Goal: Check status: Check status

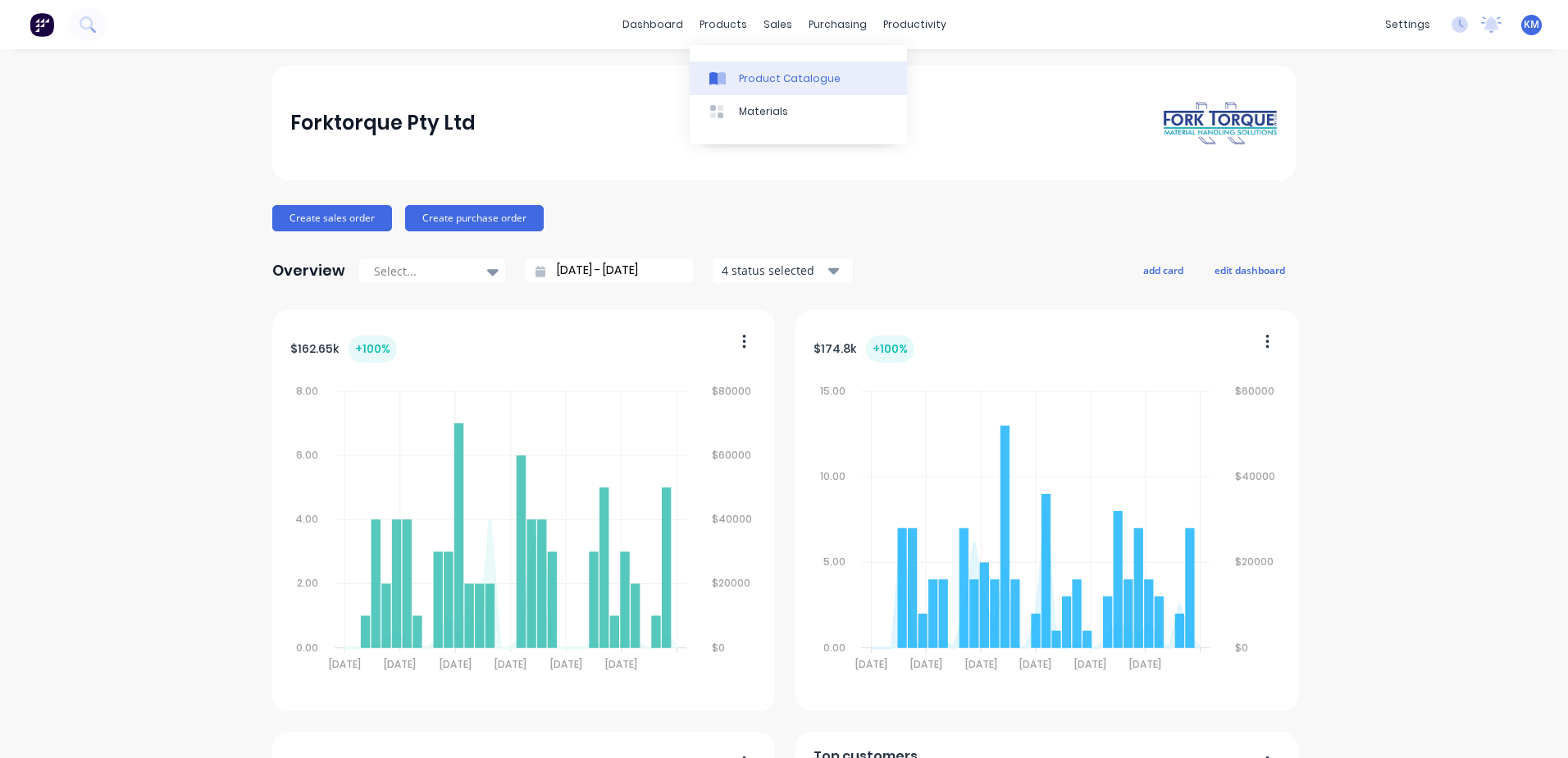
click at [745, 75] on div "Product Catalogue" at bounding box center [790, 78] width 102 height 15
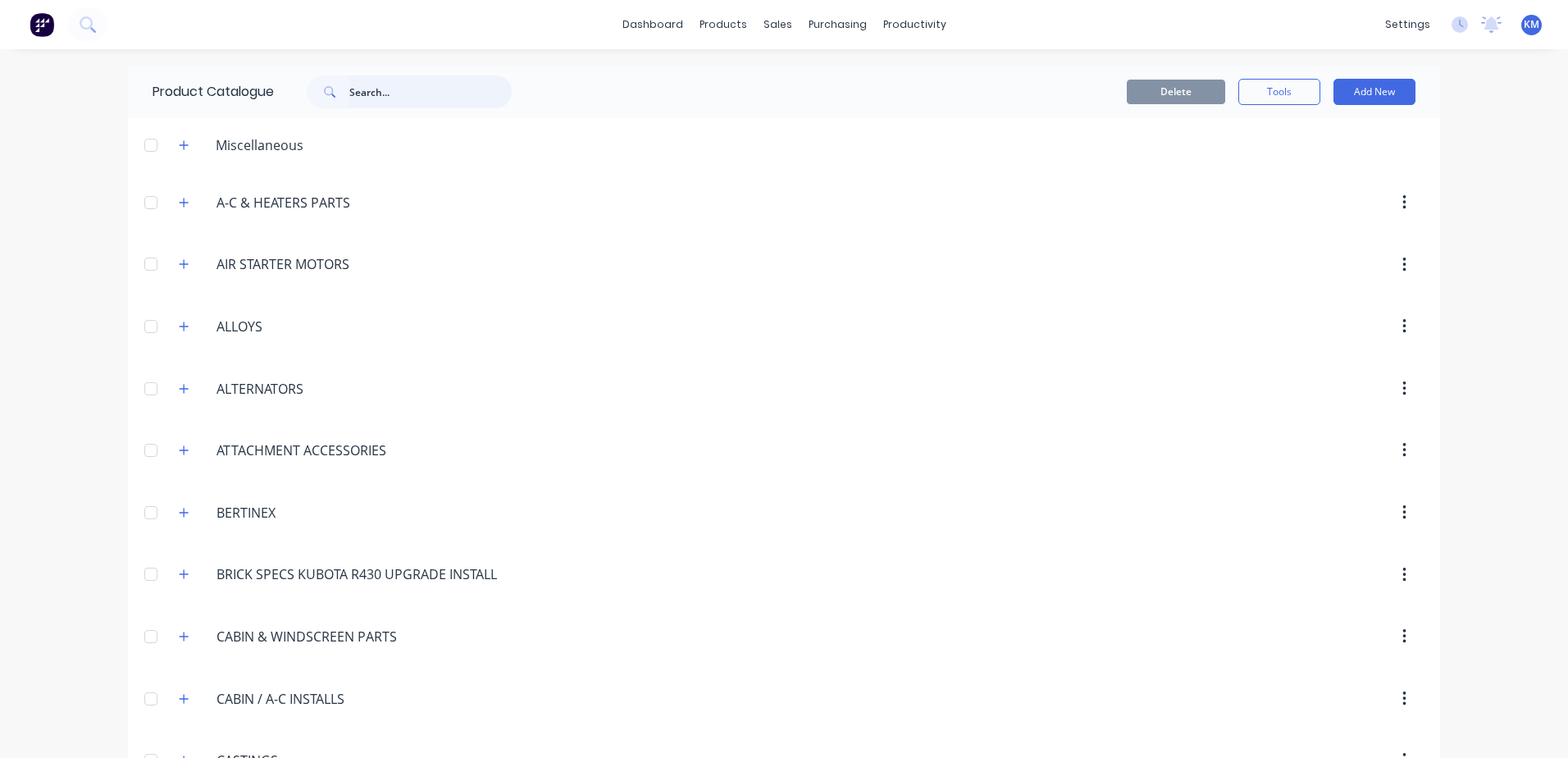
click at [430, 91] on input "text" at bounding box center [431, 91] width 162 height 33
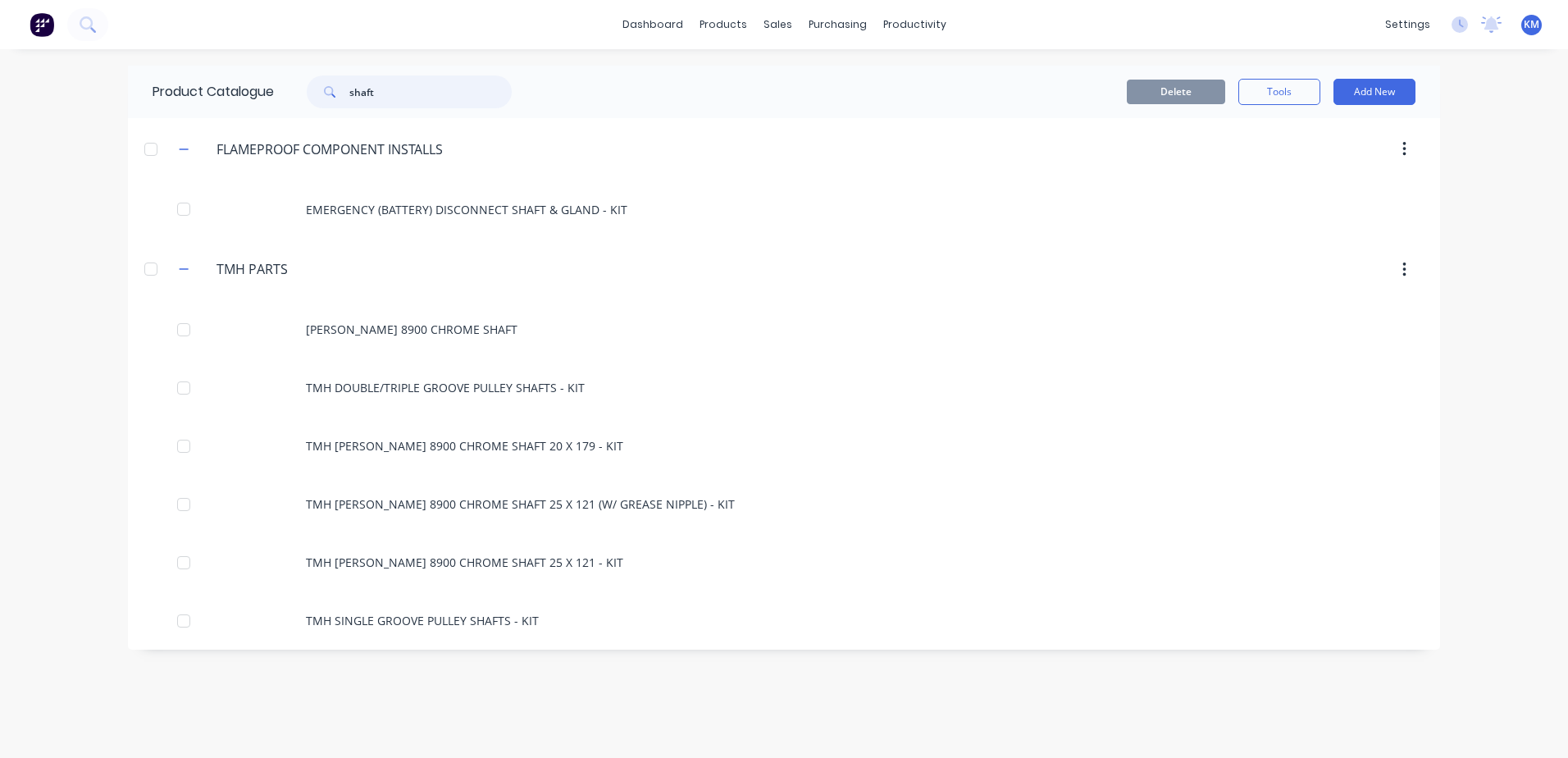
type input "shaft"
click at [947, 81] on div "Delete Tools Add New" at bounding box center [984, 92] width 863 height 27
click at [948, 80] on div "Delete Tools Add New" at bounding box center [984, 92] width 863 height 27
click at [788, 91] on div "Delete Tools Add New" at bounding box center [984, 92] width 863 height 27
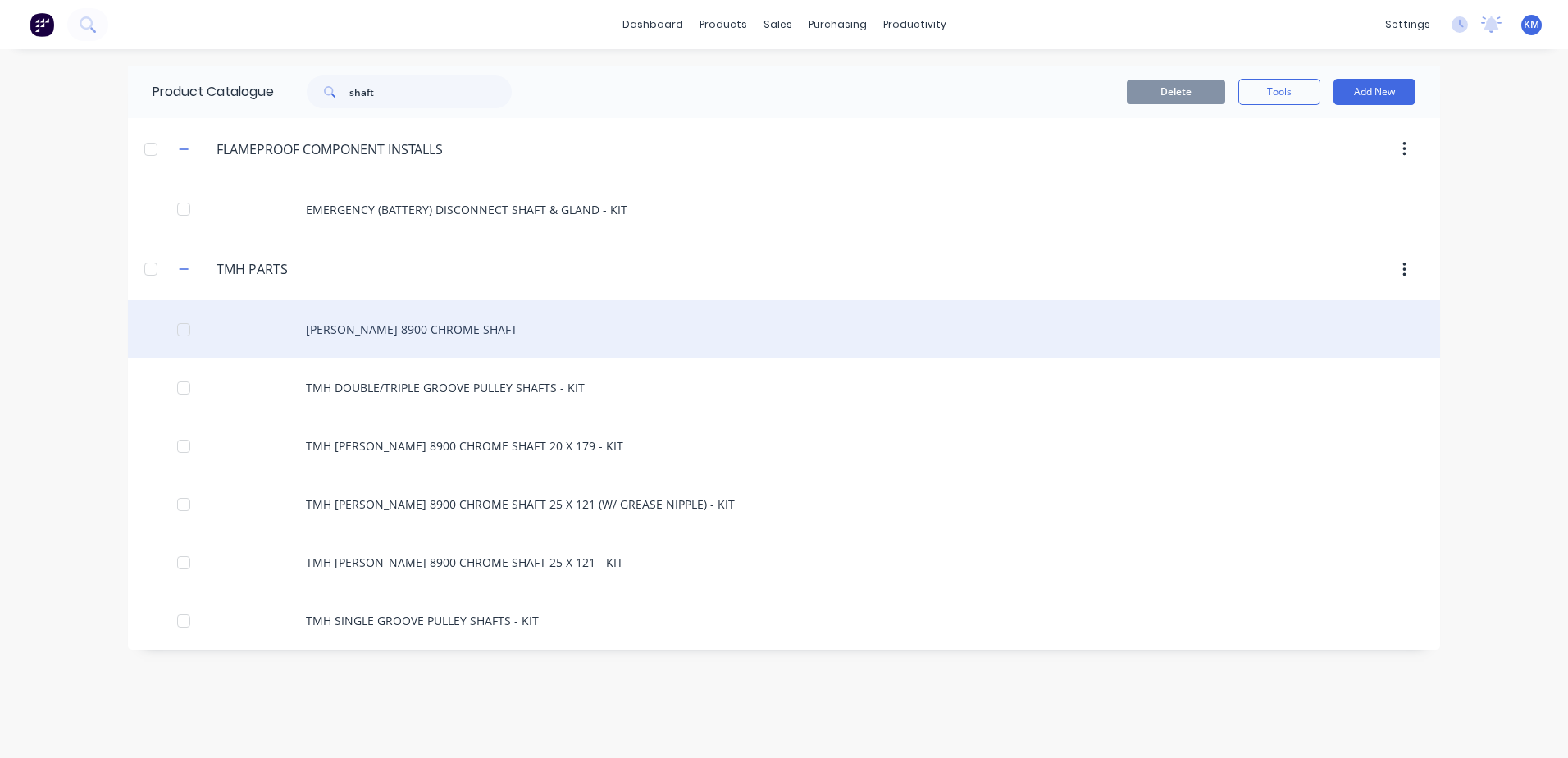
click at [512, 341] on div "[PERSON_NAME] 8900 CHROME SHAFT" at bounding box center [784, 329] width 1312 height 58
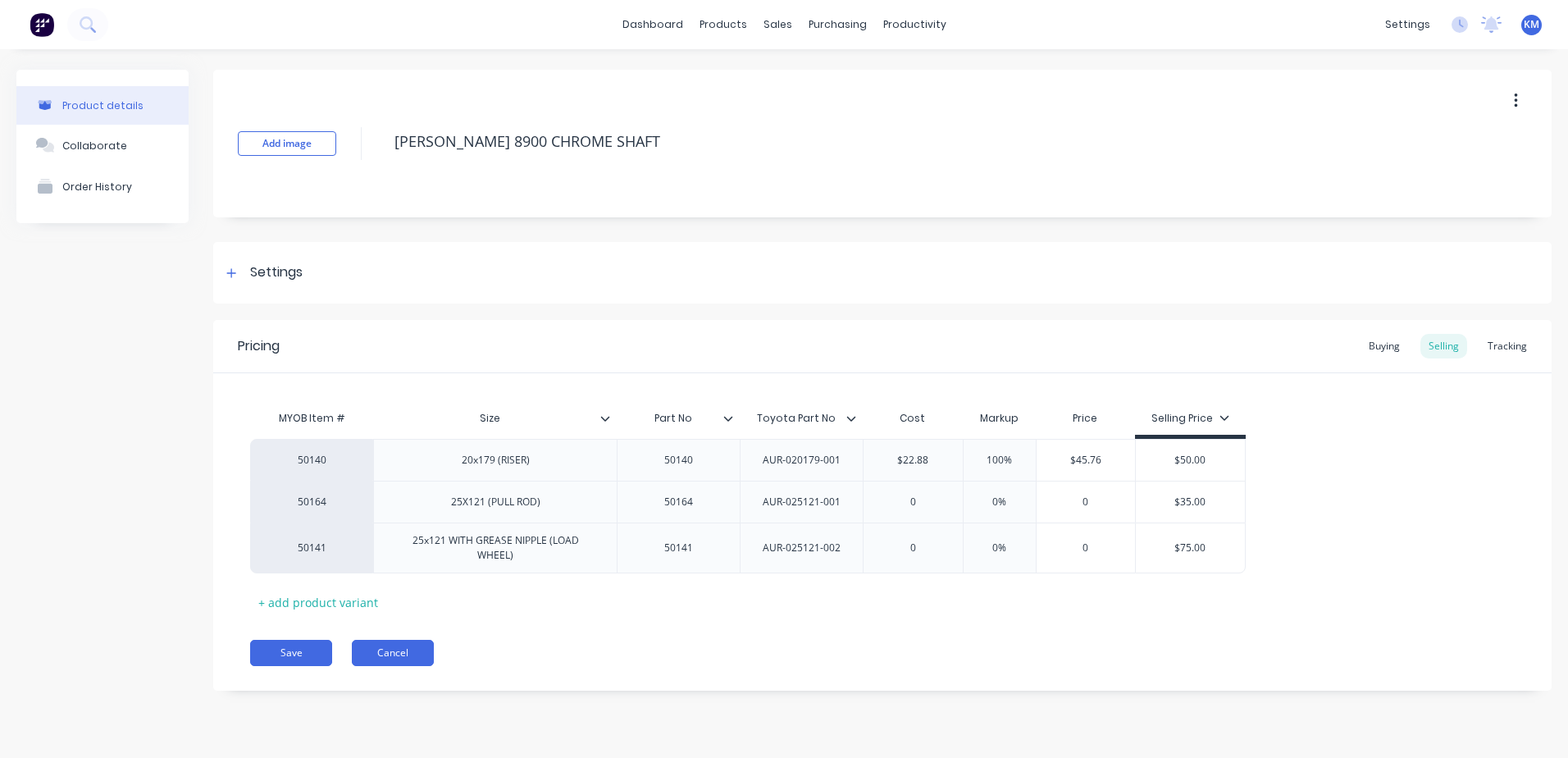
click at [400, 640] on button "Cancel" at bounding box center [392, 652] width 82 height 27
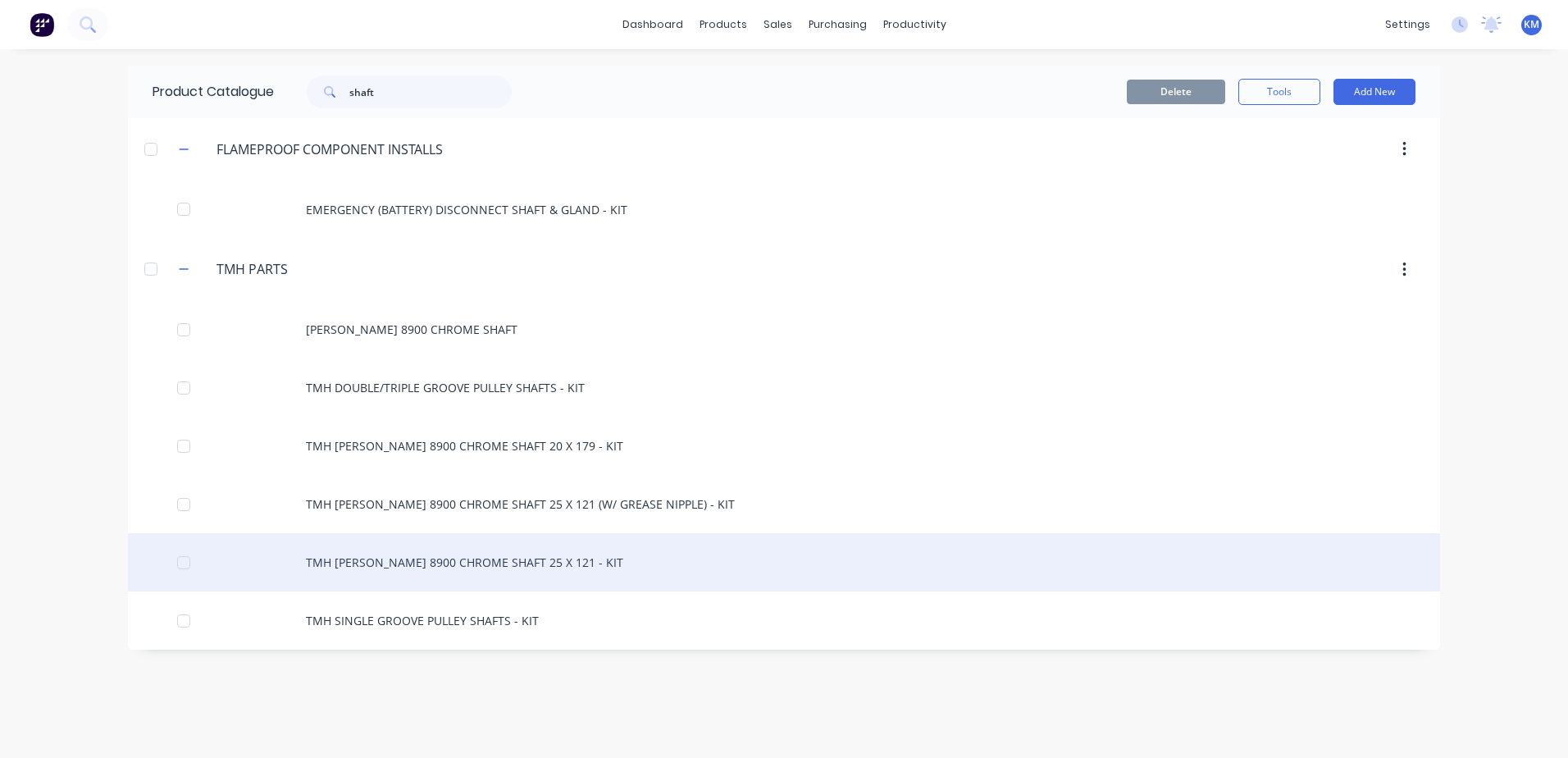
click at [593, 563] on div "TMH [PERSON_NAME] 8900 CHROME SHAFT 25 X 121 - KIT" at bounding box center [784, 562] width 1312 height 58
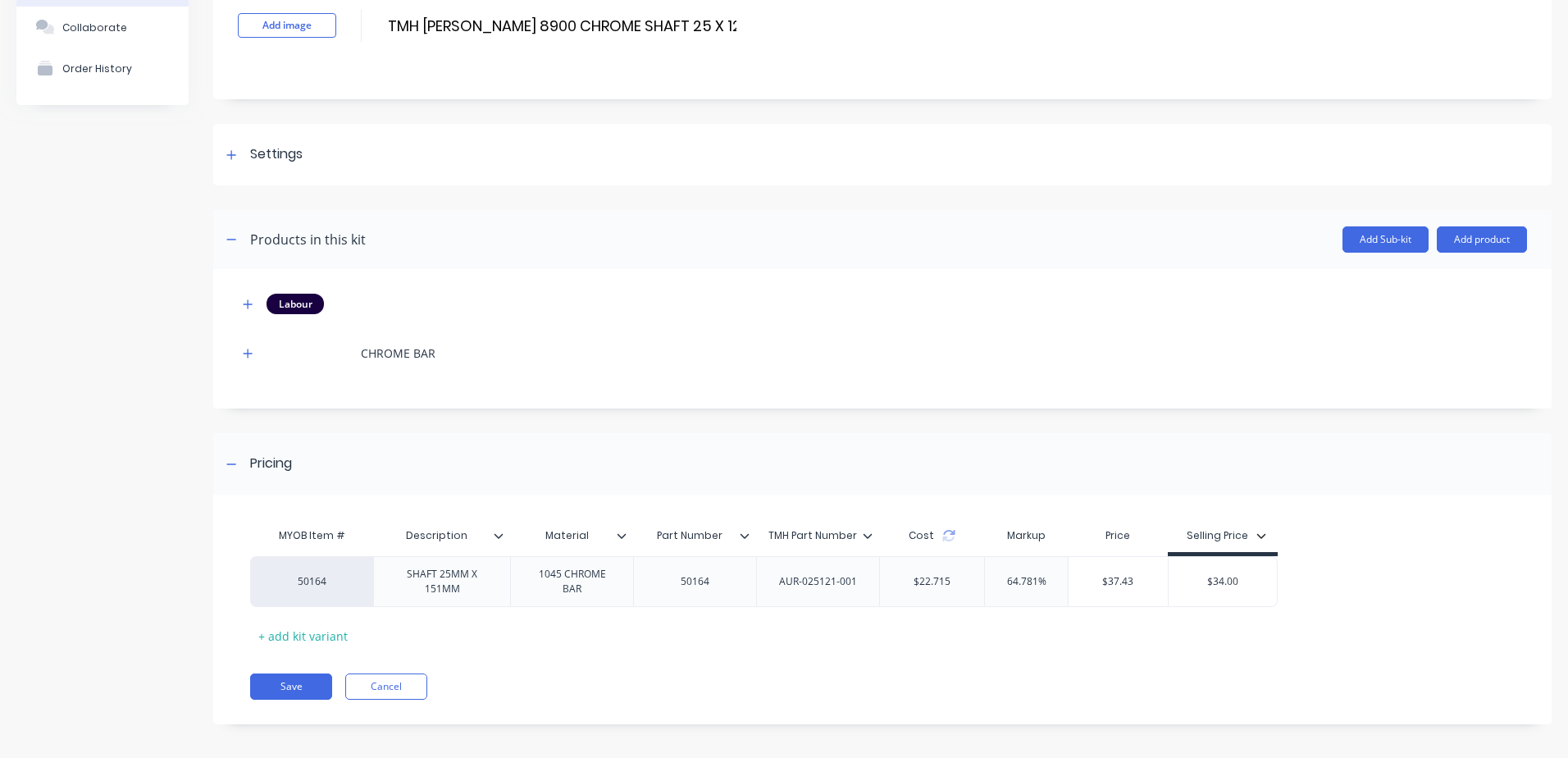
scroll to position [121, 0]
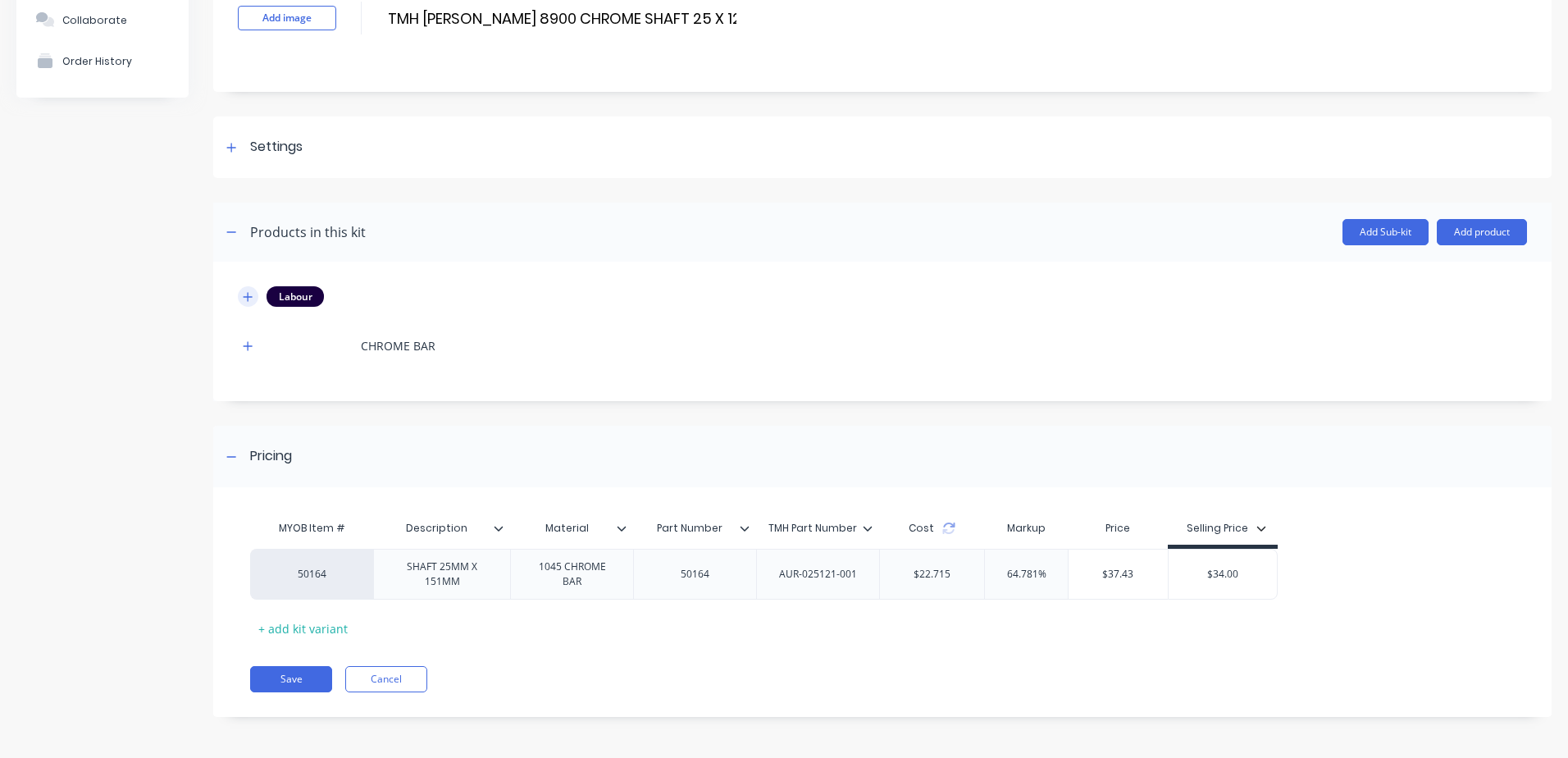
click at [247, 297] on icon "button" at bounding box center [248, 296] width 9 height 9
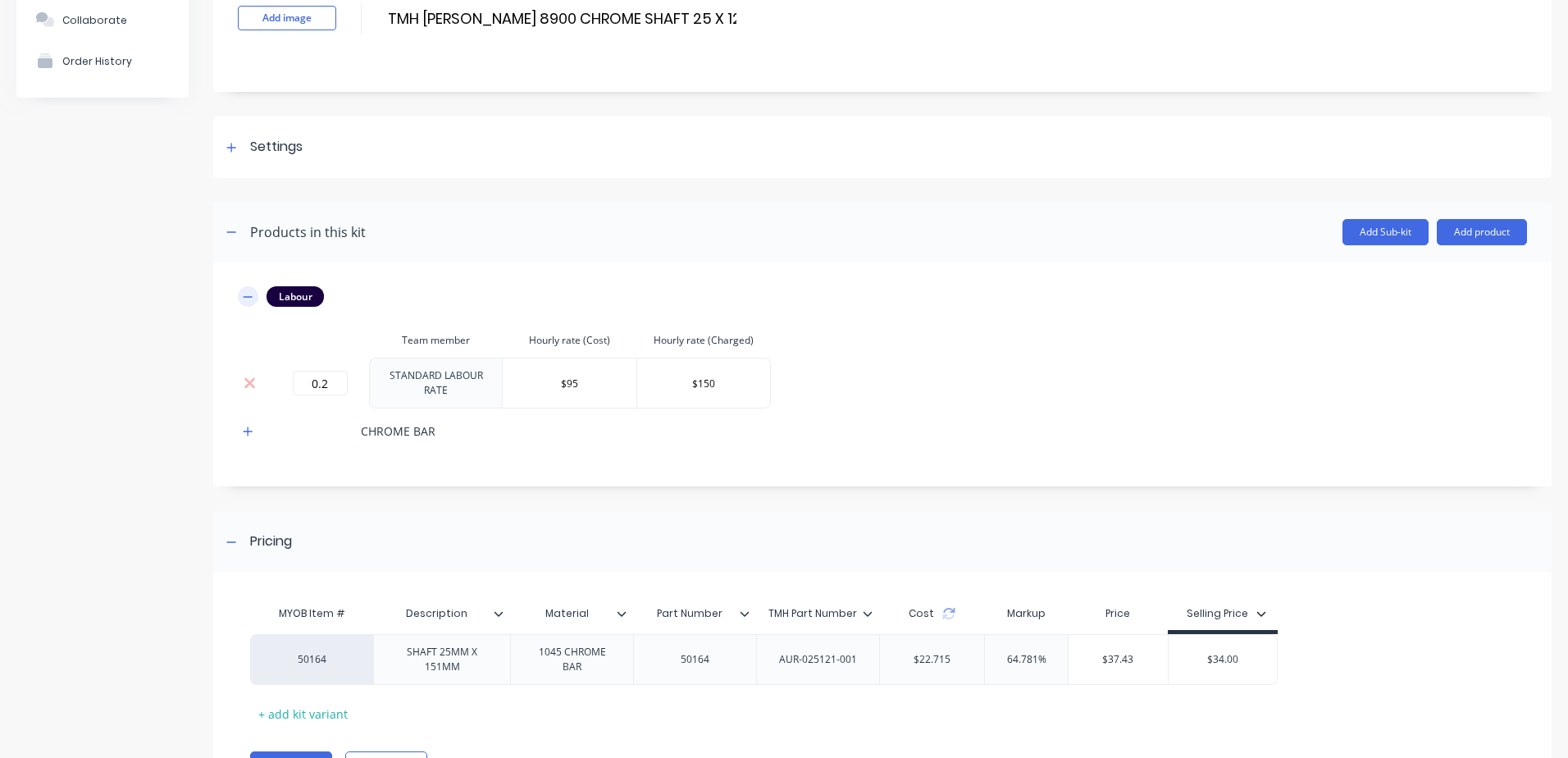
click at [240, 292] on button "button" at bounding box center [248, 296] width 21 height 21
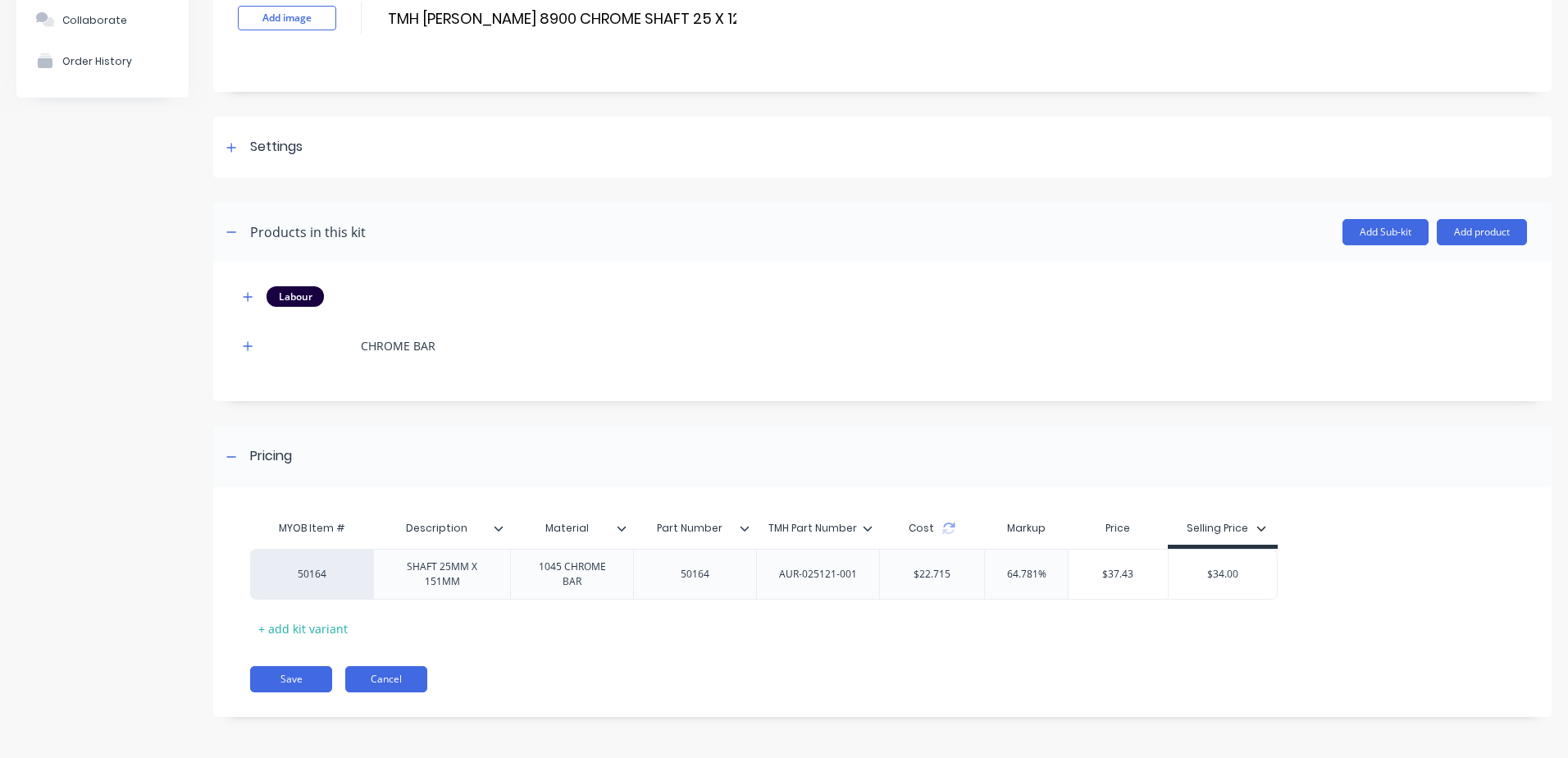
click at [413, 676] on button "Cancel" at bounding box center [386, 679] width 82 height 27
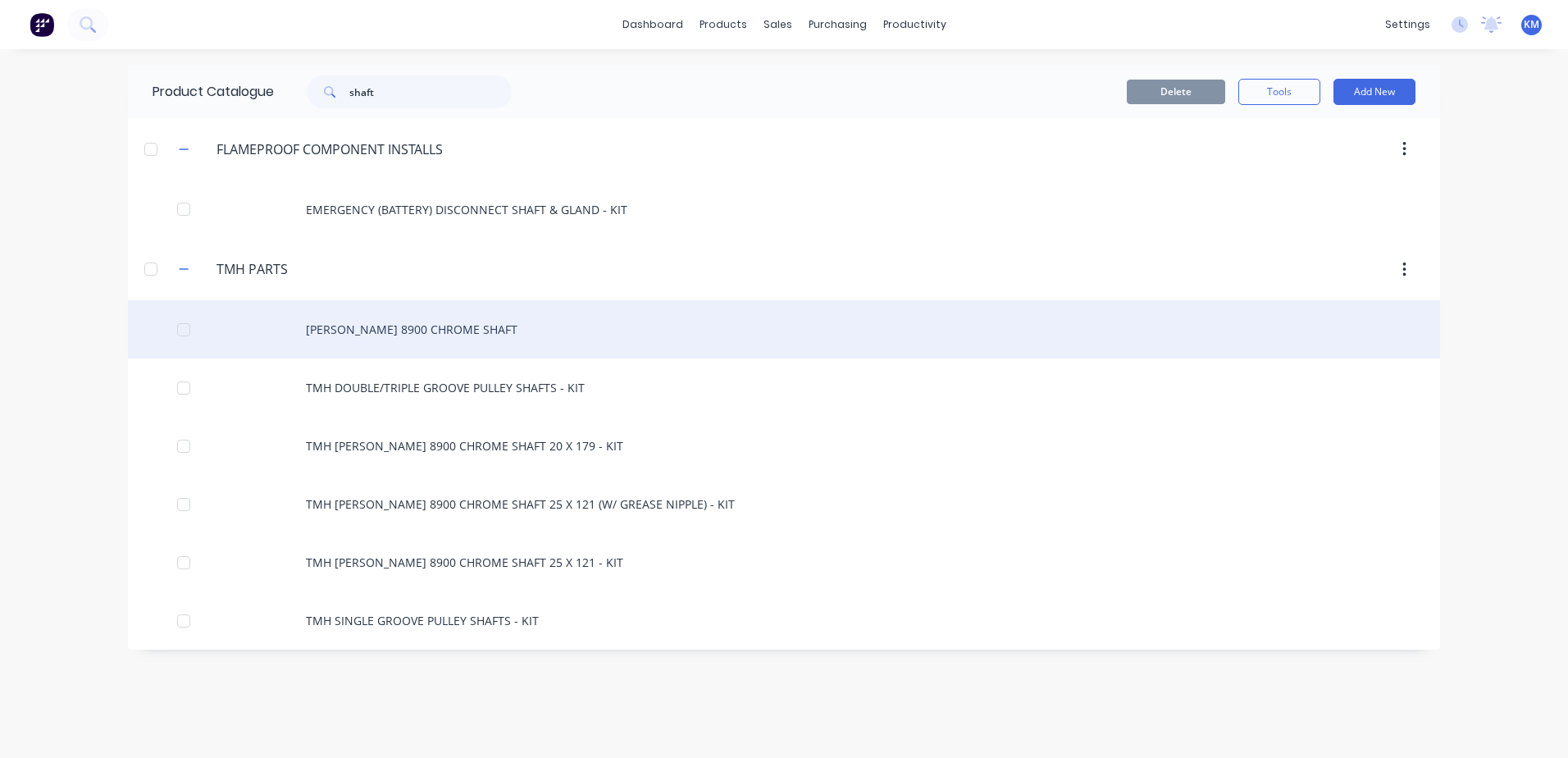
click at [464, 341] on div "[PERSON_NAME] 8900 CHROME SHAFT" at bounding box center [784, 329] width 1312 height 58
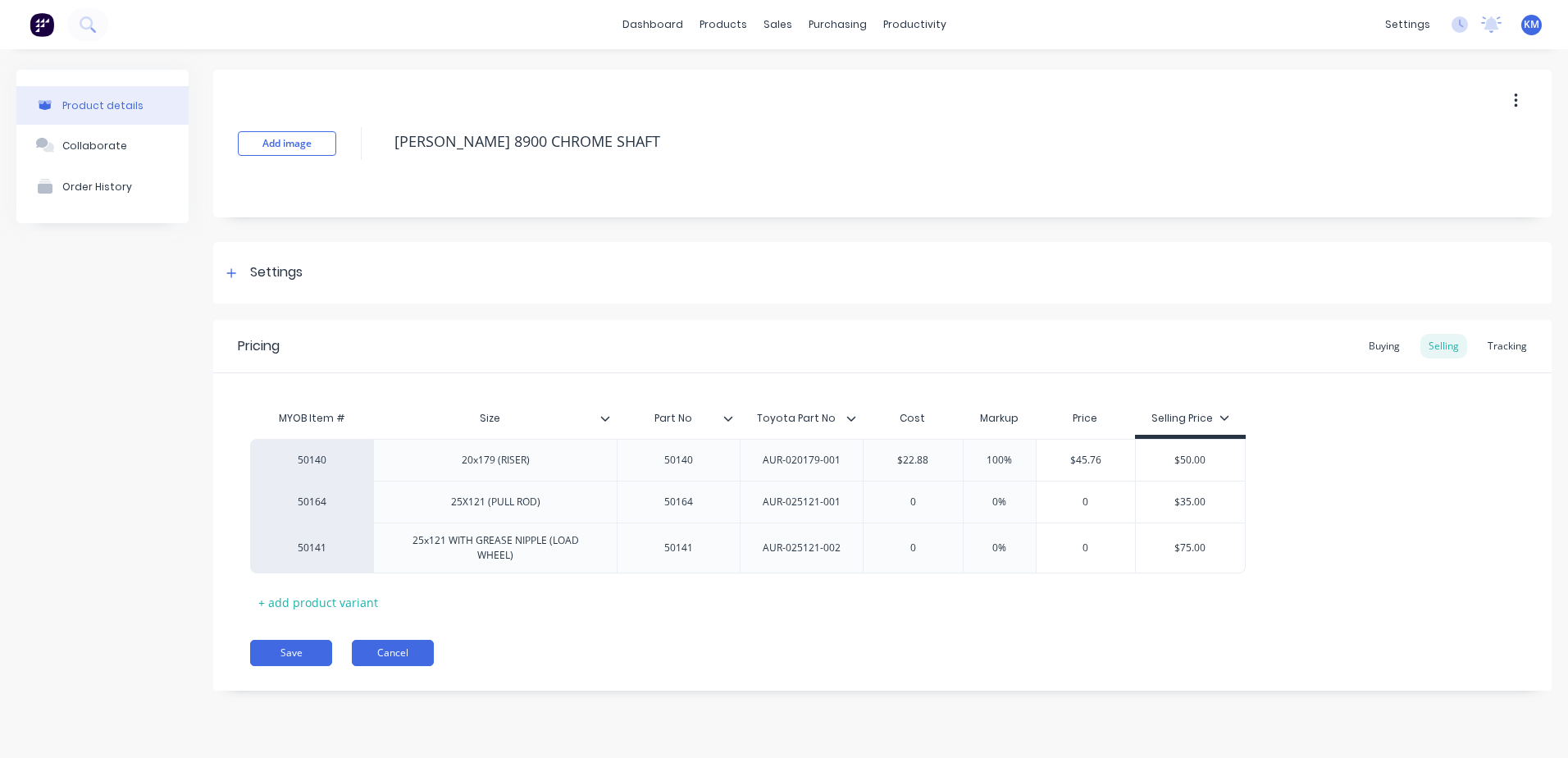
click at [405, 640] on button "Cancel" at bounding box center [392, 652] width 82 height 27
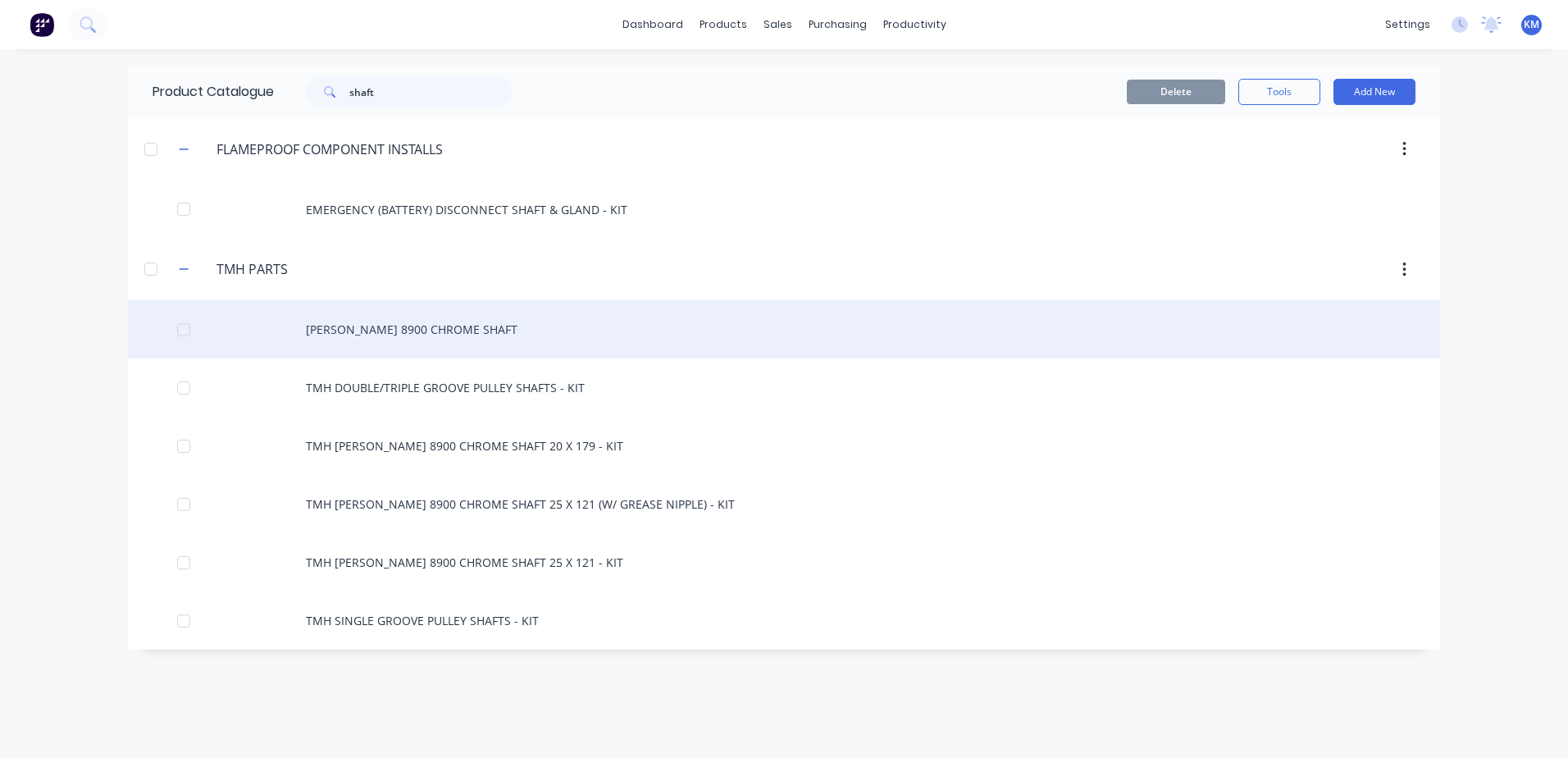
click at [370, 341] on div "[PERSON_NAME] 8900 CHROME SHAFT" at bounding box center [784, 329] width 1312 height 58
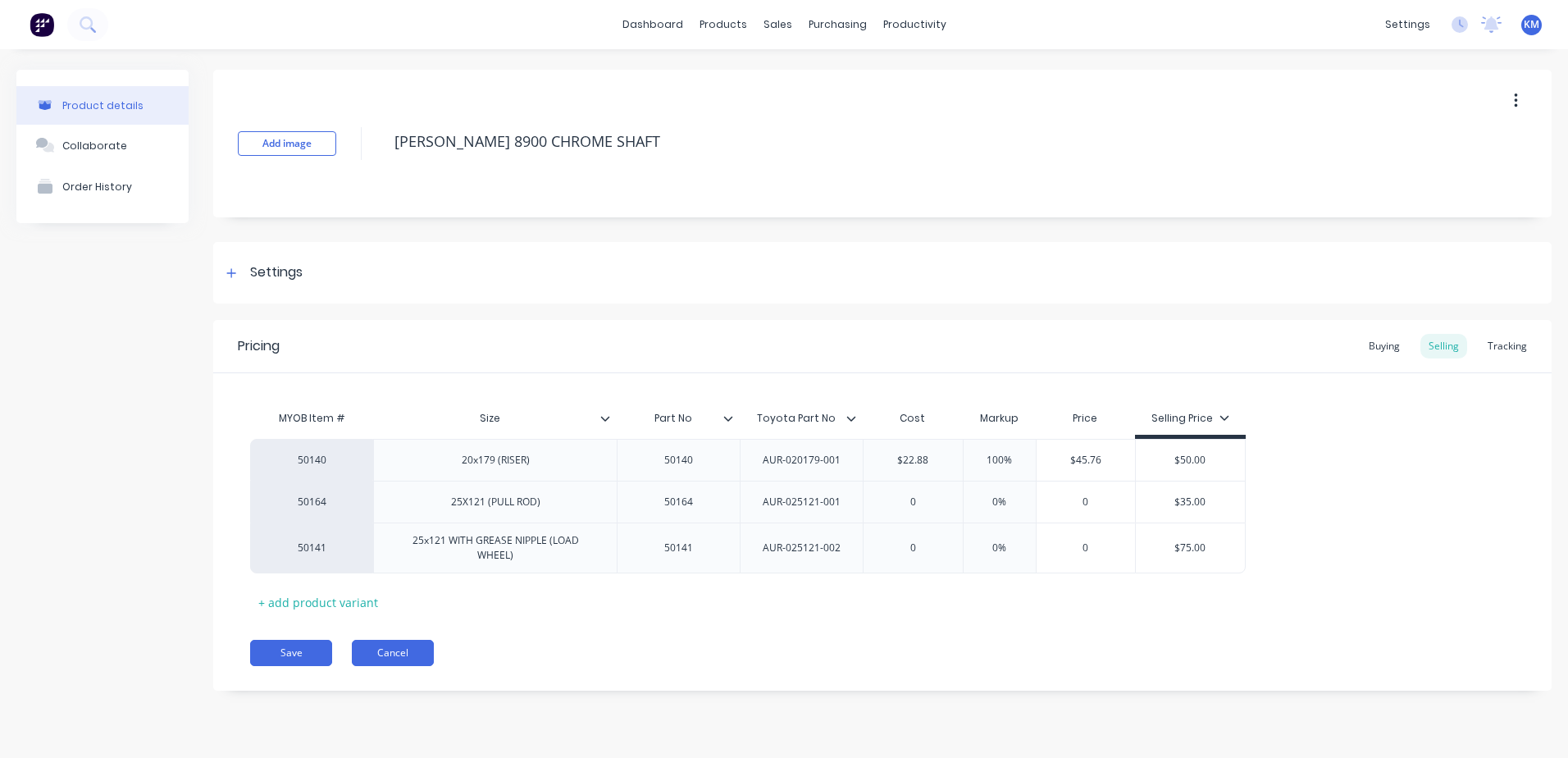
click at [367, 640] on button "Cancel" at bounding box center [392, 652] width 82 height 27
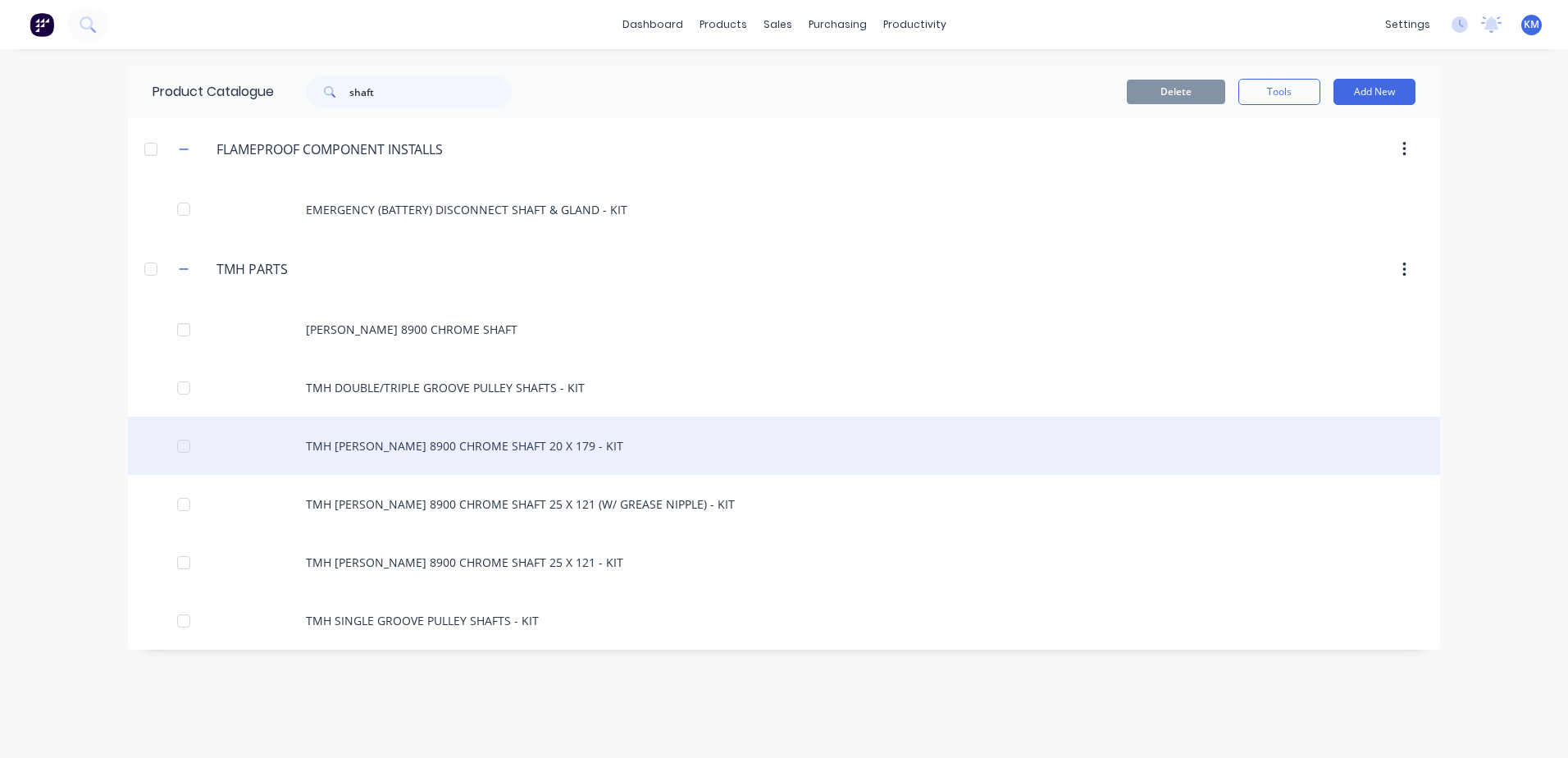
click at [543, 448] on div "TMH [PERSON_NAME] 8900 CHROME SHAFT 20 X 179 - KIT" at bounding box center [784, 445] width 1312 height 58
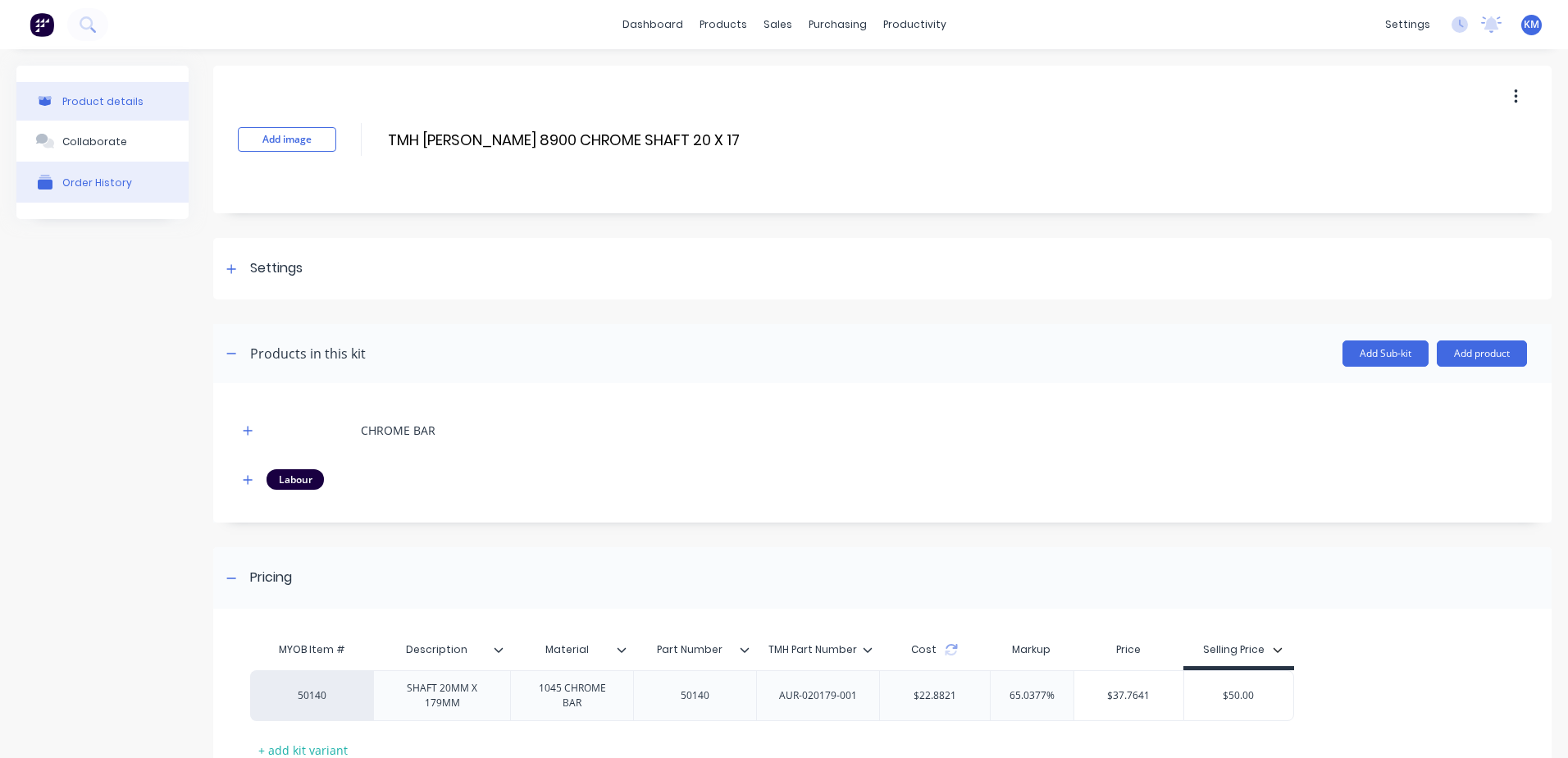
click at [127, 198] on button "Order History" at bounding box center [103, 183] width 172 height 41
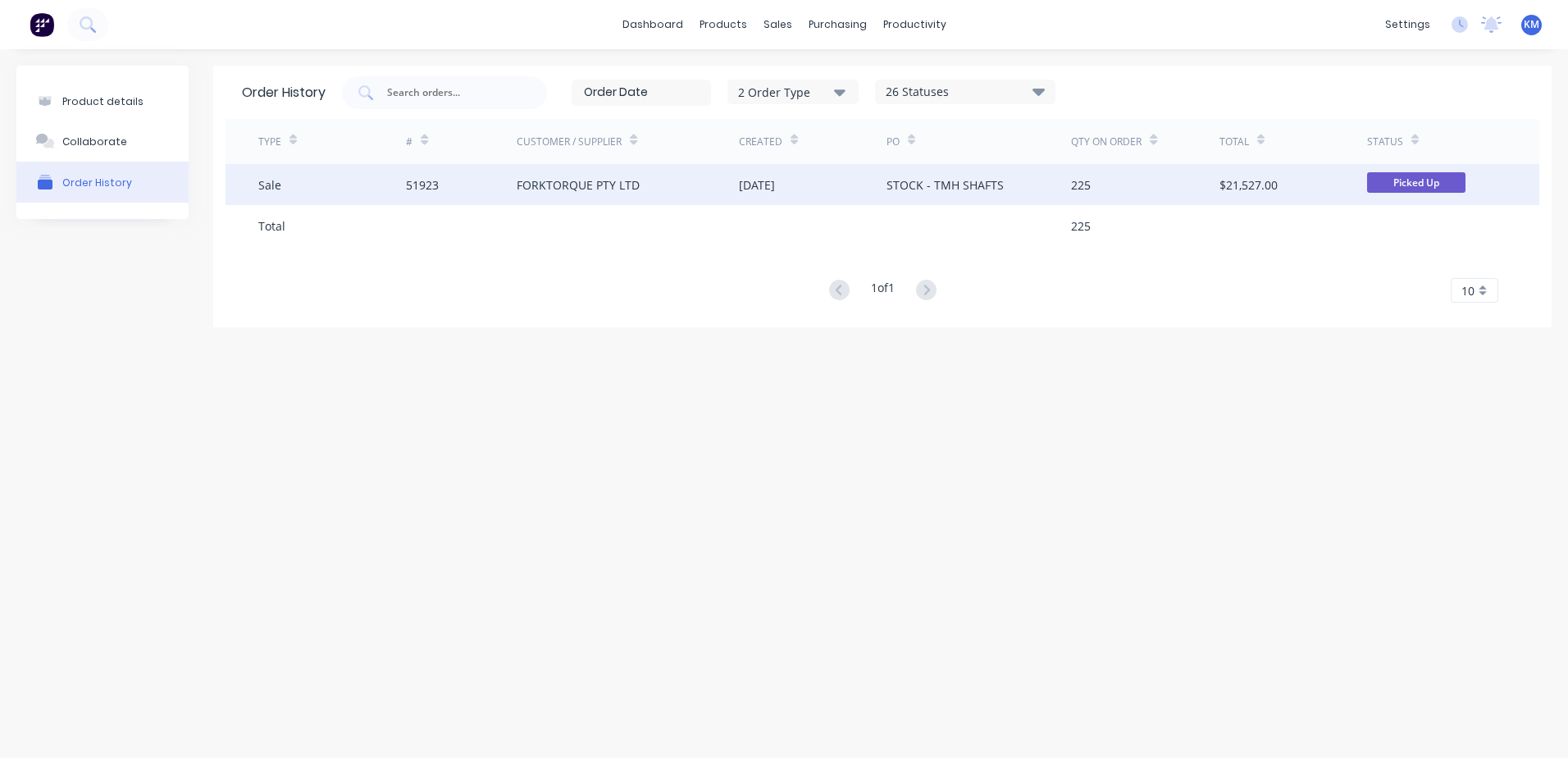
click at [560, 190] on div "FORKTORQUE PTY LTD" at bounding box center [578, 185] width 123 height 17
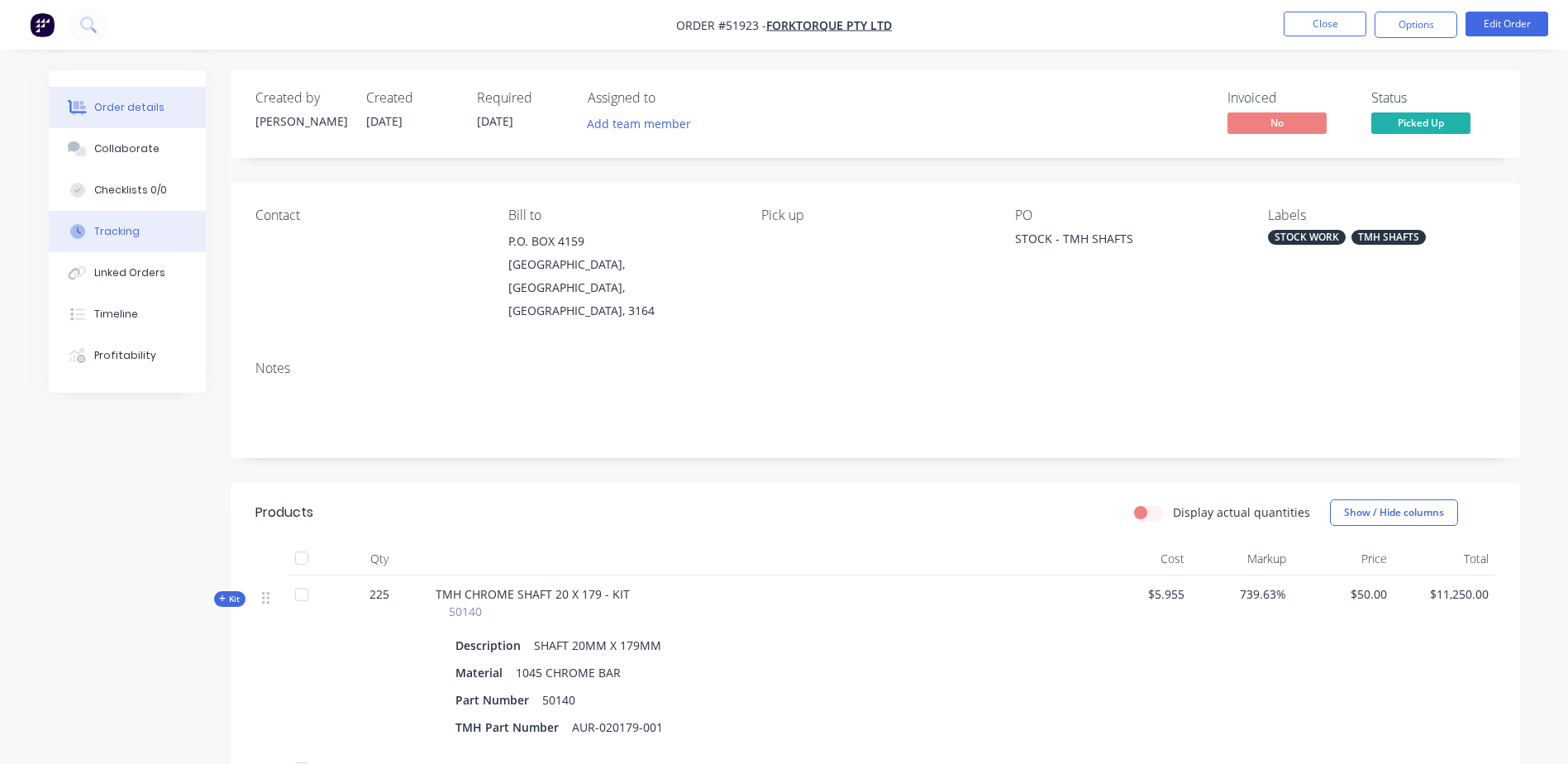
click at [152, 242] on button "Tracking" at bounding box center [127, 232] width 157 height 42
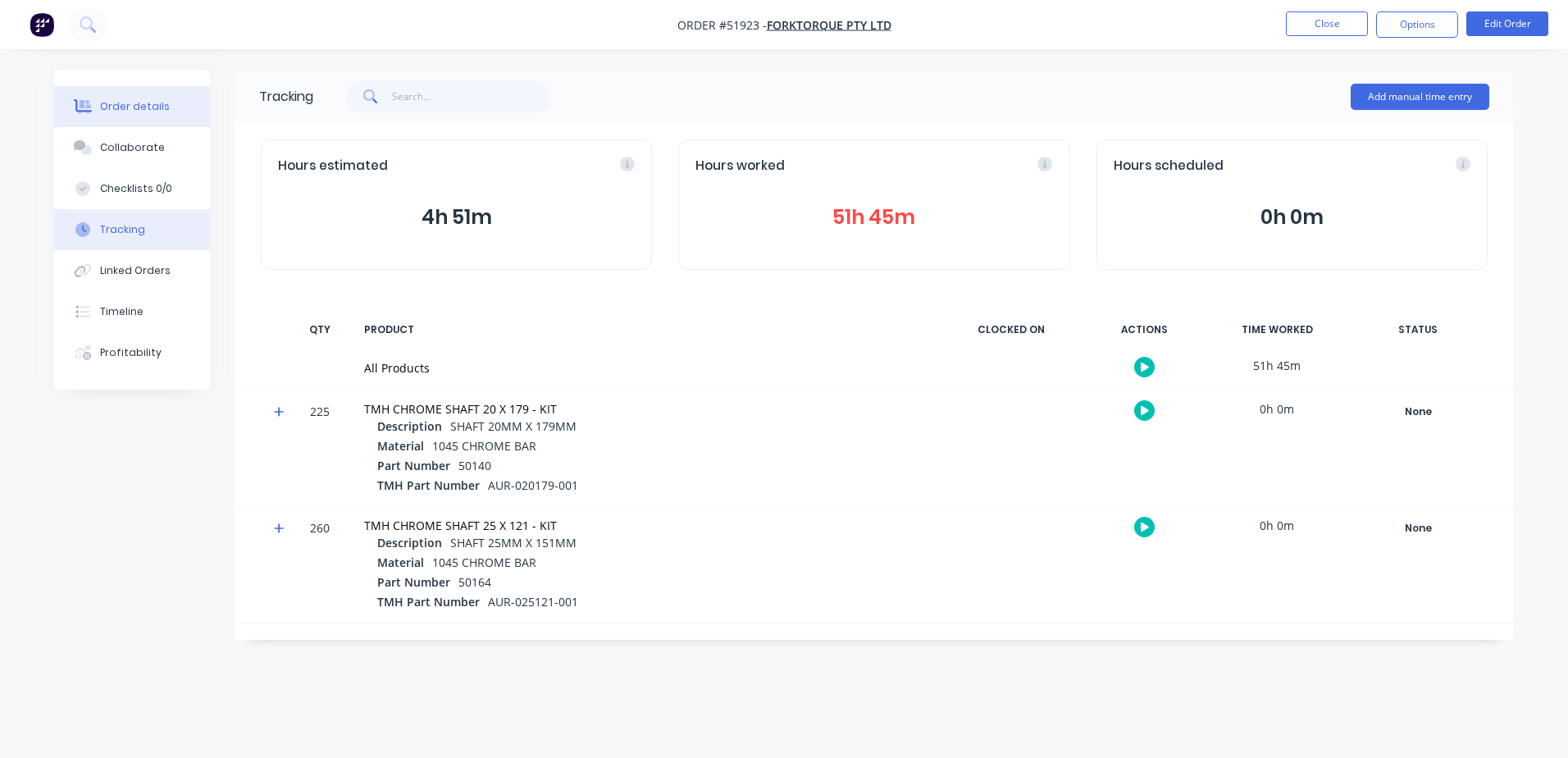
click at [151, 106] on div "Order details" at bounding box center [134, 107] width 70 height 15
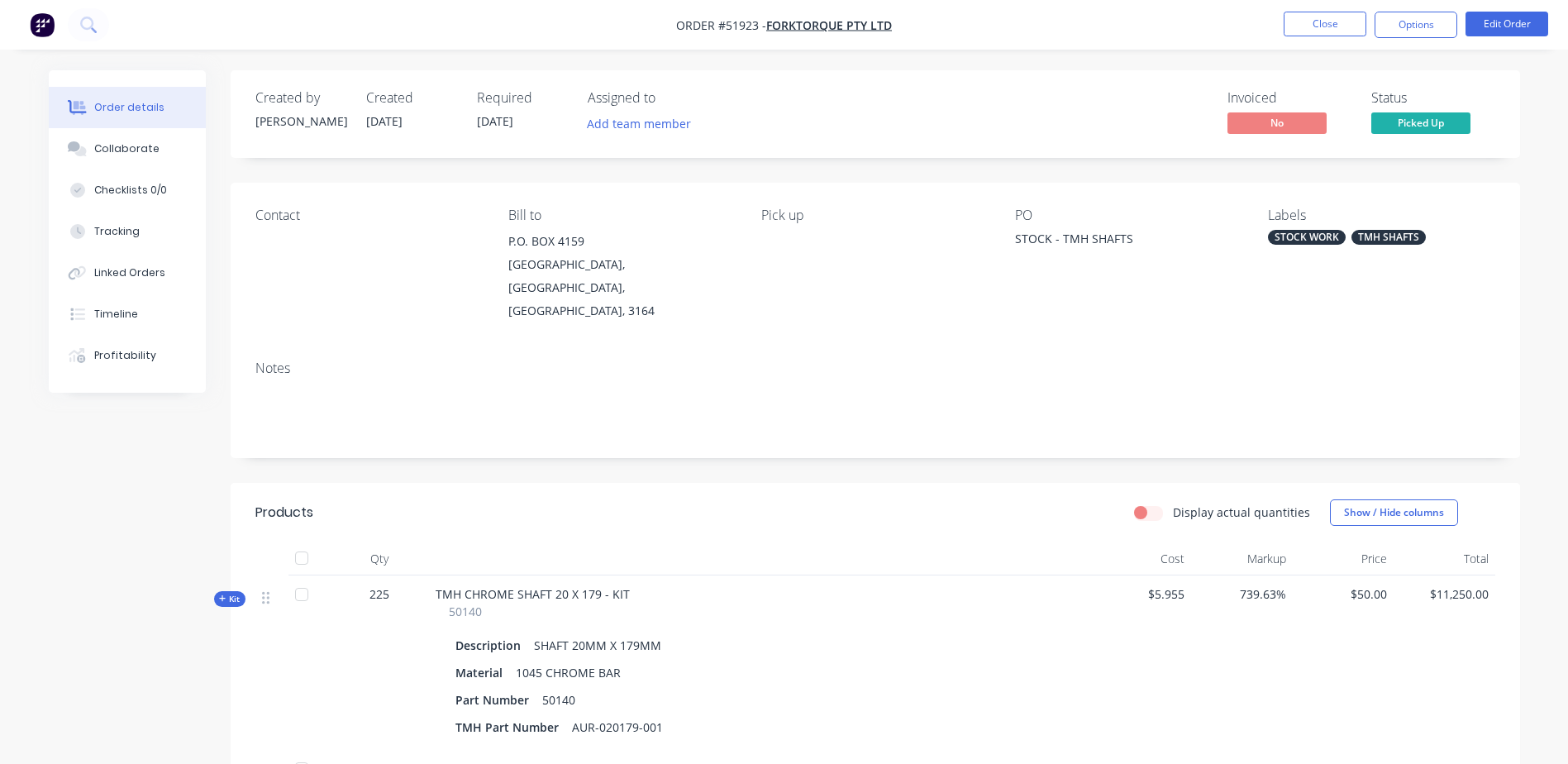
click at [232, 593] on span "Kit" at bounding box center [230, 599] width 22 height 12
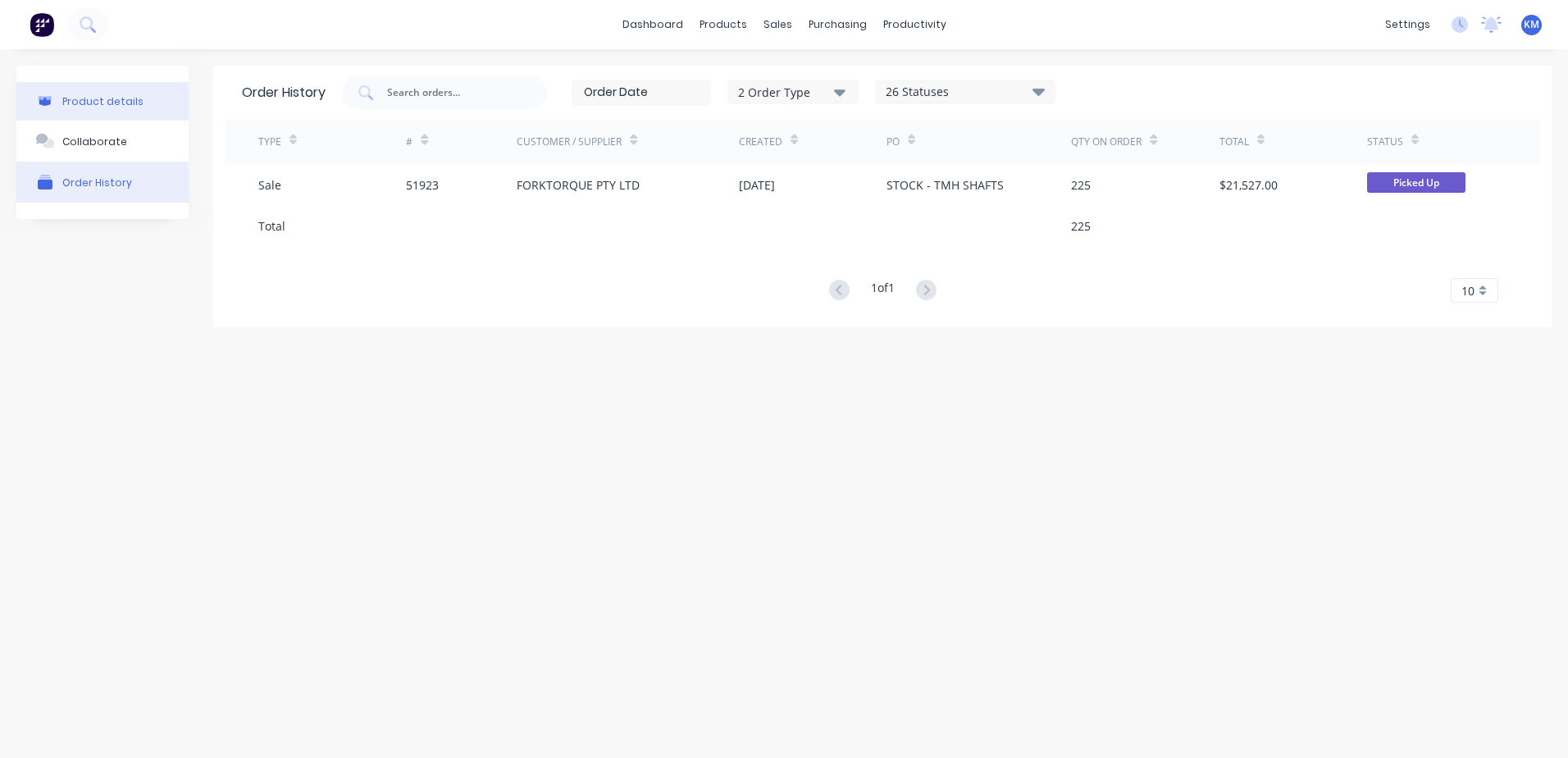
click at [145, 99] on button "Product details" at bounding box center [103, 101] width 172 height 38
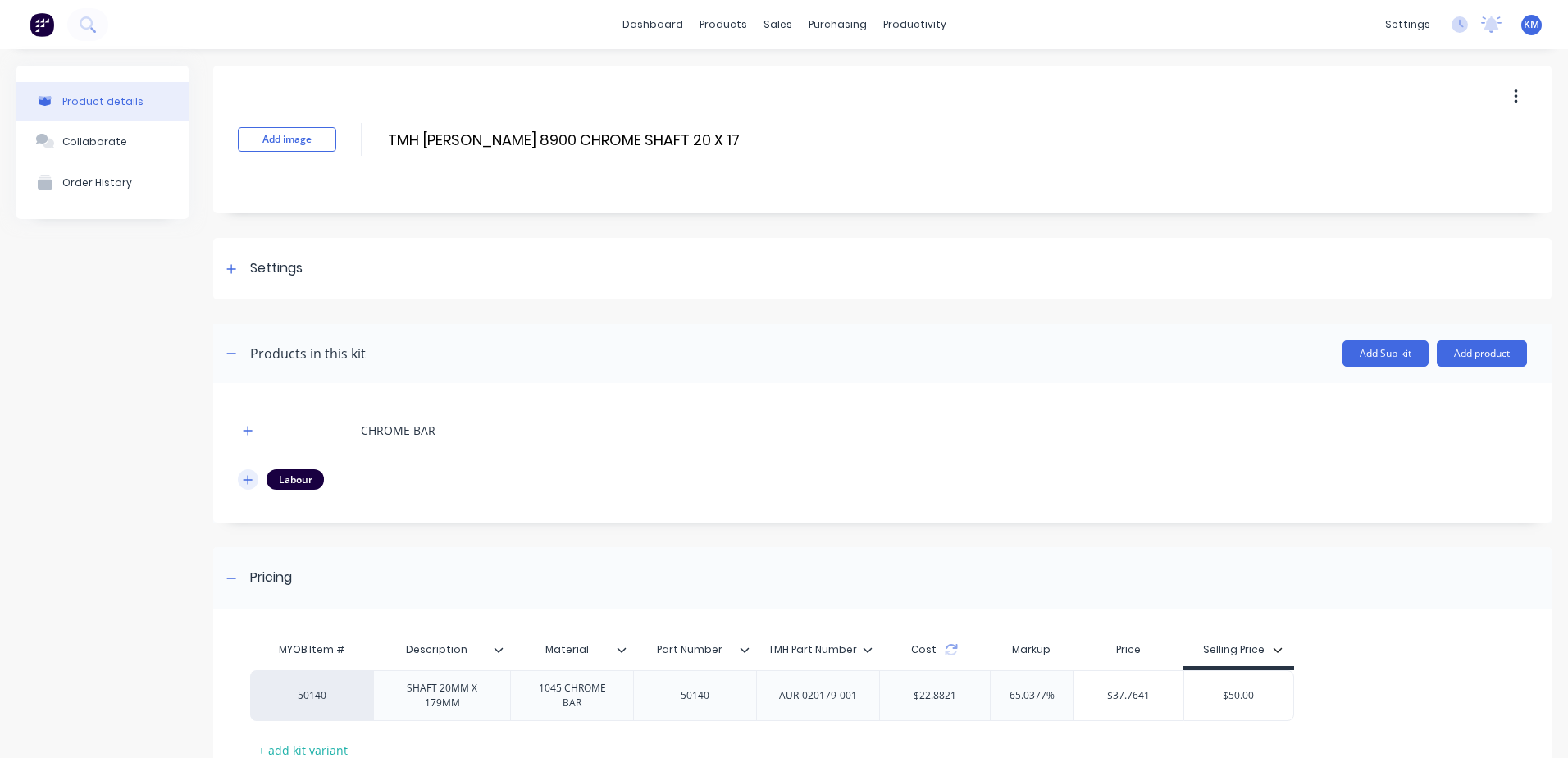
click at [253, 484] on icon "button" at bounding box center [248, 480] width 10 height 12
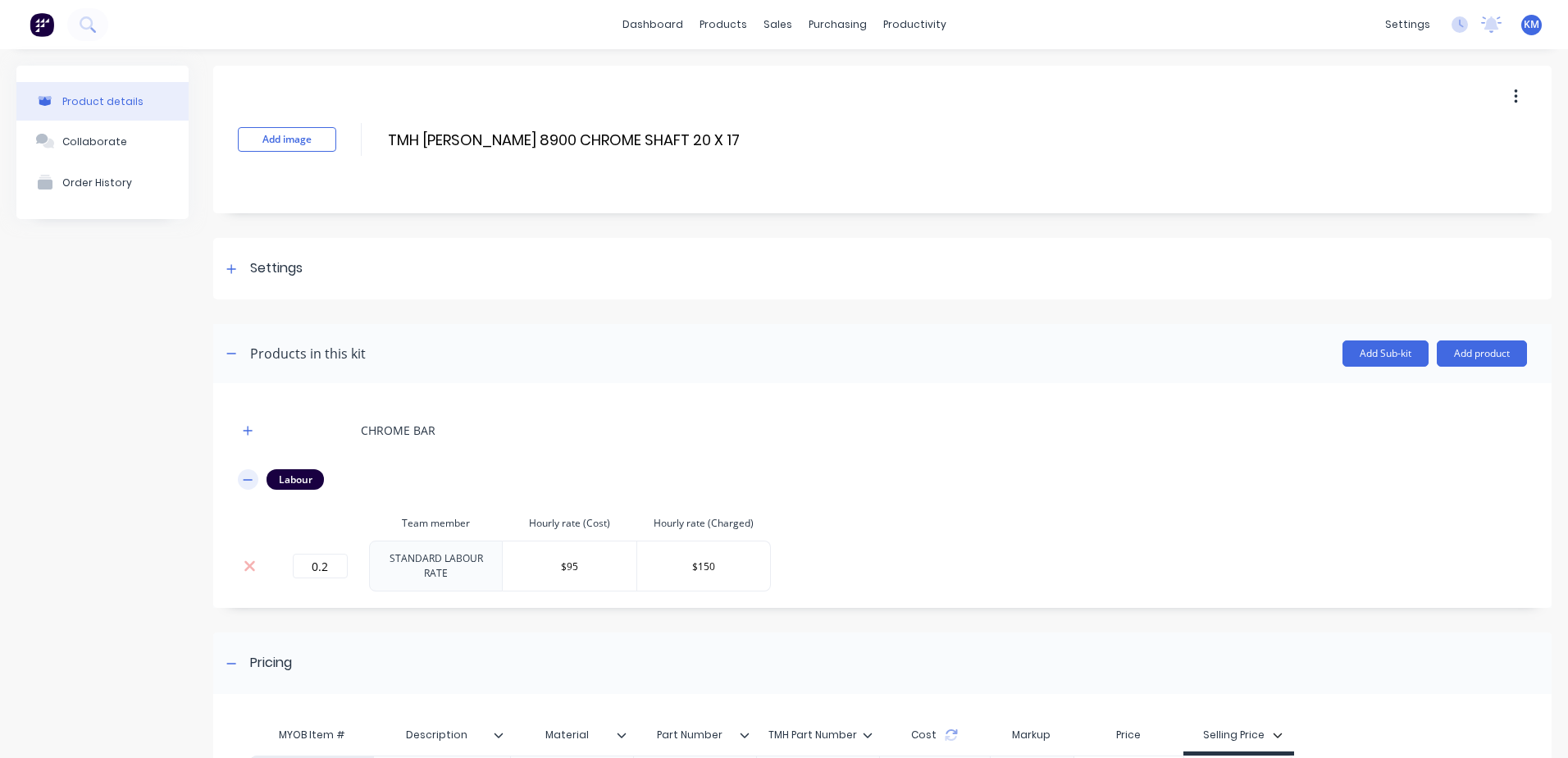
click at [250, 480] on icon "button" at bounding box center [248, 479] width 9 height 1
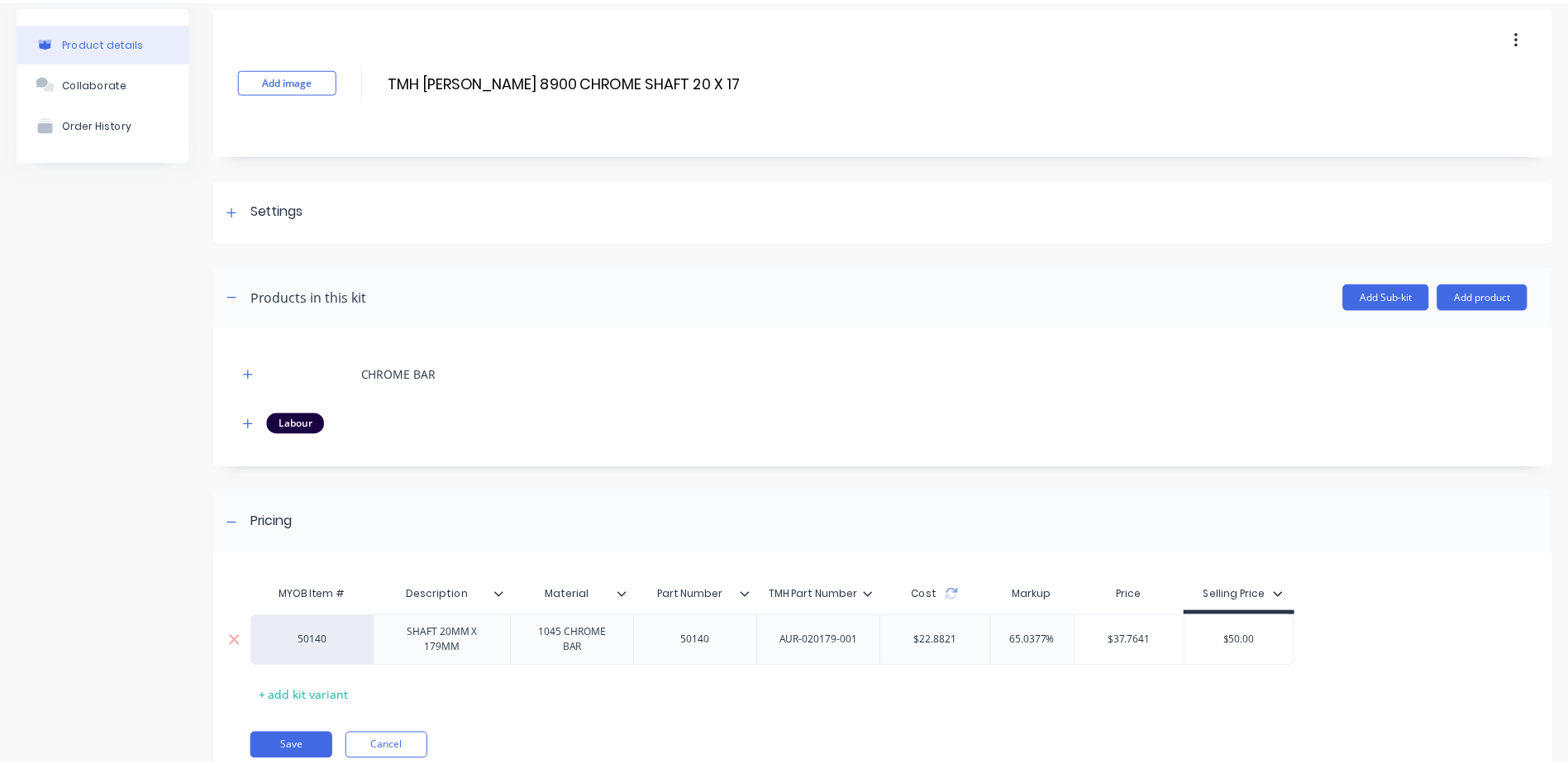
scroll to position [122, 0]
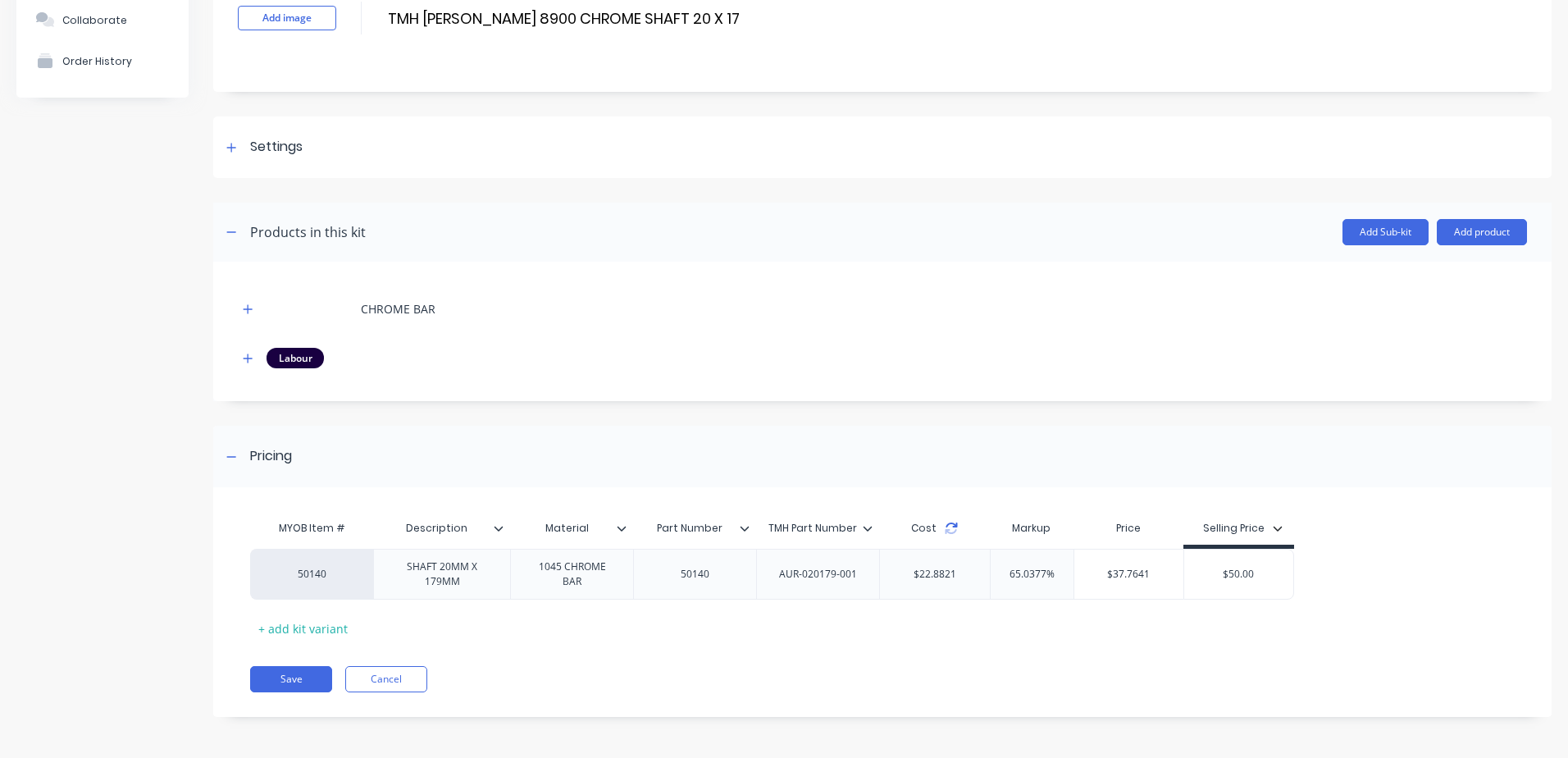
click at [950, 534] on icon at bounding box center [951, 527] width 13 height 13
click at [951, 530] on icon at bounding box center [951, 527] width 13 height 13
click at [373, 684] on button "Cancel" at bounding box center [386, 679] width 82 height 27
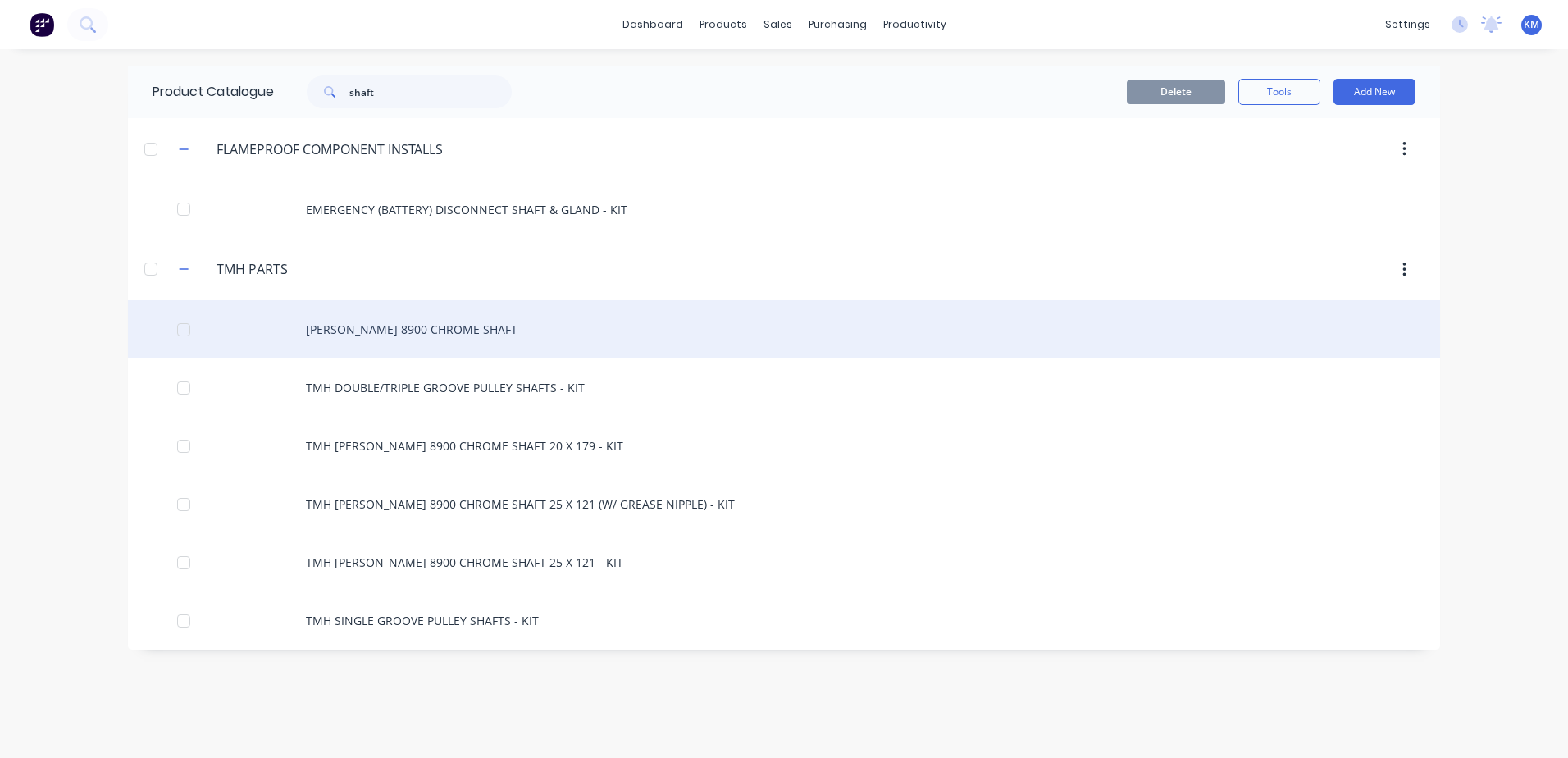
click at [541, 341] on div "[PERSON_NAME] 8900 CHROME SHAFT" at bounding box center [784, 329] width 1312 height 58
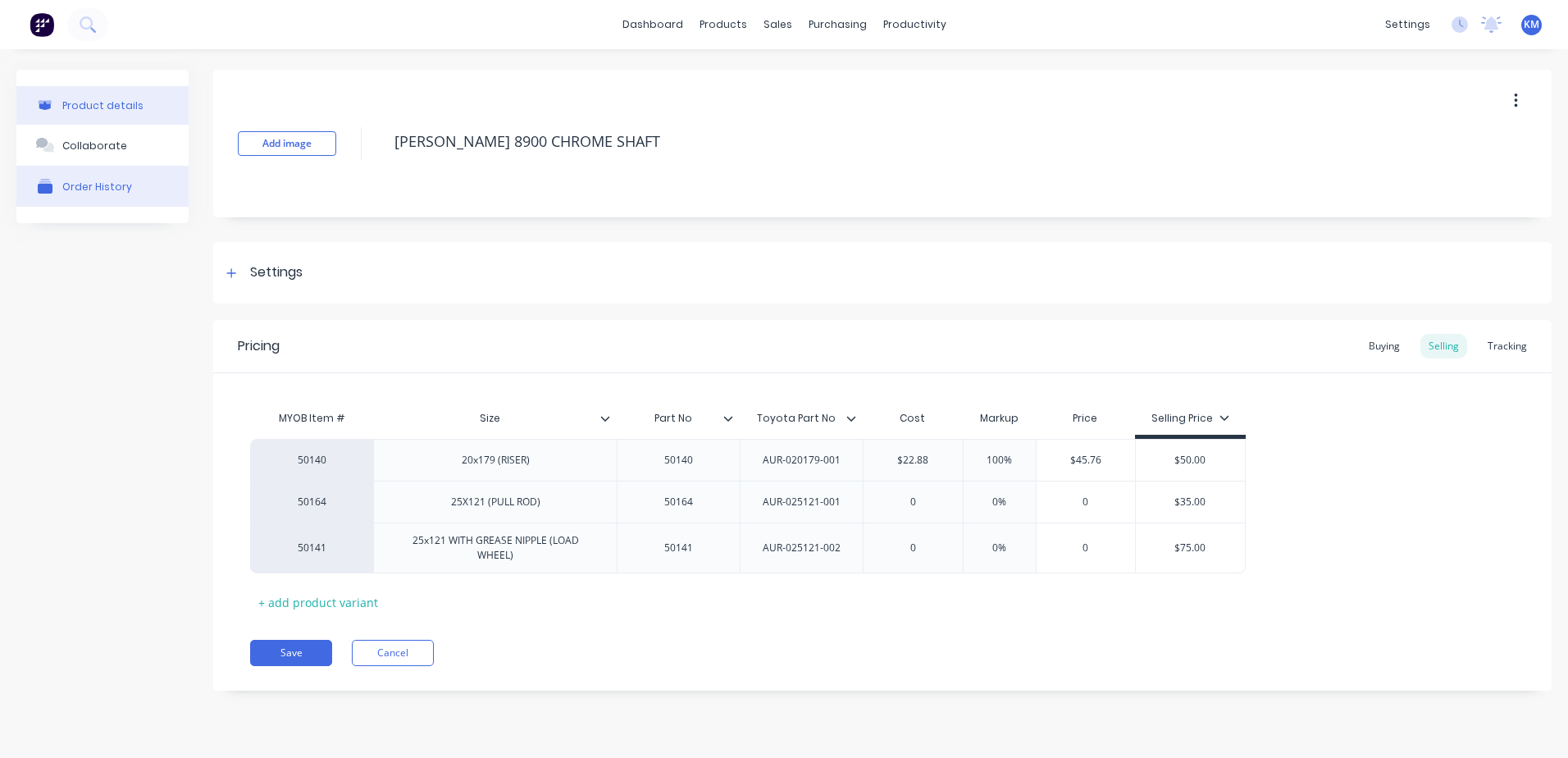
click at [89, 174] on button "Order History" at bounding box center [103, 187] width 172 height 41
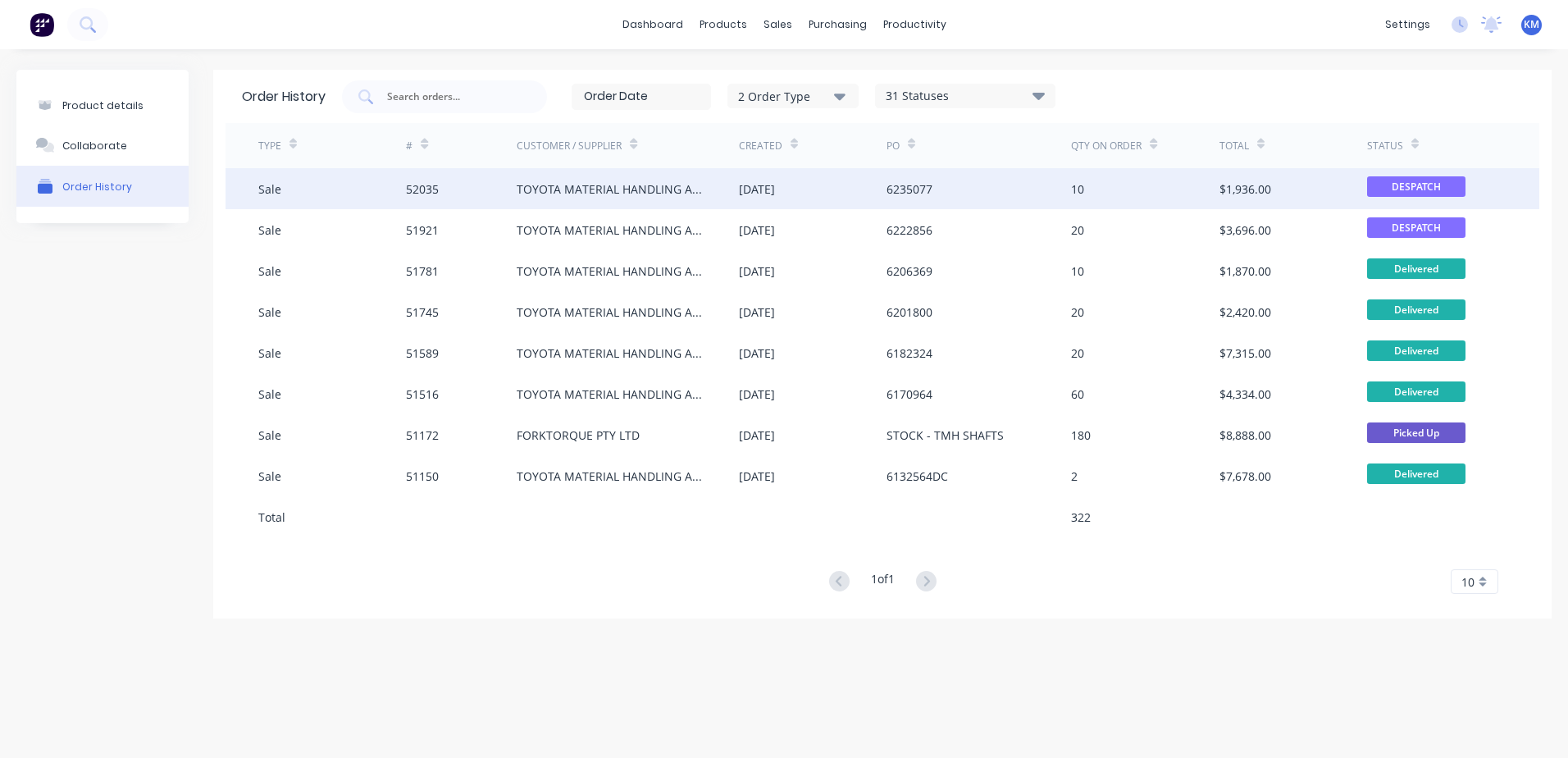
click at [491, 195] on div "52035" at bounding box center [461, 189] width 111 height 41
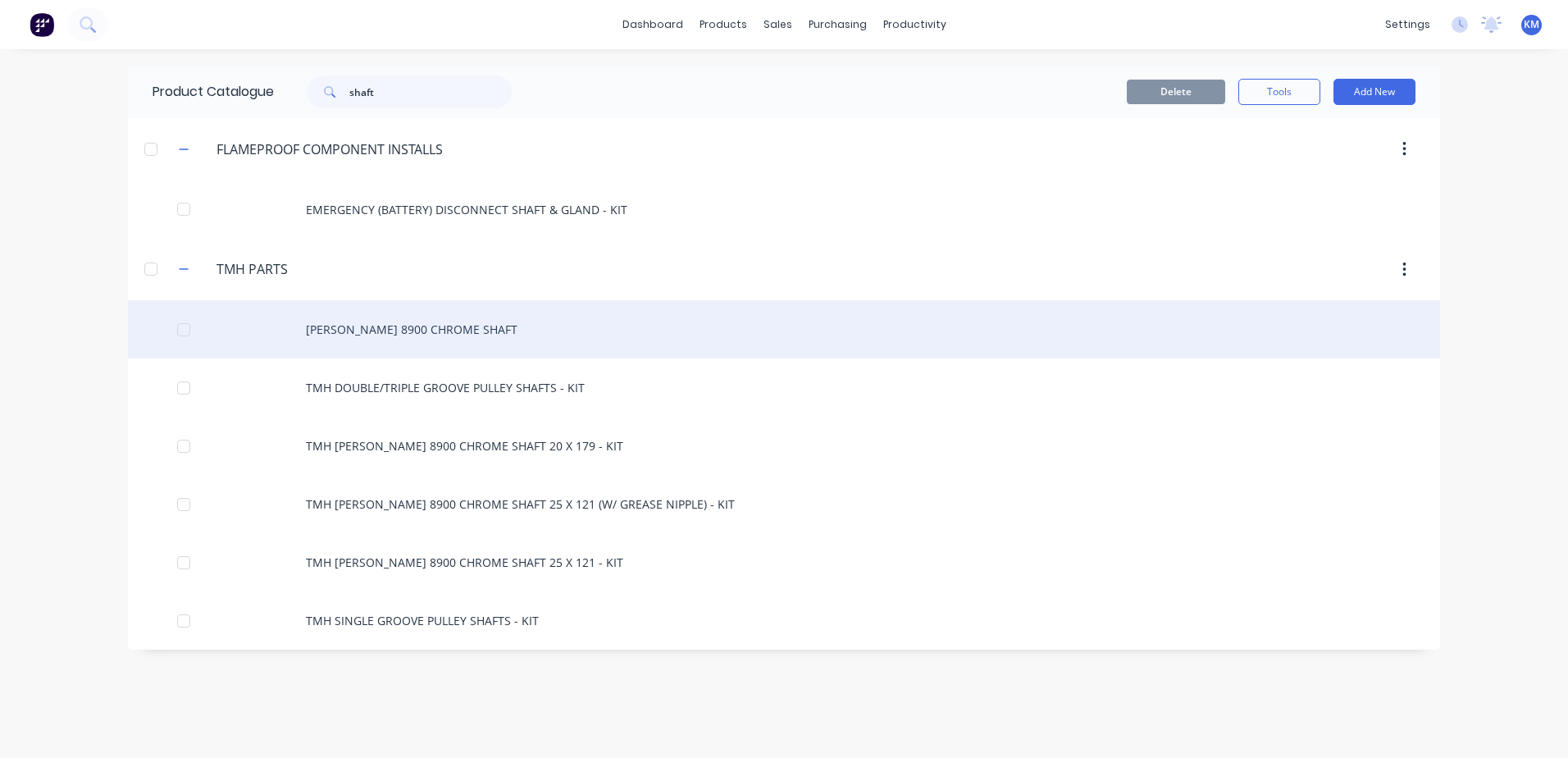
click at [468, 346] on div "[PERSON_NAME] 8900 CHROME SHAFT" at bounding box center [784, 329] width 1312 height 58
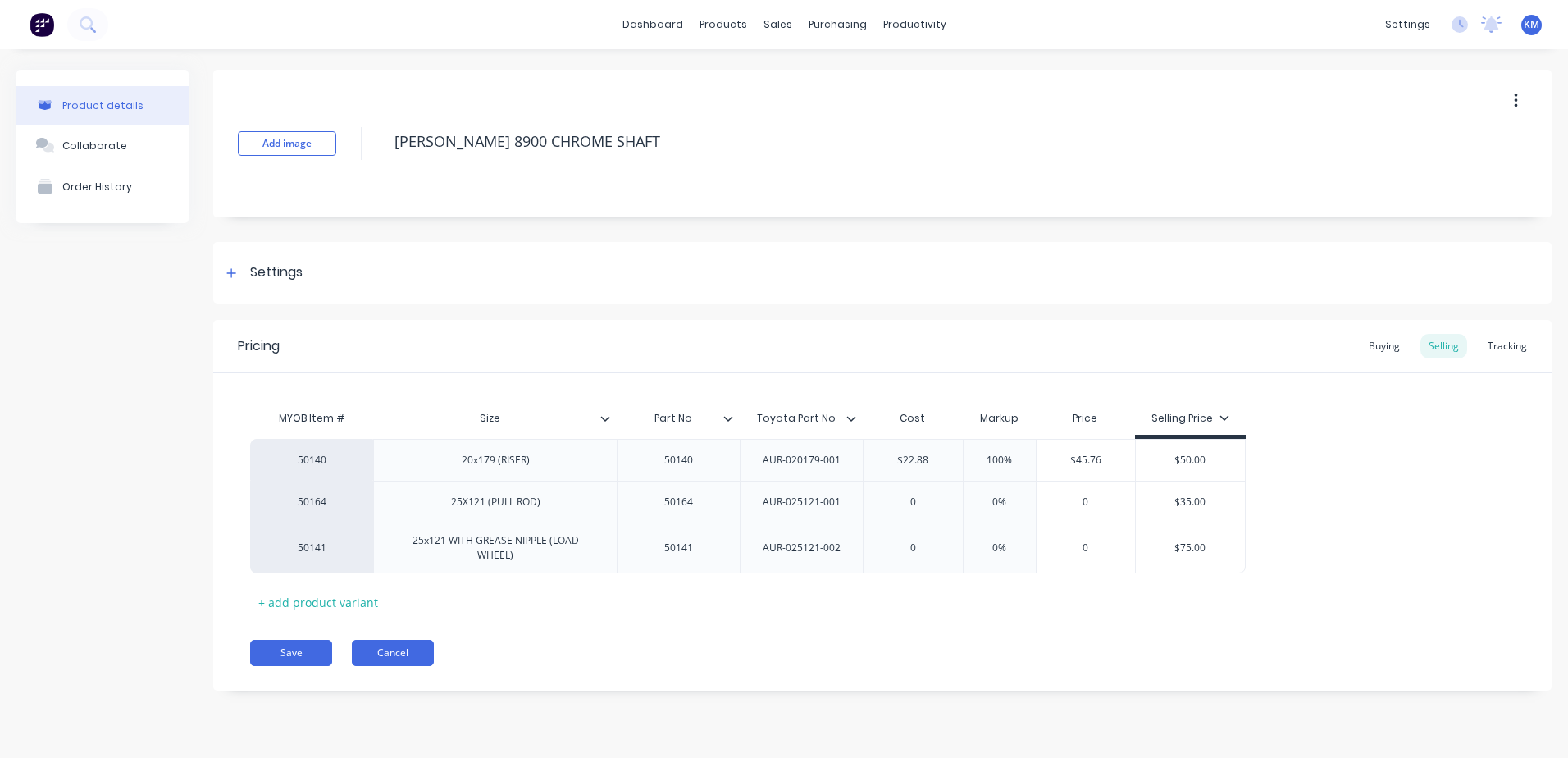
click at [422, 642] on button "Cancel" at bounding box center [392, 652] width 82 height 27
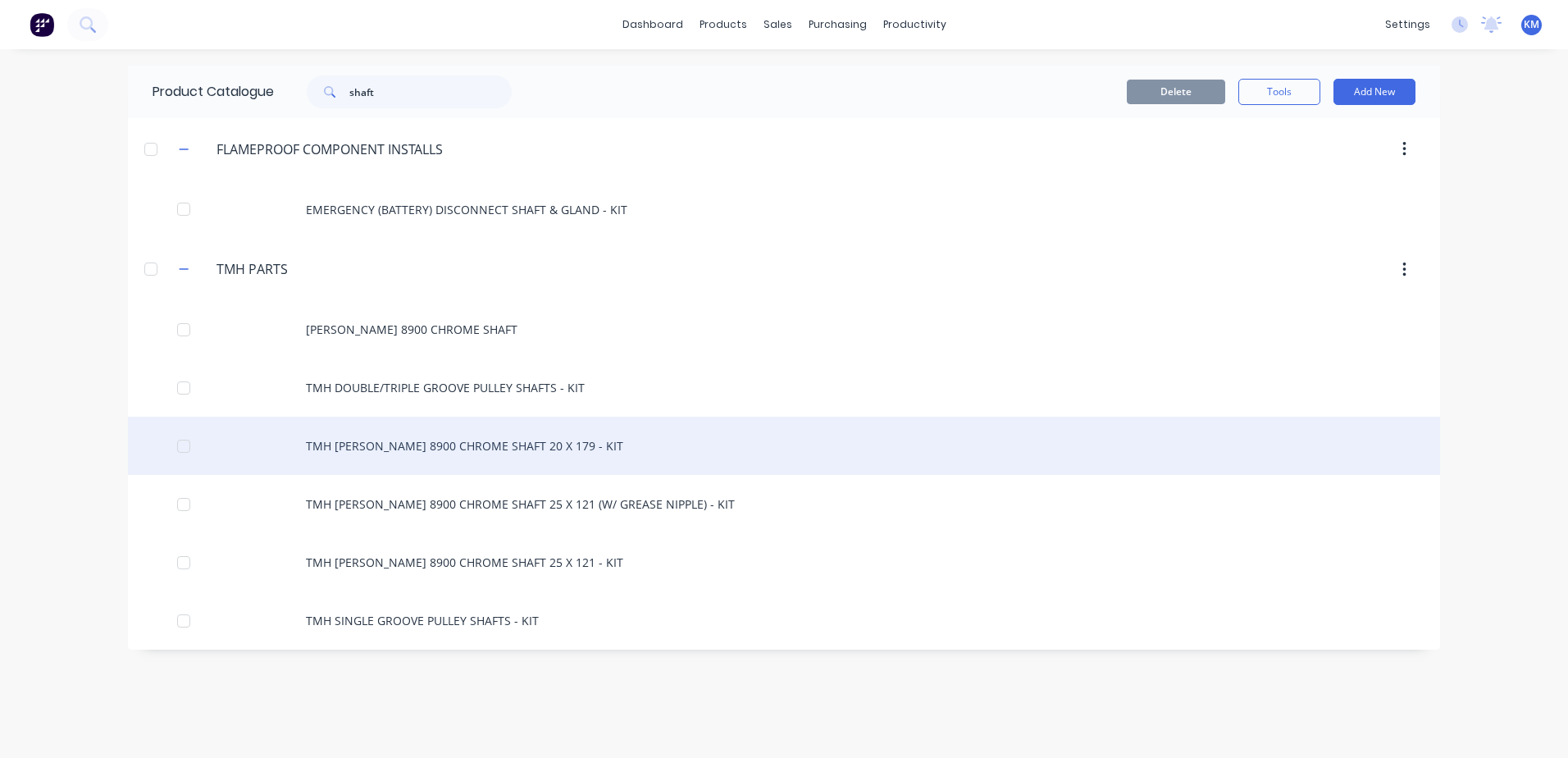
click at [546, 443] on div "TMH [PERSON_NAME] 8900 CHROME SHAFT 20 X 179 - KIT" at bounding box center [784, 445] width 1312 height 58
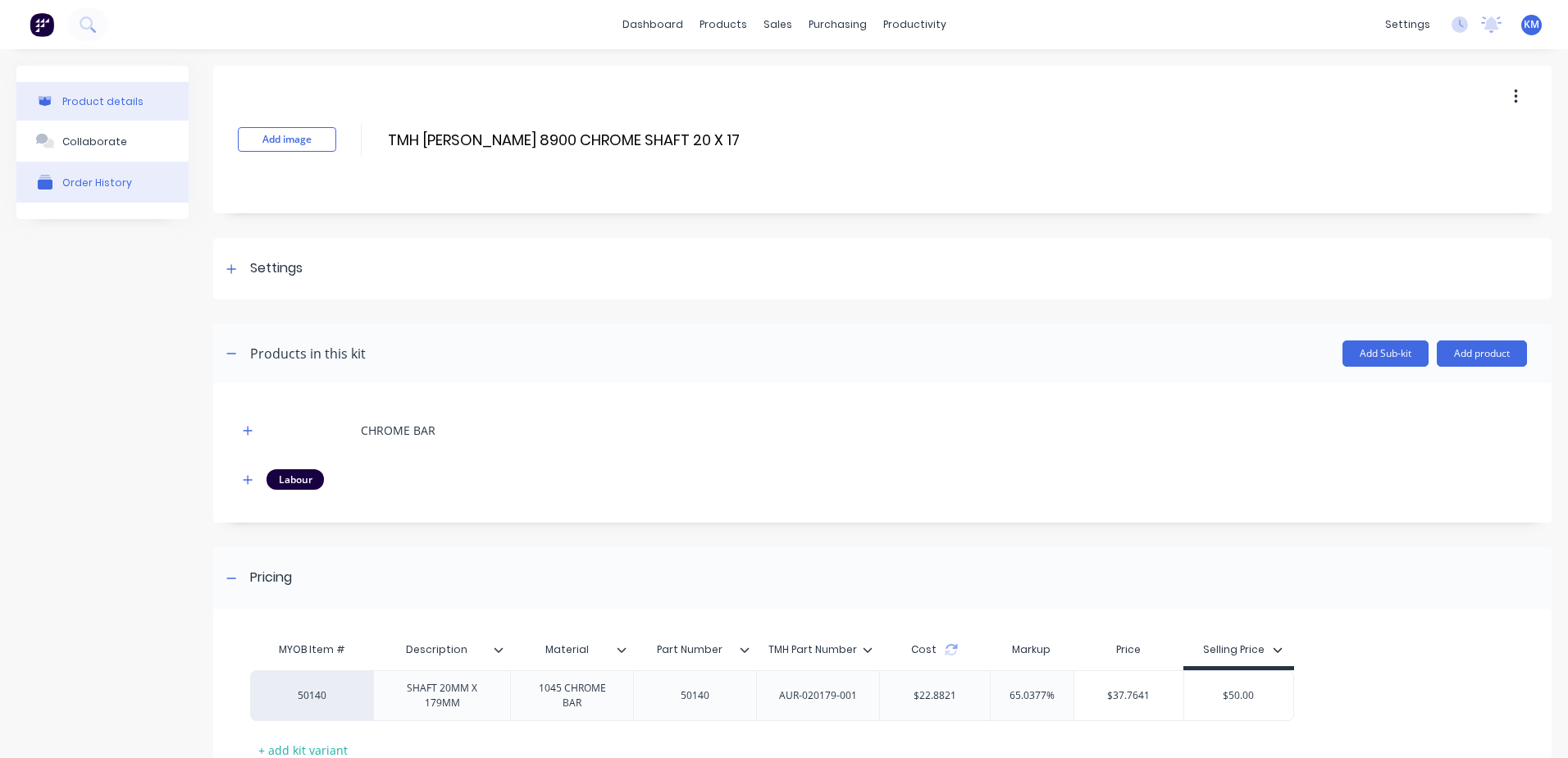
click at [126, 178] on button "Order History" at bounding box center [103, 183] width 172 height 41
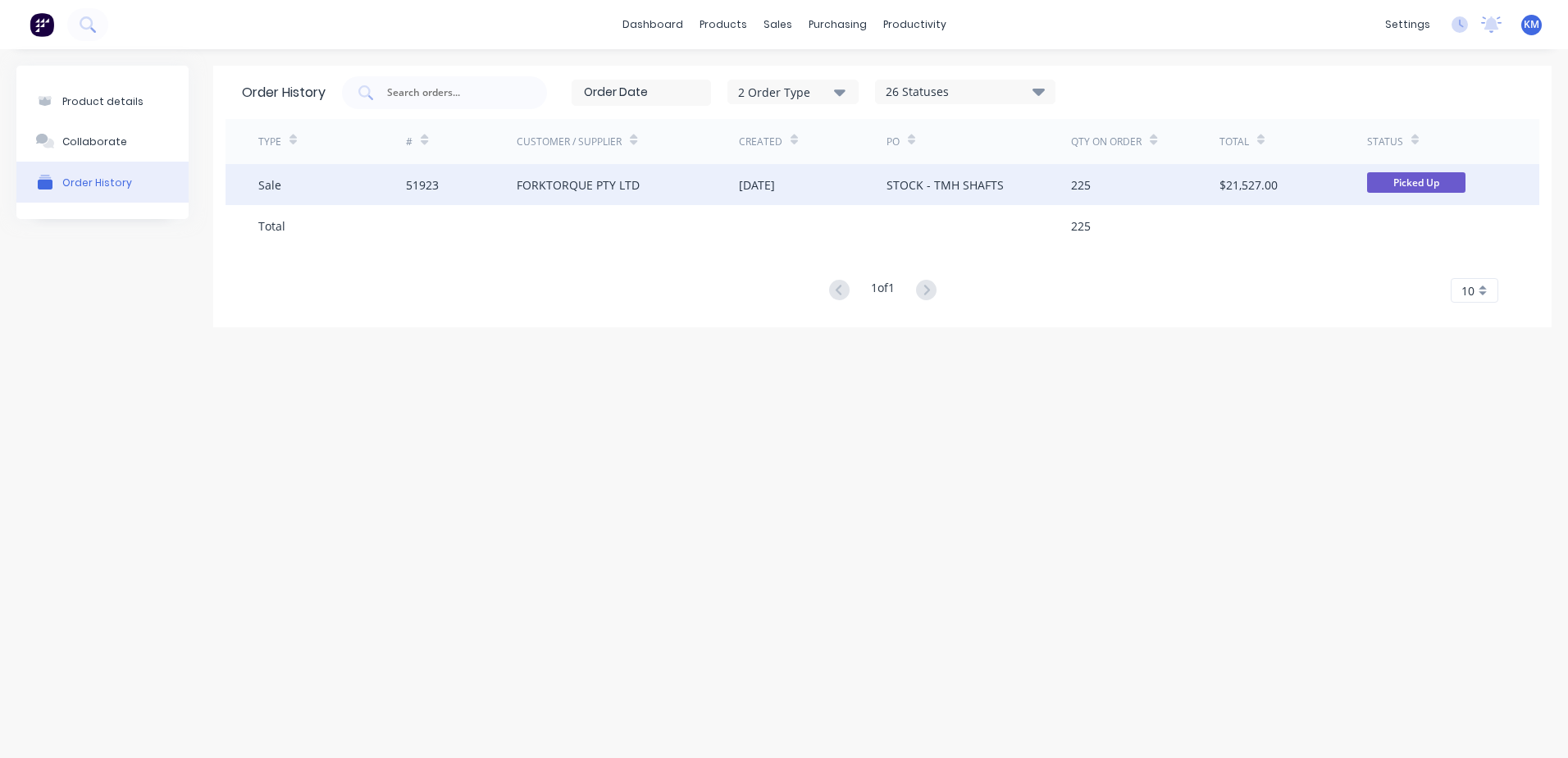
click at [598, 186] on div "FORKTORQUE PTY LTD" at bounding box center [578, 185] width 123 height 17
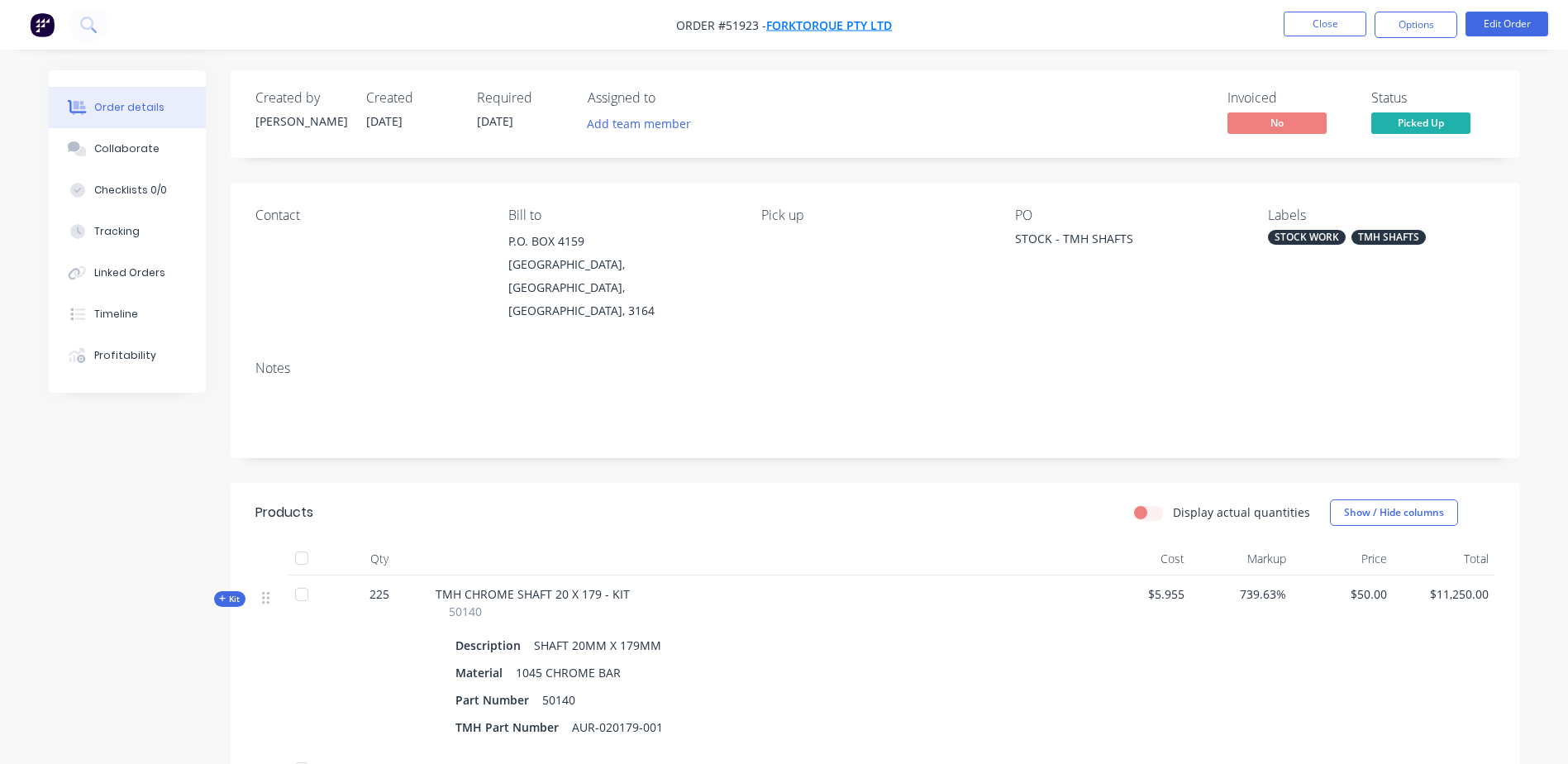
click at [836, 22] on span "FORKTORQUE PTY LTD" at bounding box center [829, 25] width 125 height 16
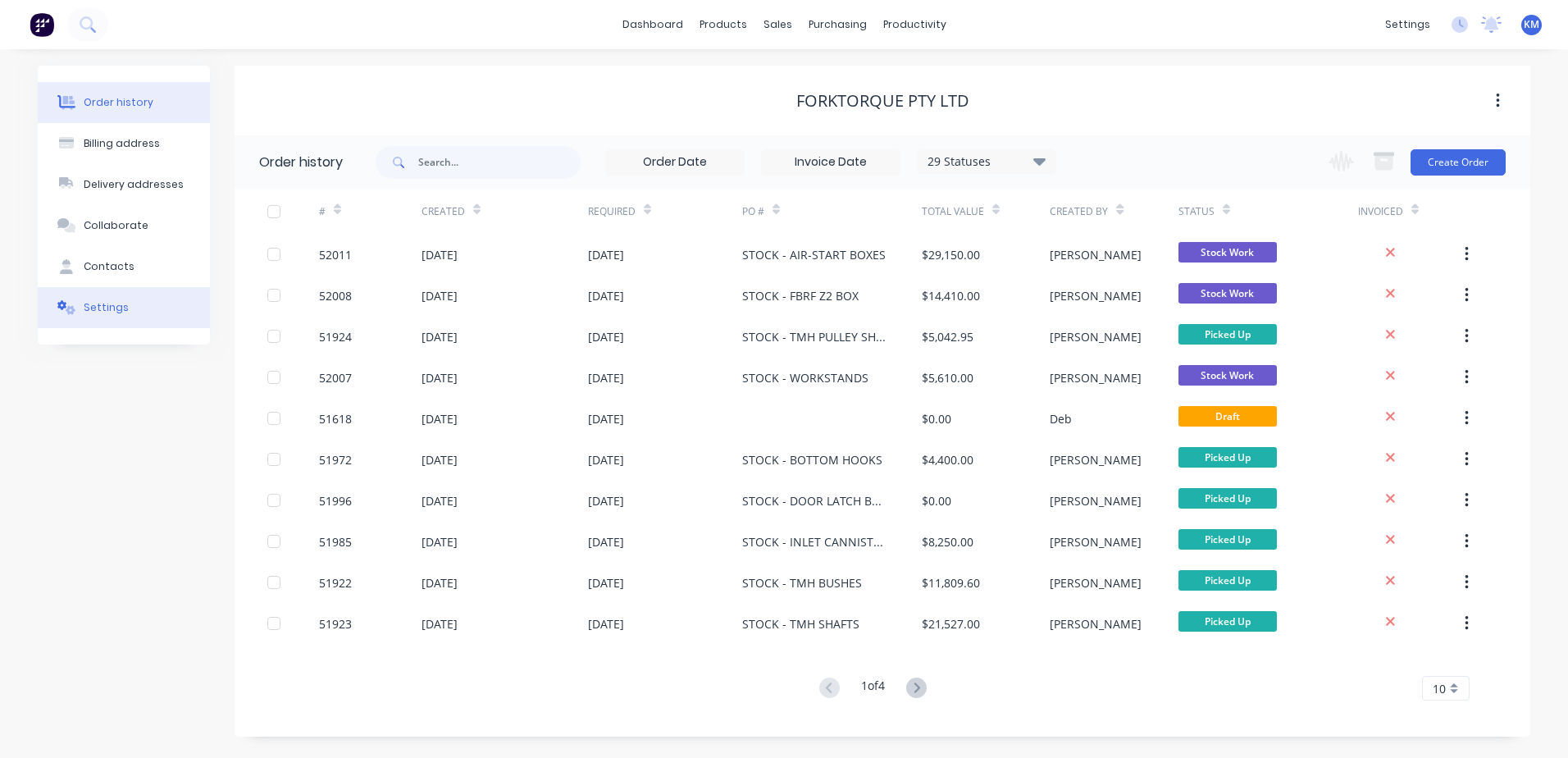
click at [177, 312] on button "Settings" at bounding box center [123, 308] width 172 height 41
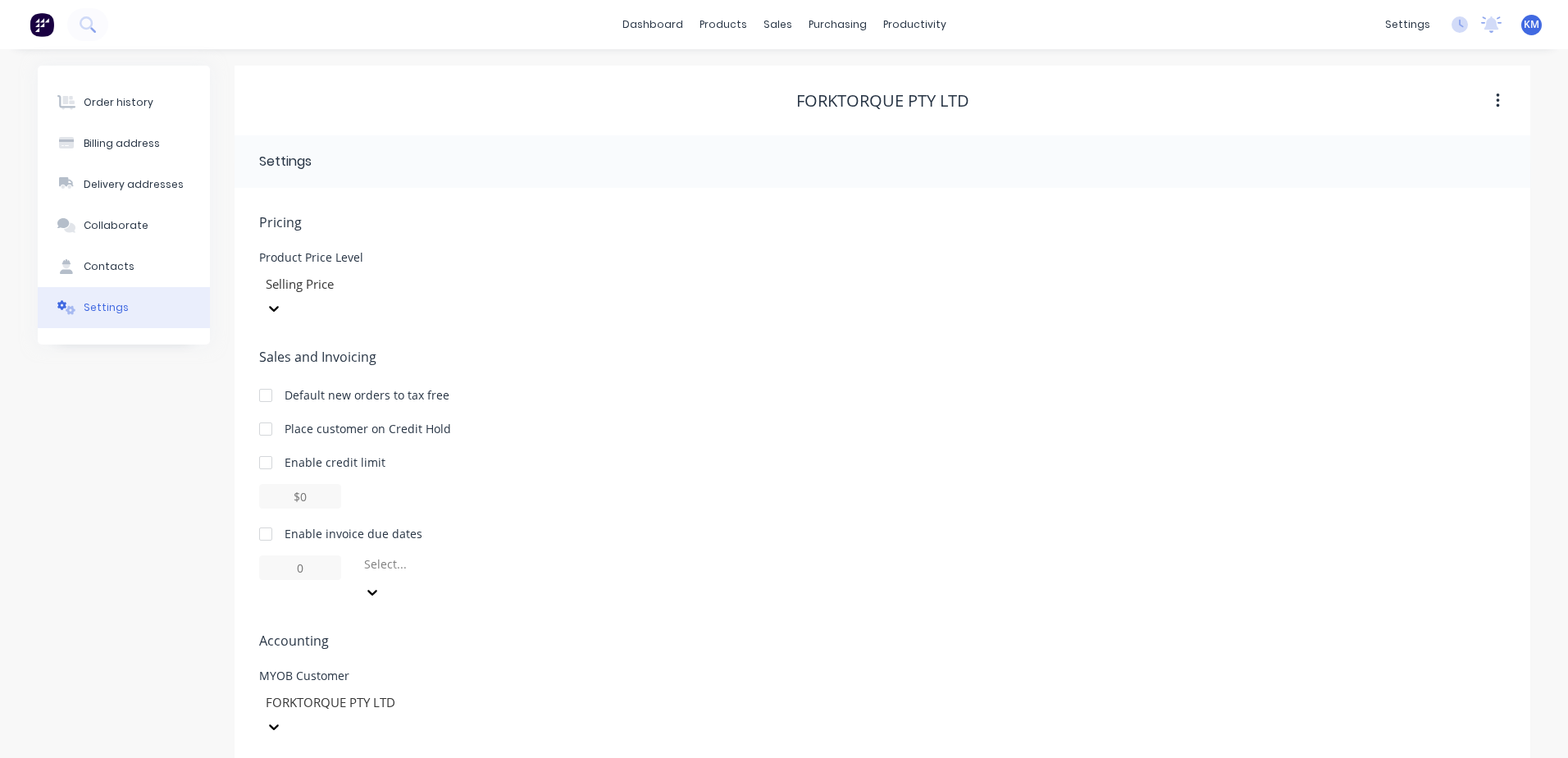
click at [273, 755] on div at bounding box center [266, 771] width 33 height 33
click at [755, 82] on div "Product Catalogue" at bounding box center [795, 78] width 102 height 15
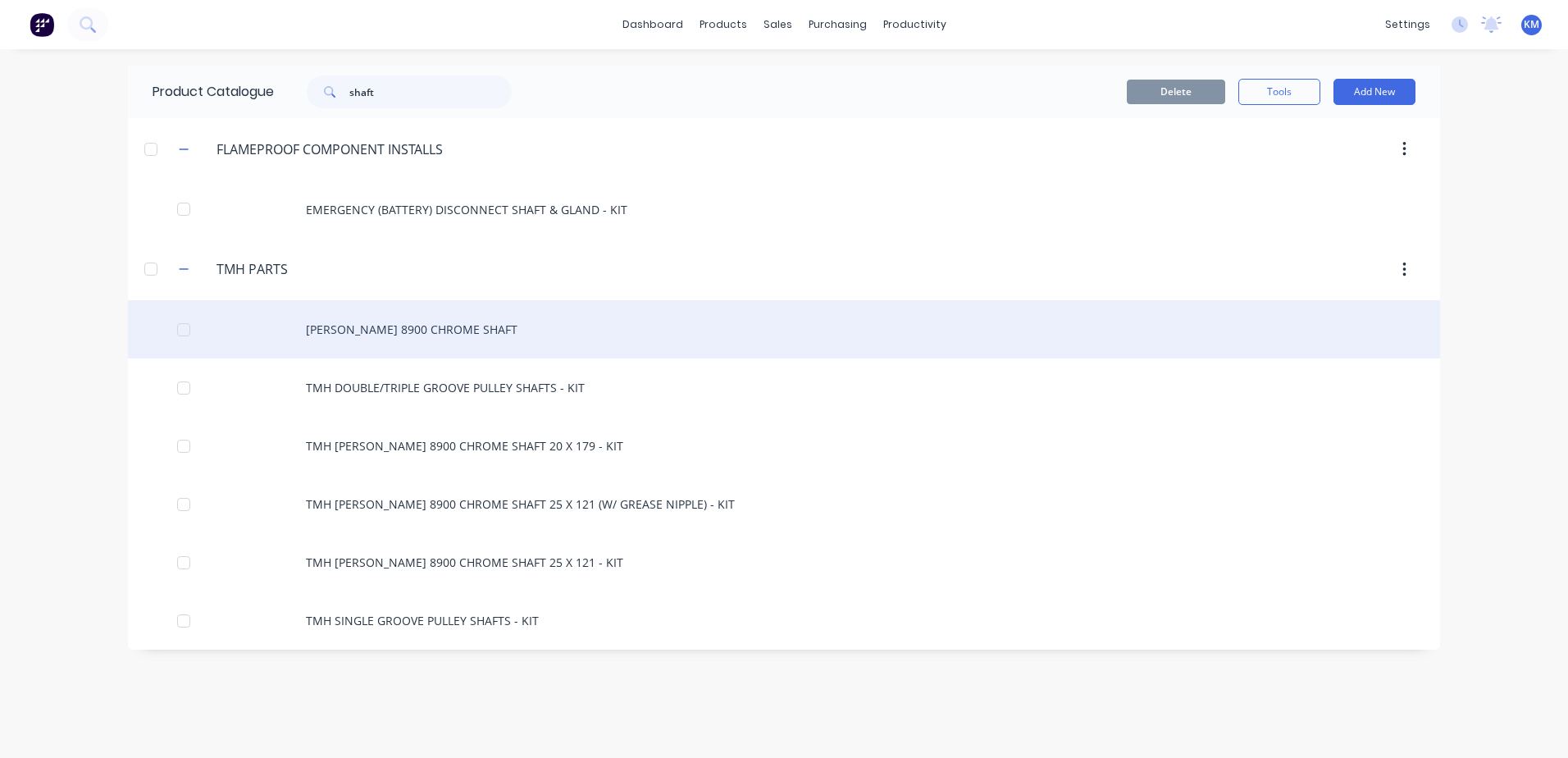
click at [466, 330] on div "[PERSON_NAME] 8900 CHROME SHAFT" at bounding box center [784, 329] width 1312 height 58
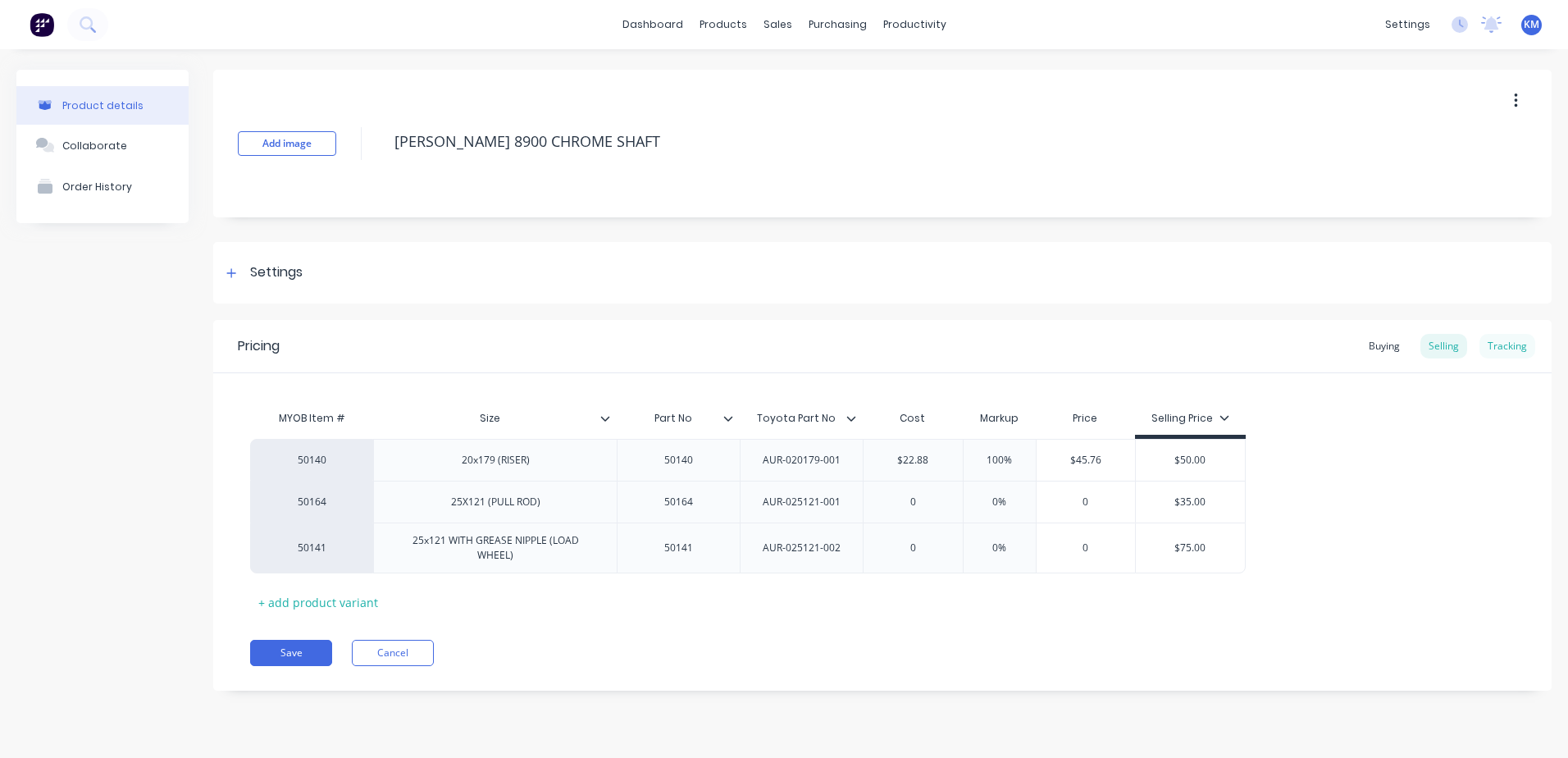
click at [1510, 341] on div "Tracking" at bounding box center [1508, 345] width 55 height 25
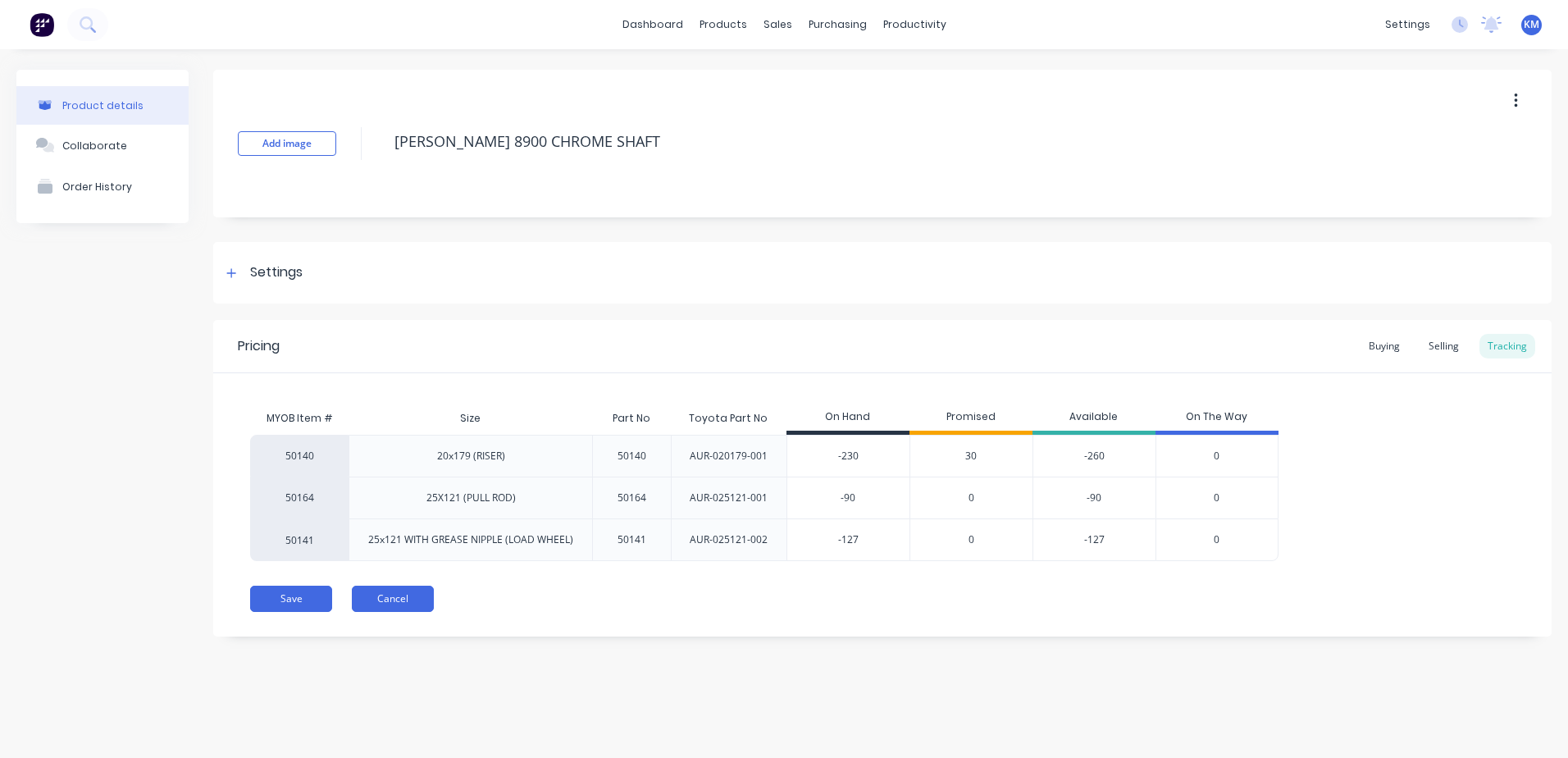
click at [416, 592] on button "Cancel" at bounding box center [392, 598] width 82 height 27
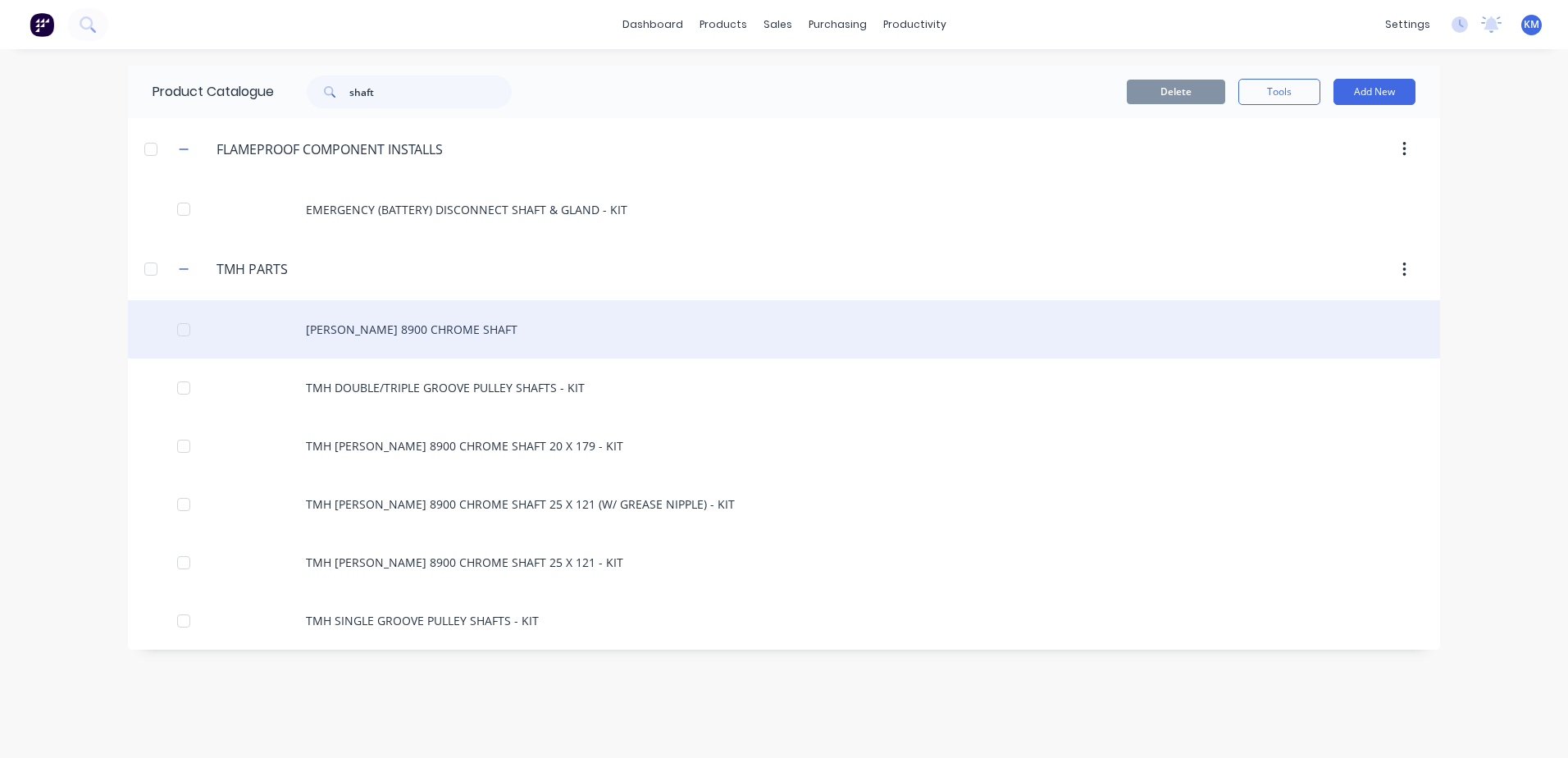
click at [639, 349] on div "[PERSON_NAME] 8900 CHROME SHAFT" at bounding box center [784, 329] width 1312 height 58
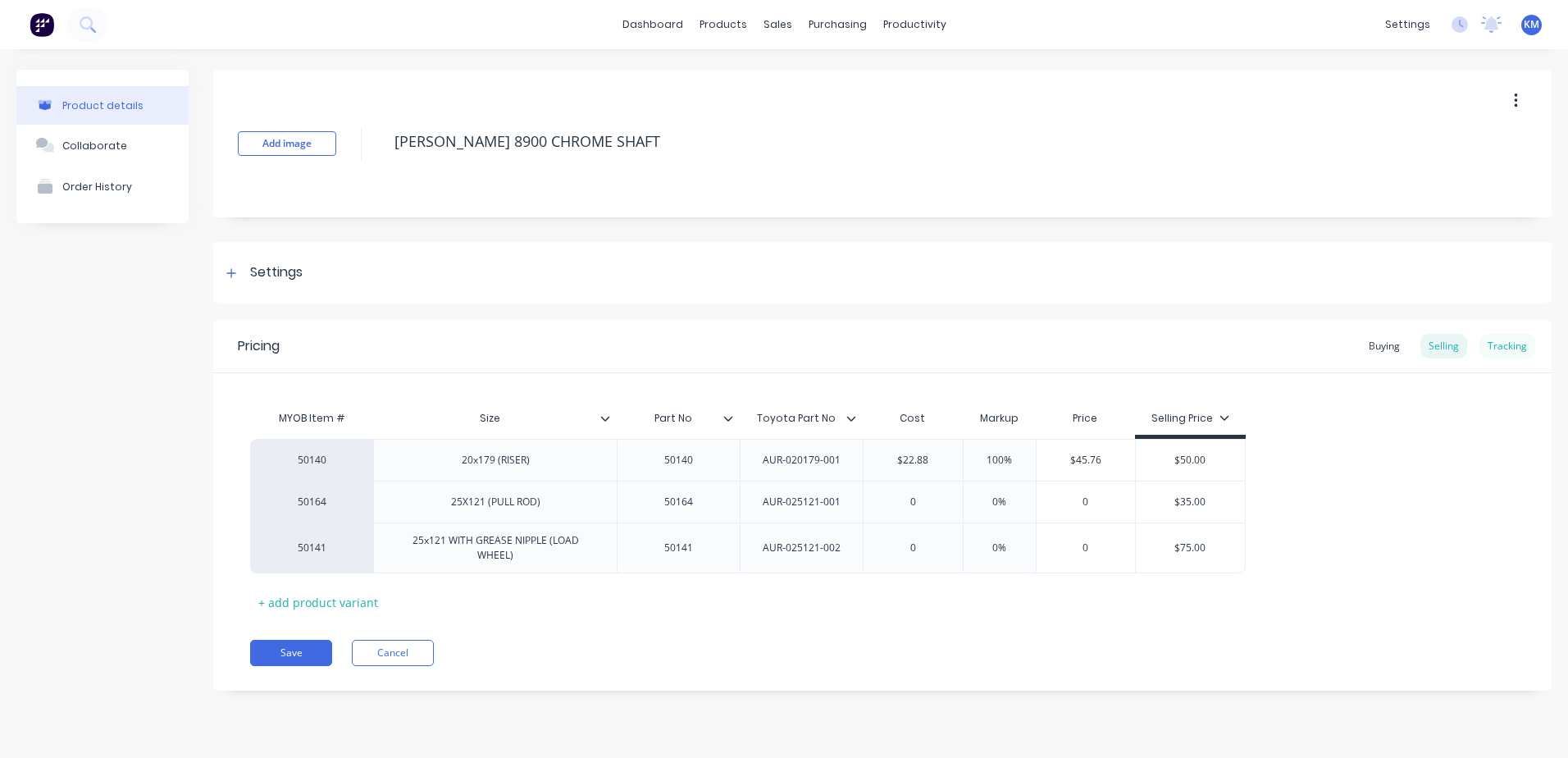
click at [1505, 348] on div "Tracking" at bounding box center [1508, 345] width 55 height 25
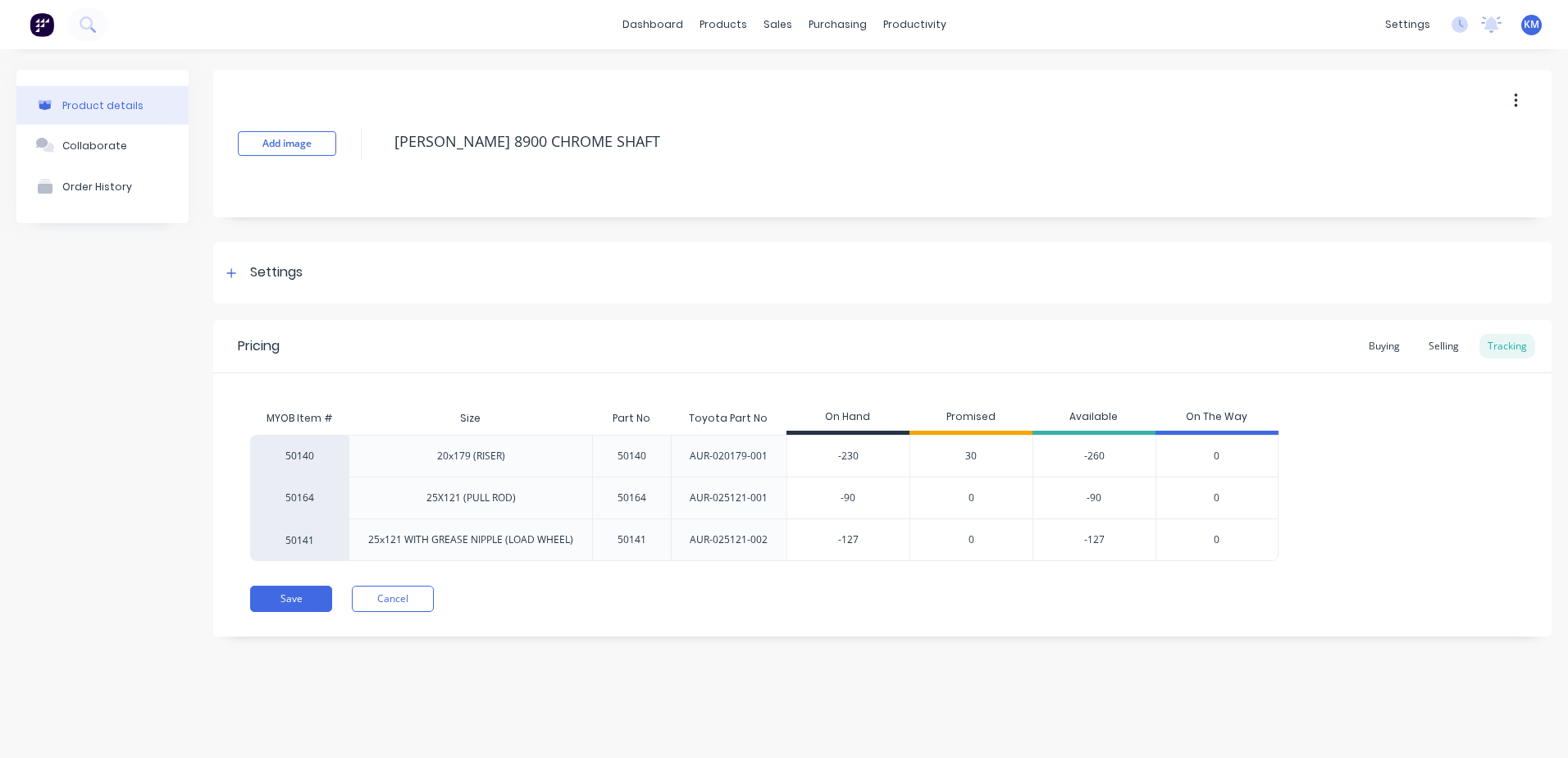
type input "-230"
click at [841, 456] on input "-230" at bounding box center [849, 455] width 122 height 15
drag, startPoint x: 841, startPoint y: 456, endPoint x: 882, endPoint y: 454, distance: 41.0
click at [851, 456] on input "-230" at bounding box center [849, 455] width 122 height 15
click at [422, 608] on button "Cancel" at bounding box center [392, 598] width 82 height 27
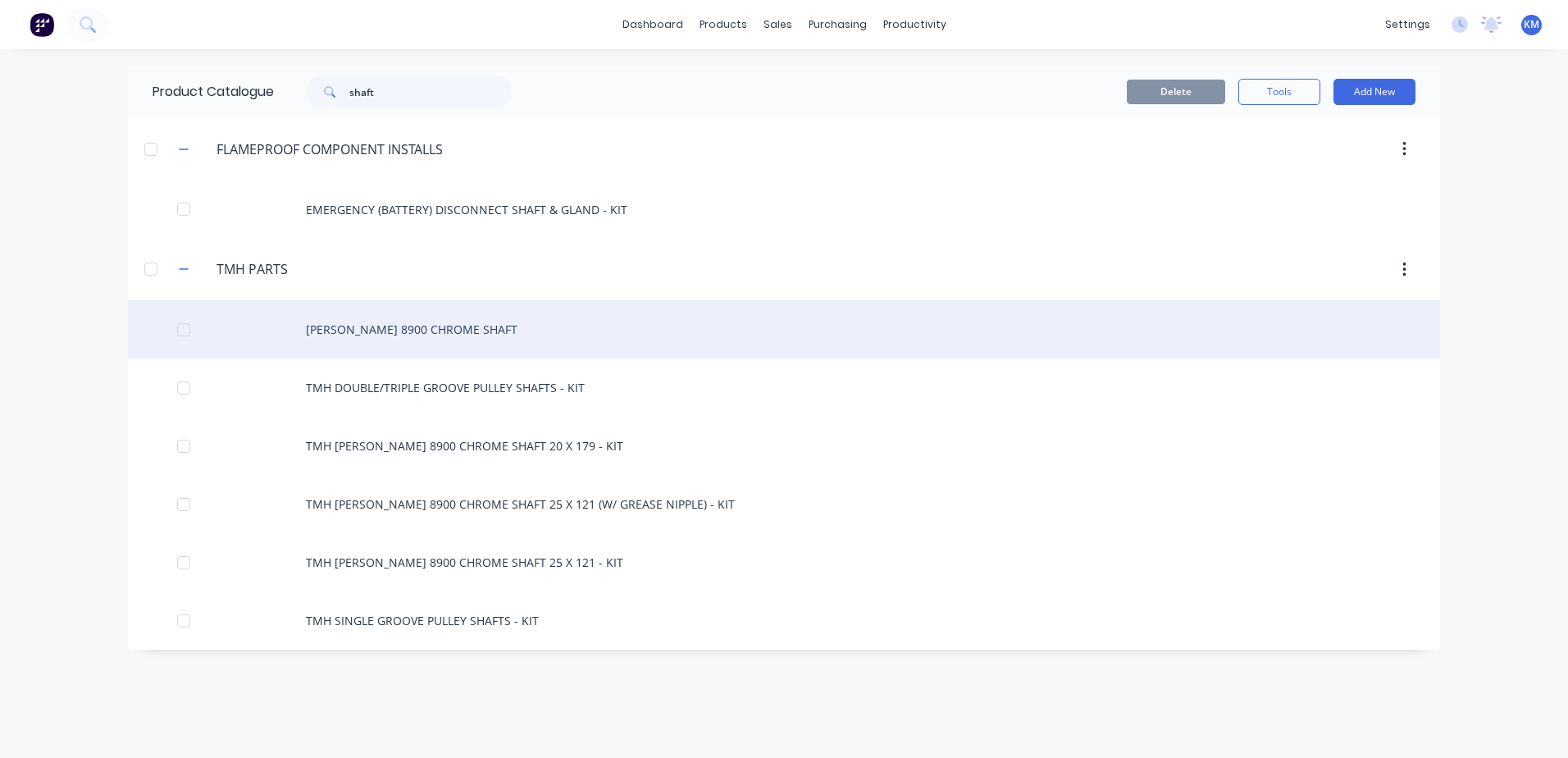
click at [609, 346] on div "[PERSON_NAME] 8900 CHROME SHAFT" at bounding box center [784, 329] width 1312 height 58
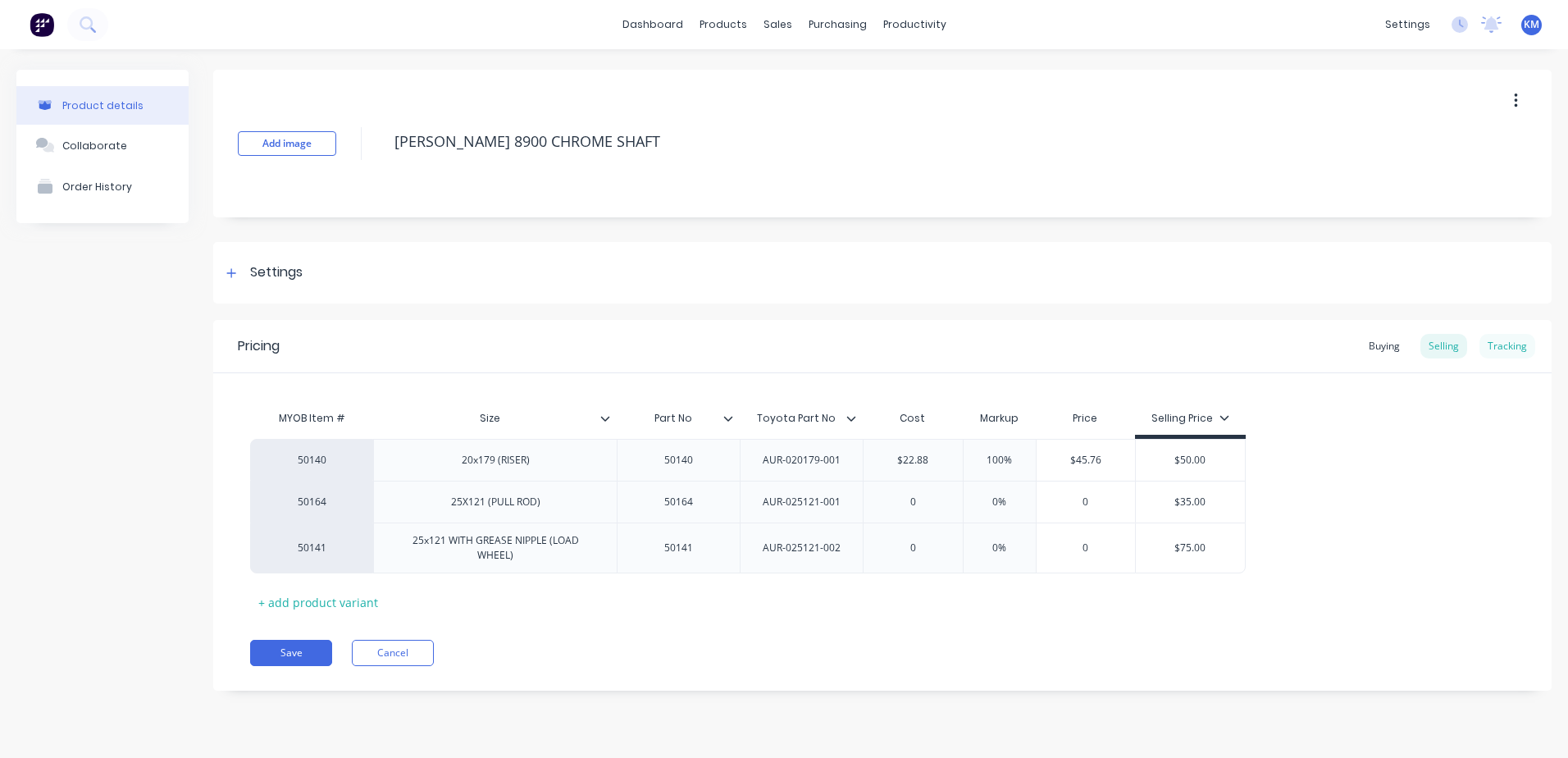
click at [1482, 341] on div "Tracking" at bounding box center [1508, 345] width 55 height 25
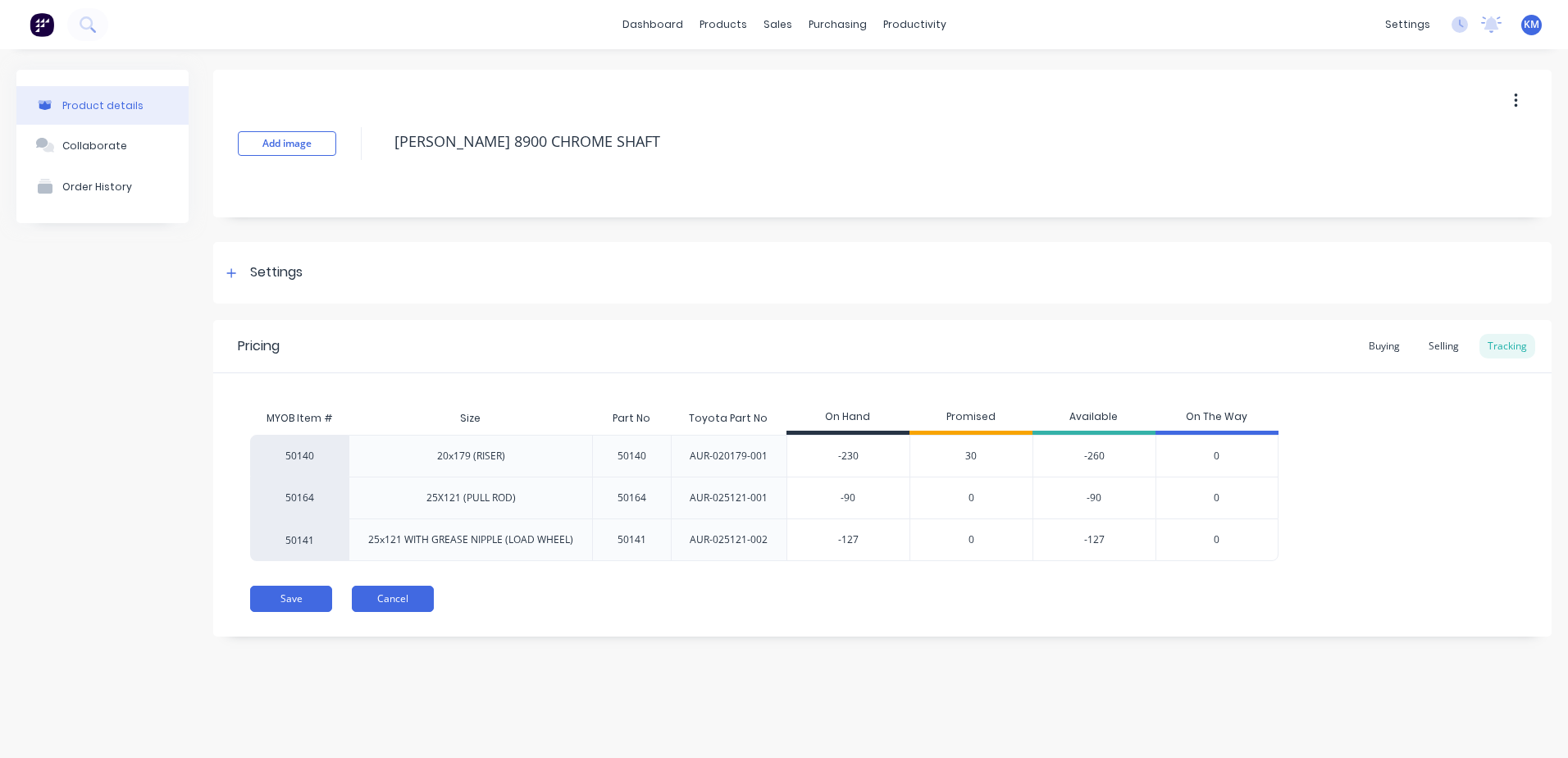
click at [414, 594] on button "Cancel" at bounding box center [392, 598] width 82 height 27
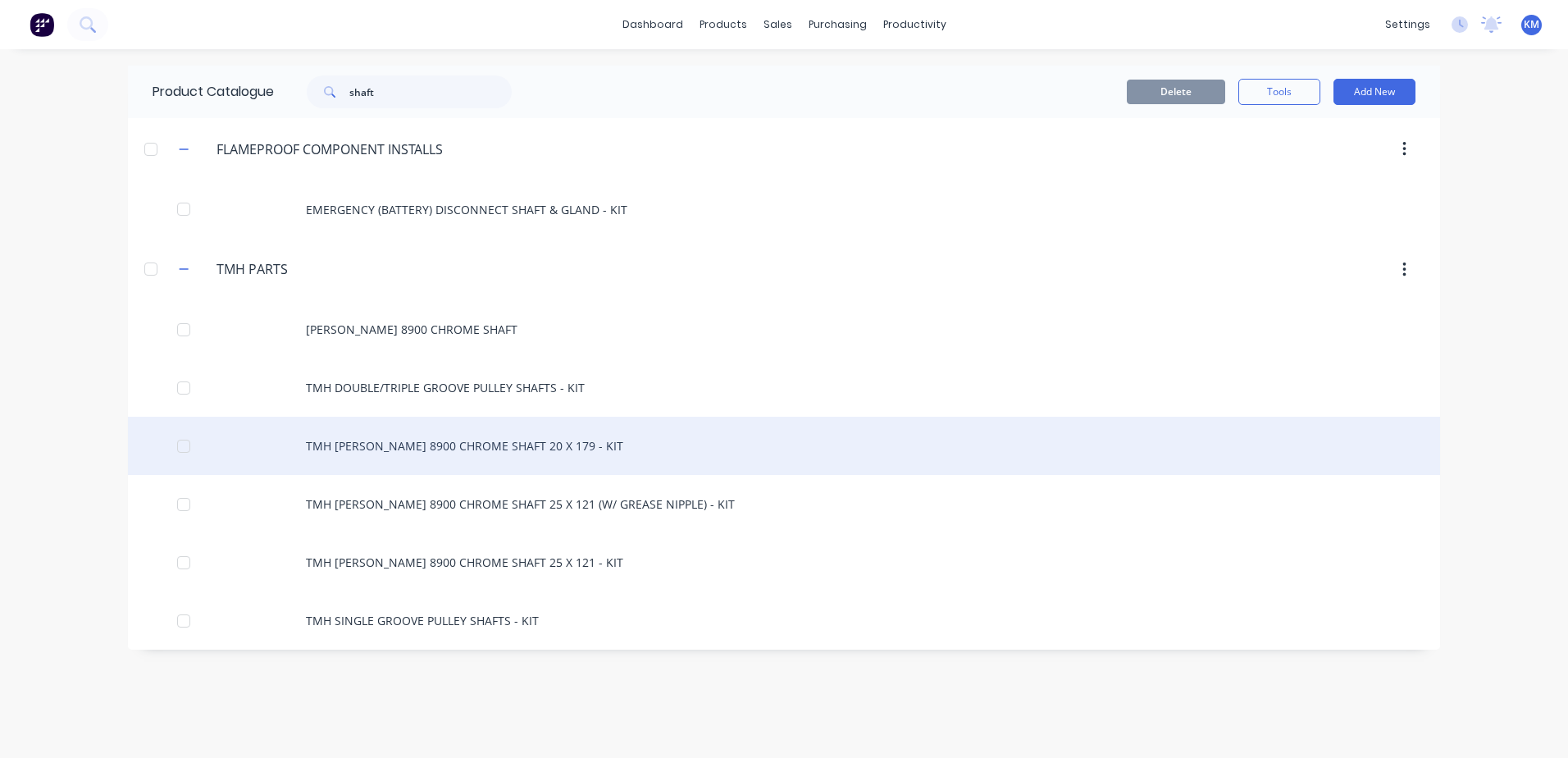
click at [645, 459] on div "TMH [PERSON_NAME] 8900 CHROME SHAFT 20 X 179 - KIT" at bounding box center [784, 445] width 1312 height 58
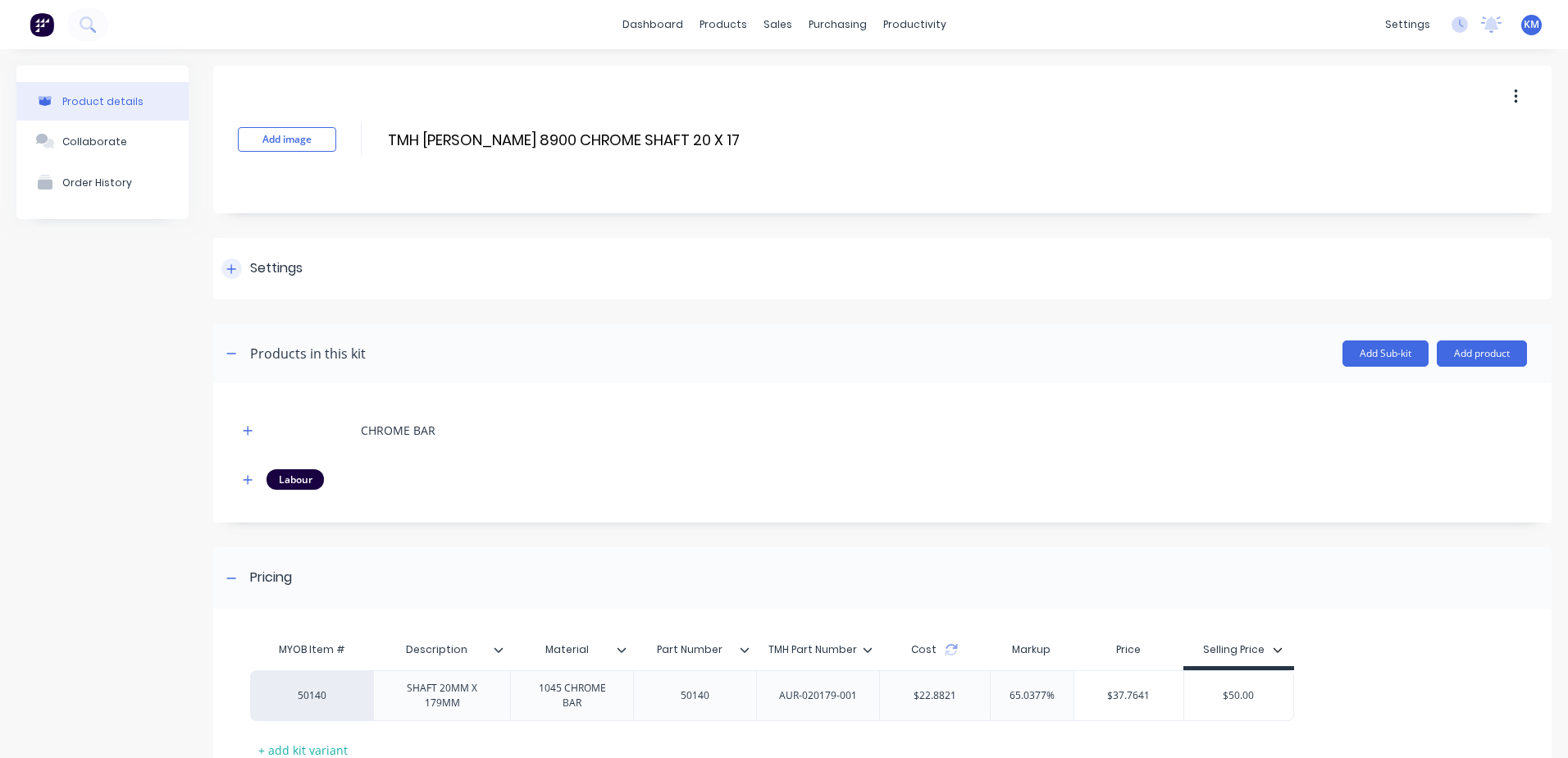
click at [571, 285] on div "Settings" at bounding box center [883, 268] width 1339 height 61
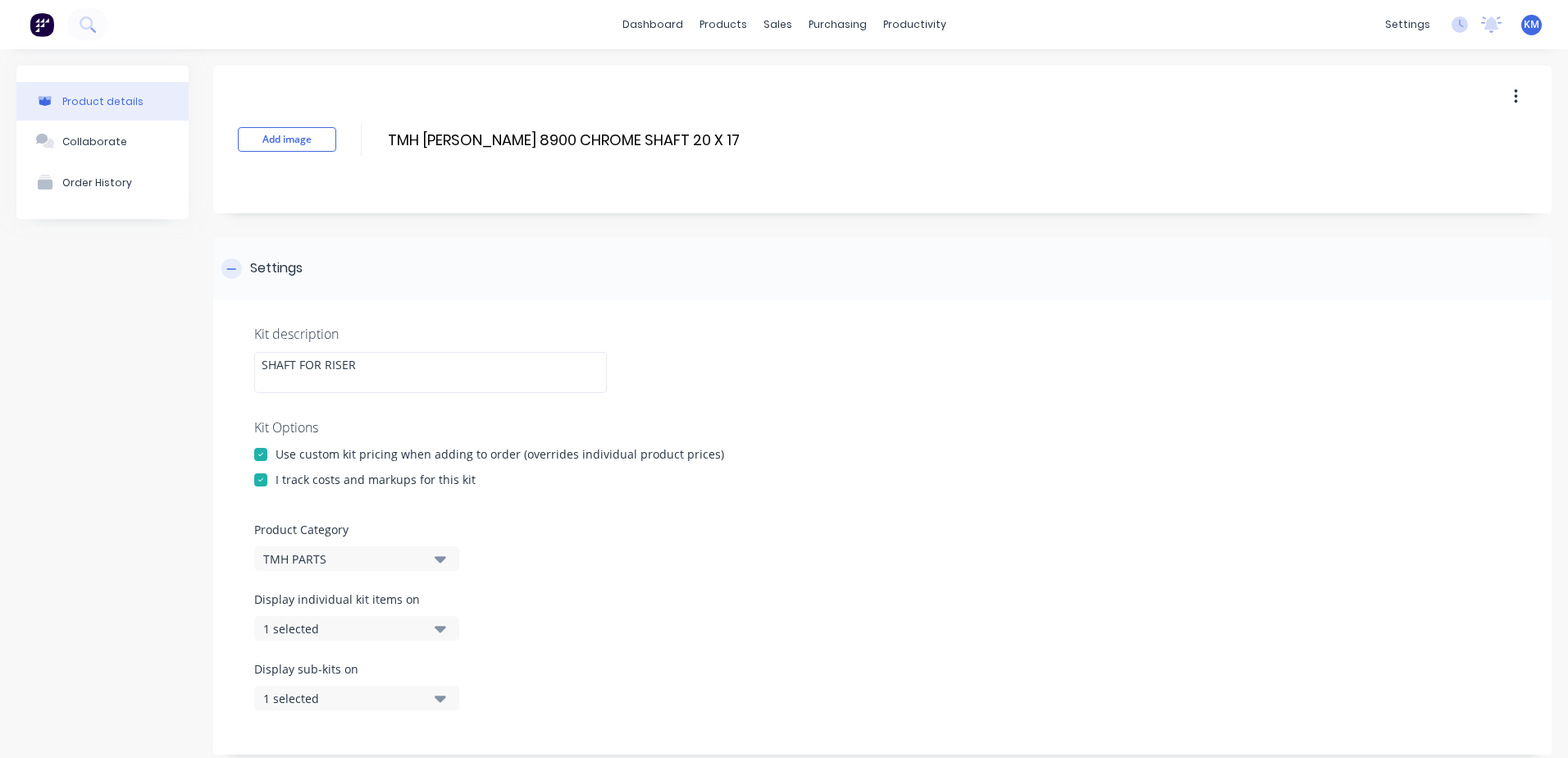
click at [231, 265] on icon at bounding box center [231, 269] width 10 height 12
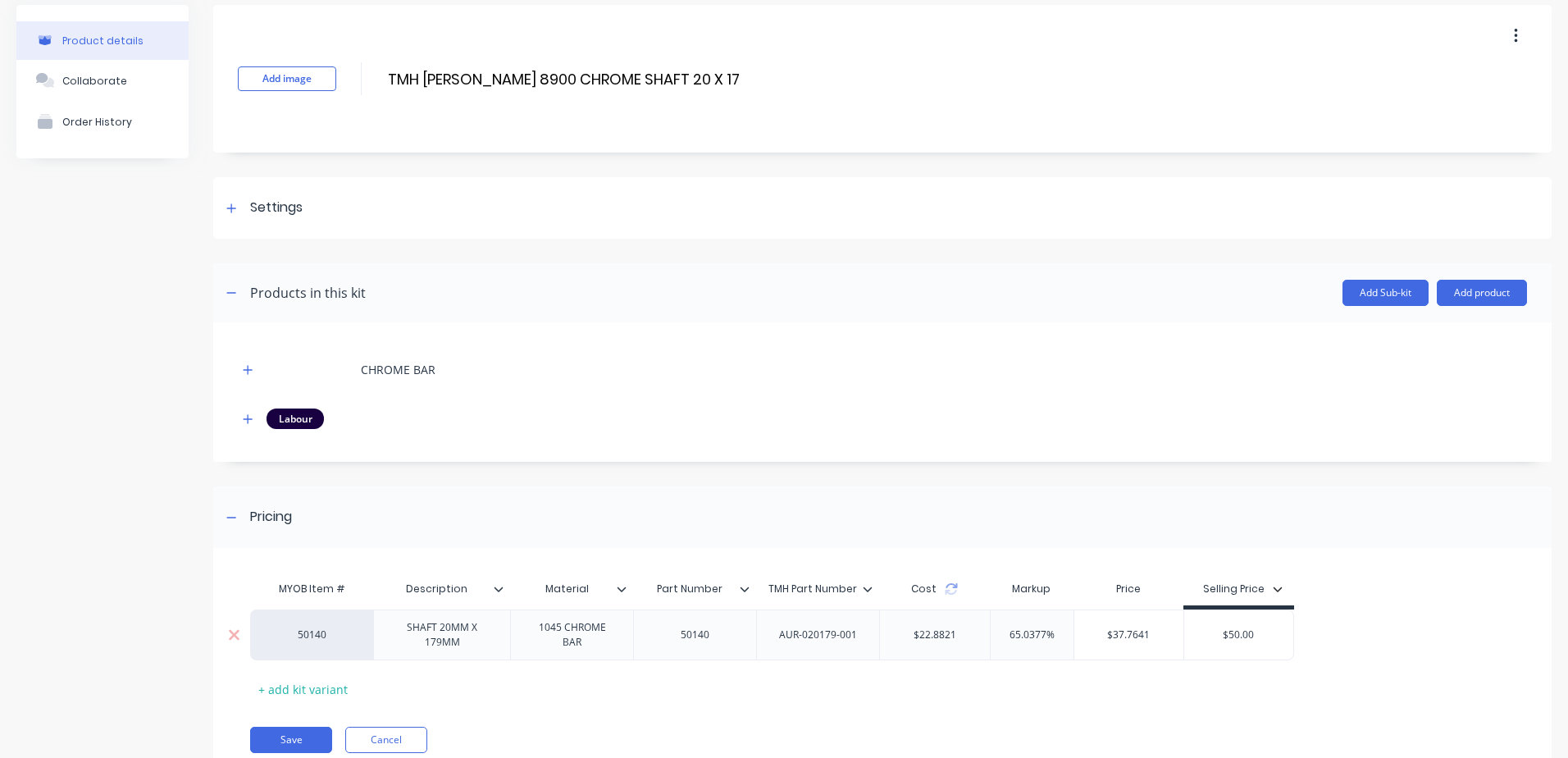
scroll to position [121, 0]
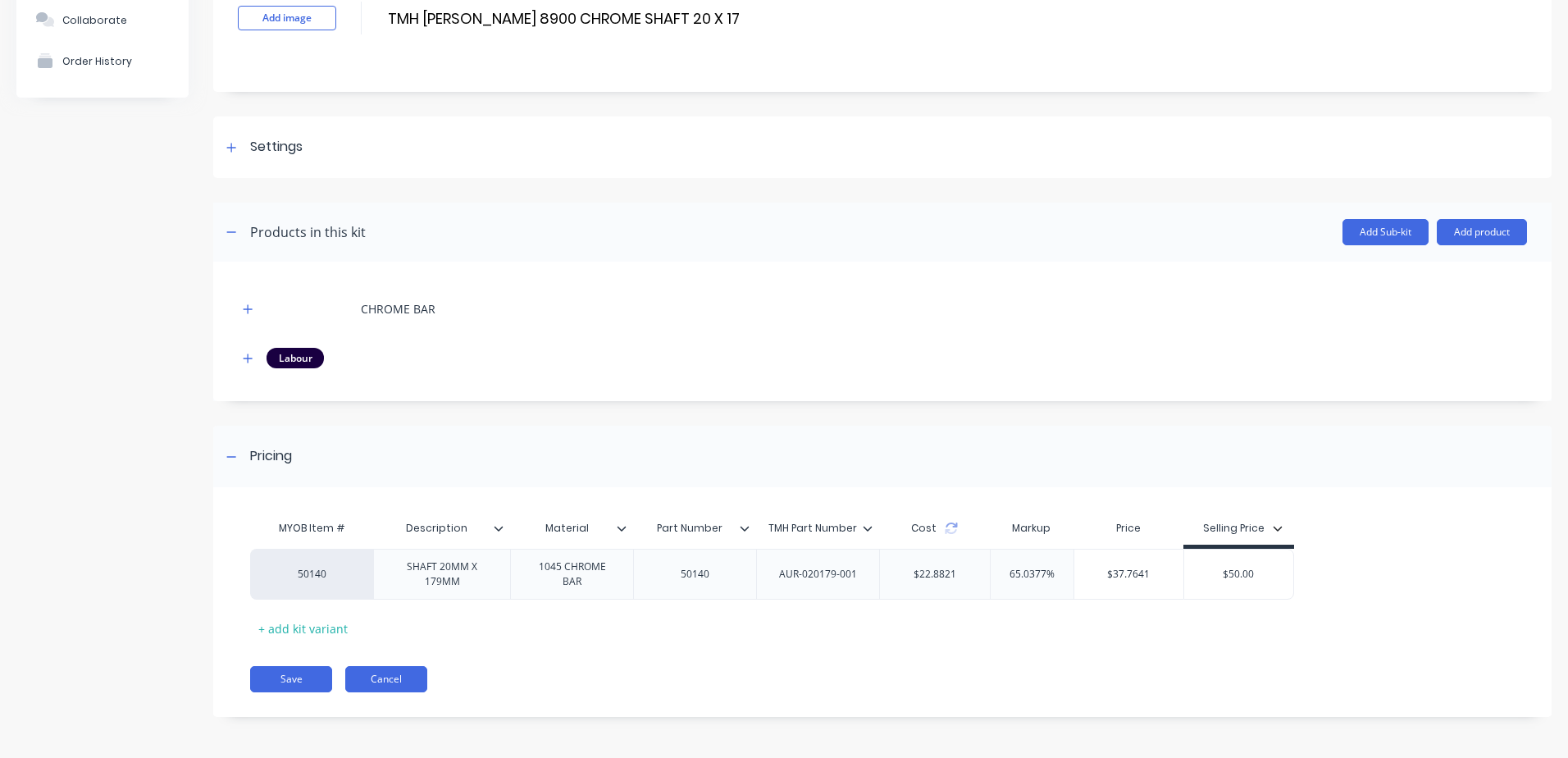
click at [419, 679] on button "Cancel" at bounding box center [386, 679] width 82 height 27
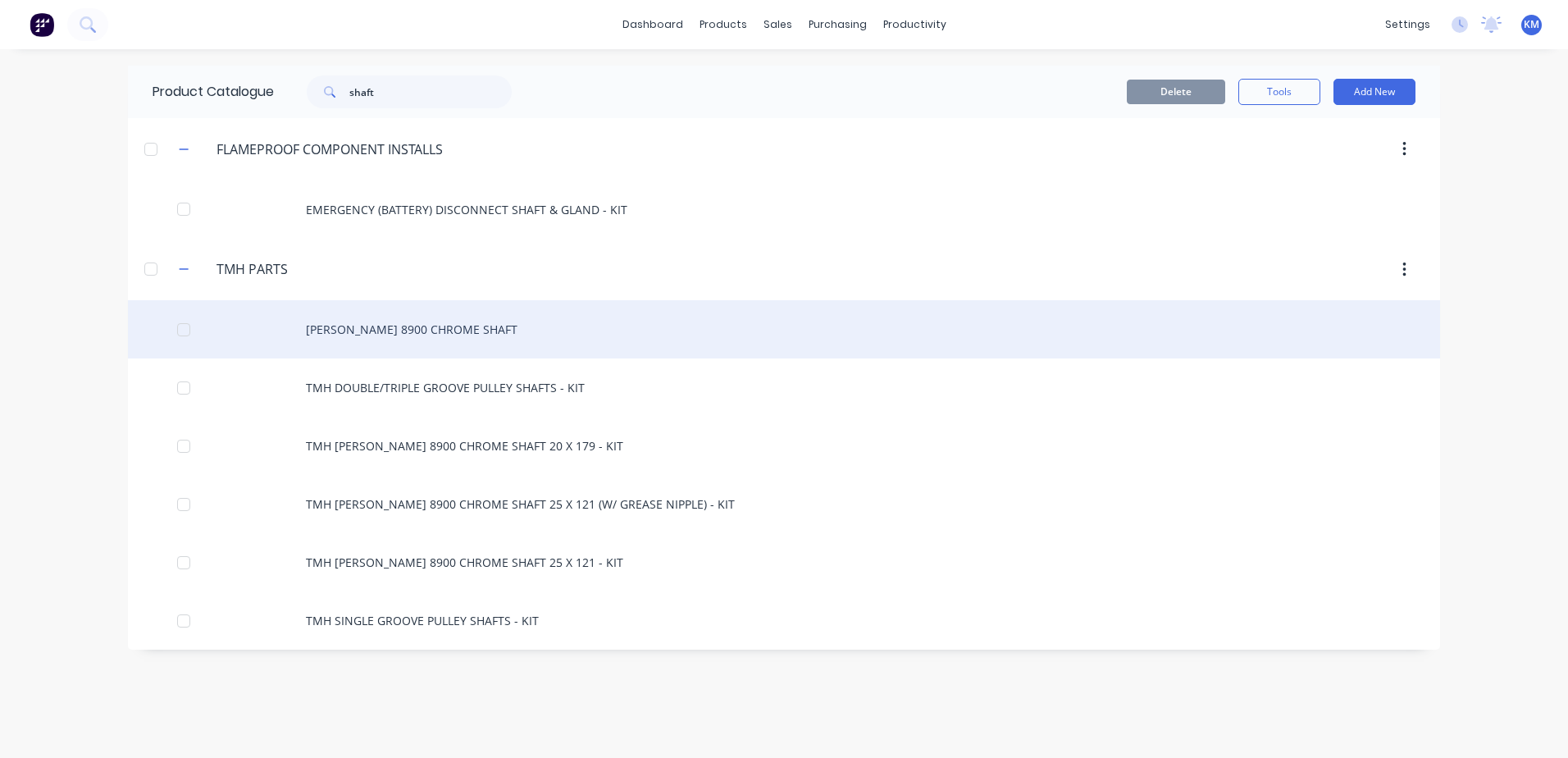
click at [598, 338] on div "[PERSON_NAME] 8900 CHROME SHAFT" at bounding box center [784, 329] width 1312 height 58
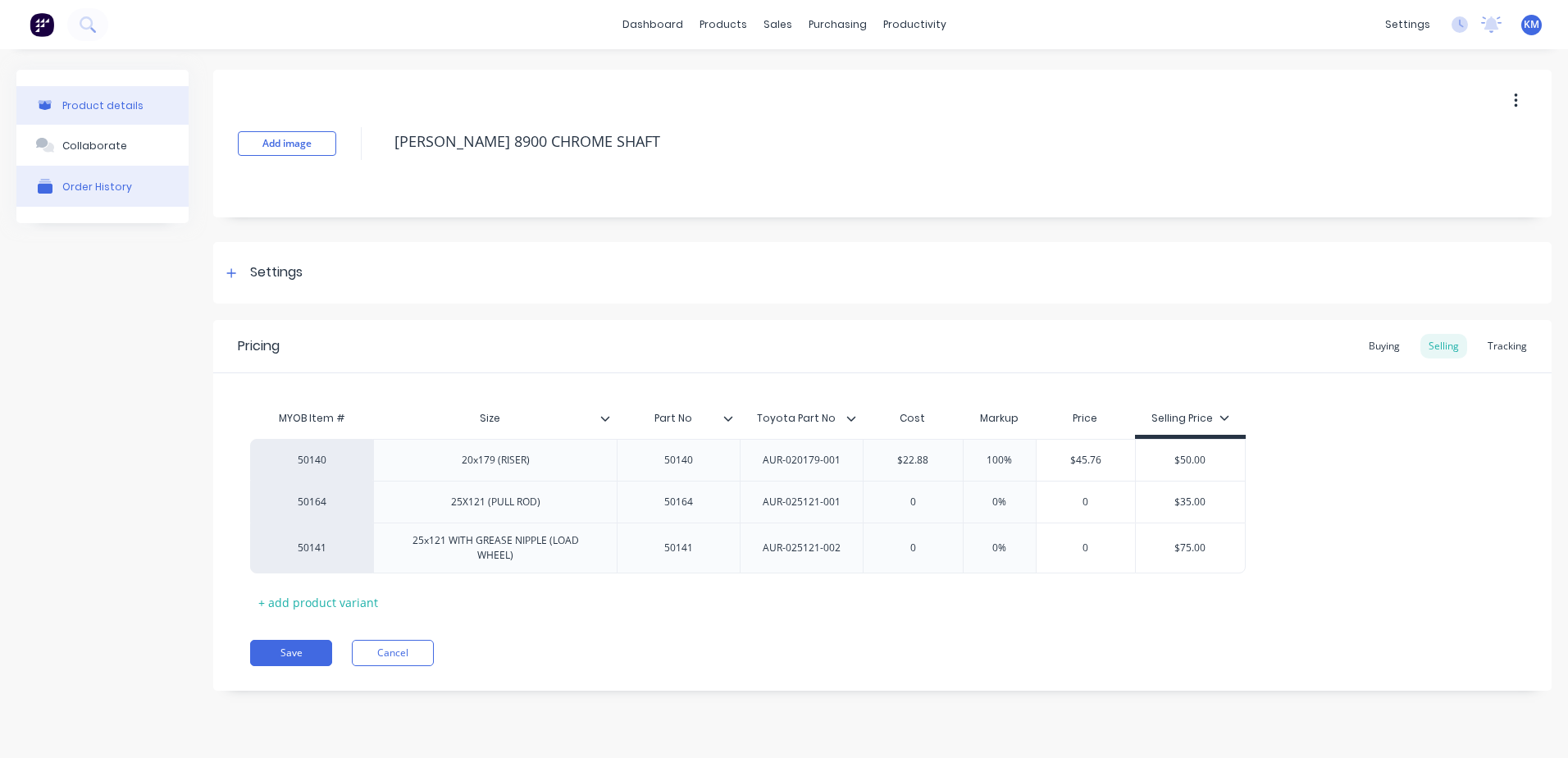
click at [149, 185] on button "Order History" at bounding box center [103, 187] width 172 height 41
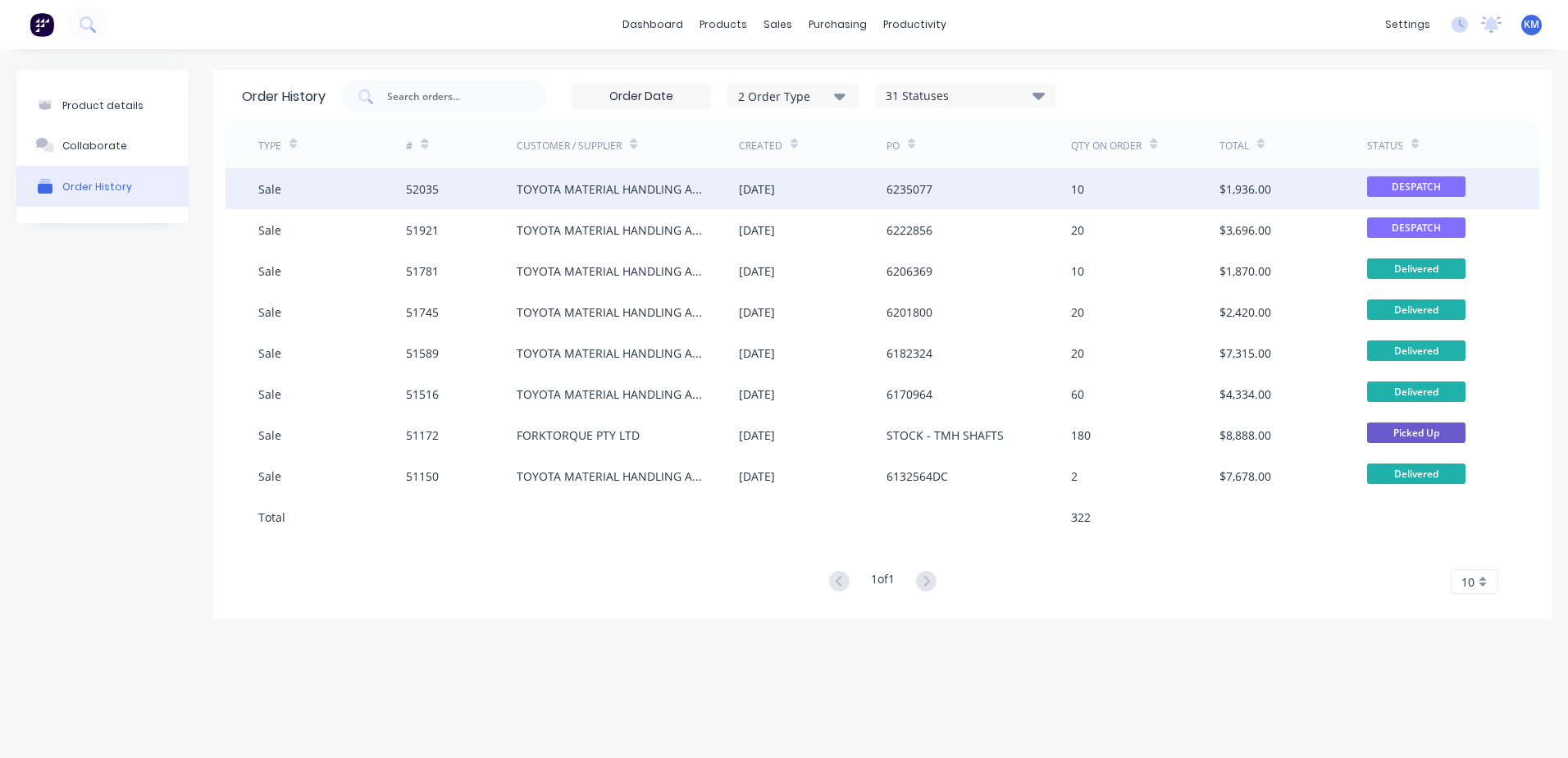
click at [674, 193] on div "TOYOTA MATERIAL HANDLING AUST P/L-DANDENONG STH" at bounding box center [610, 189] width 189 height 17
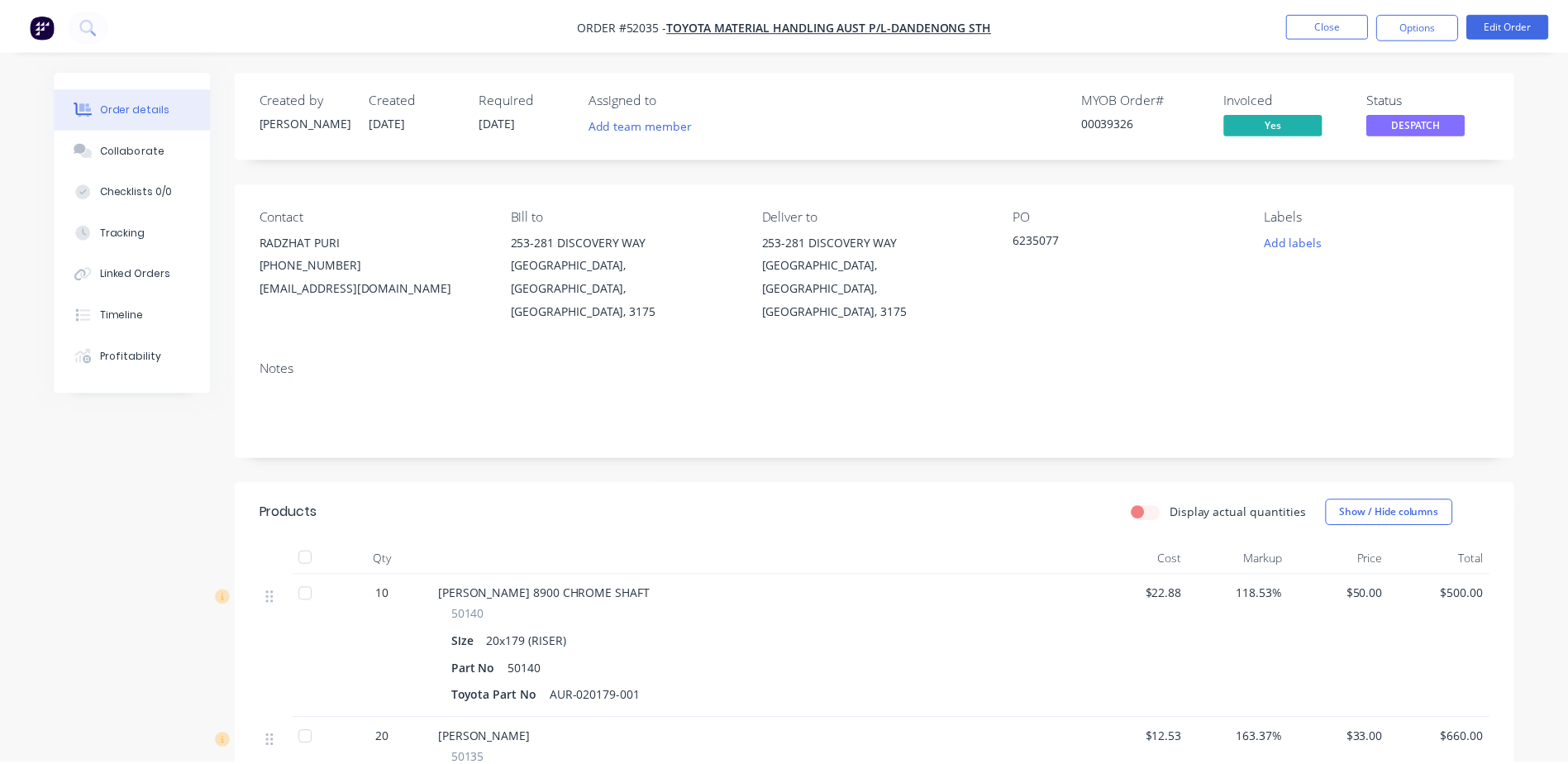
scroll to position [83, 0]
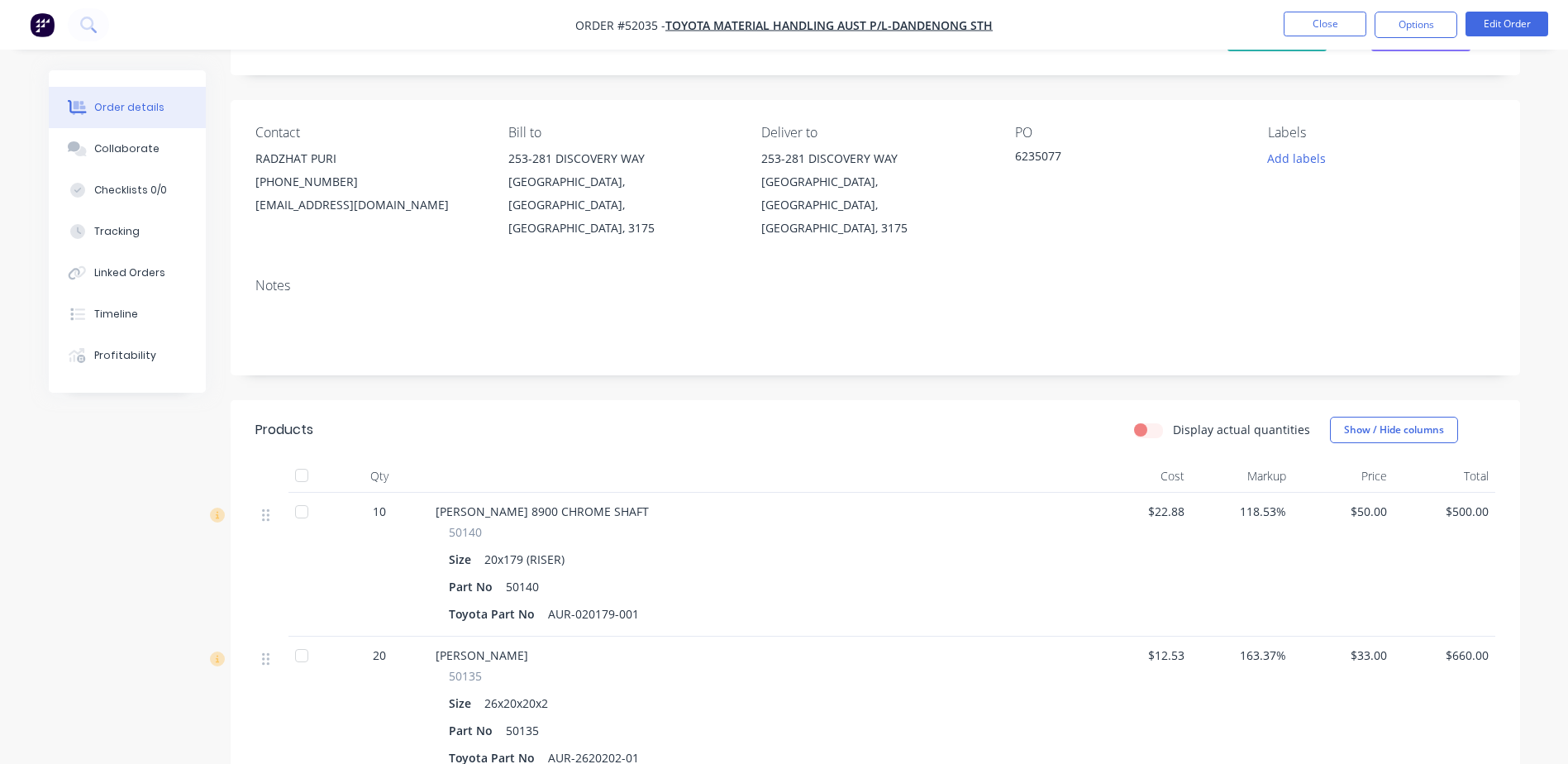
click at [145, 235] on button "Tracking" at bounding box center [127, 232] width 157 height 42
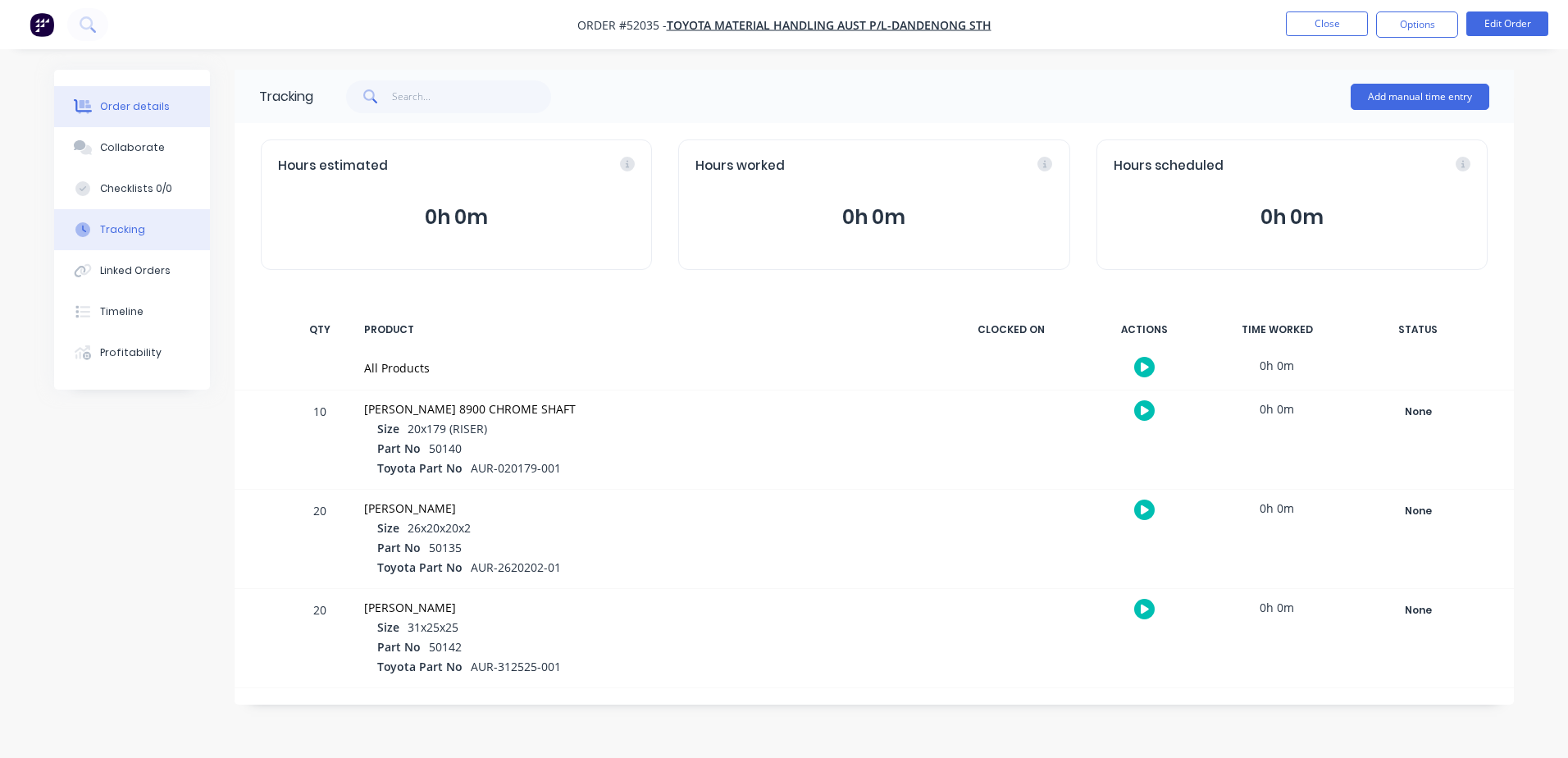
click at [169, 126] on button "Order details" at bounding box center [132, 107] width 156 height 41
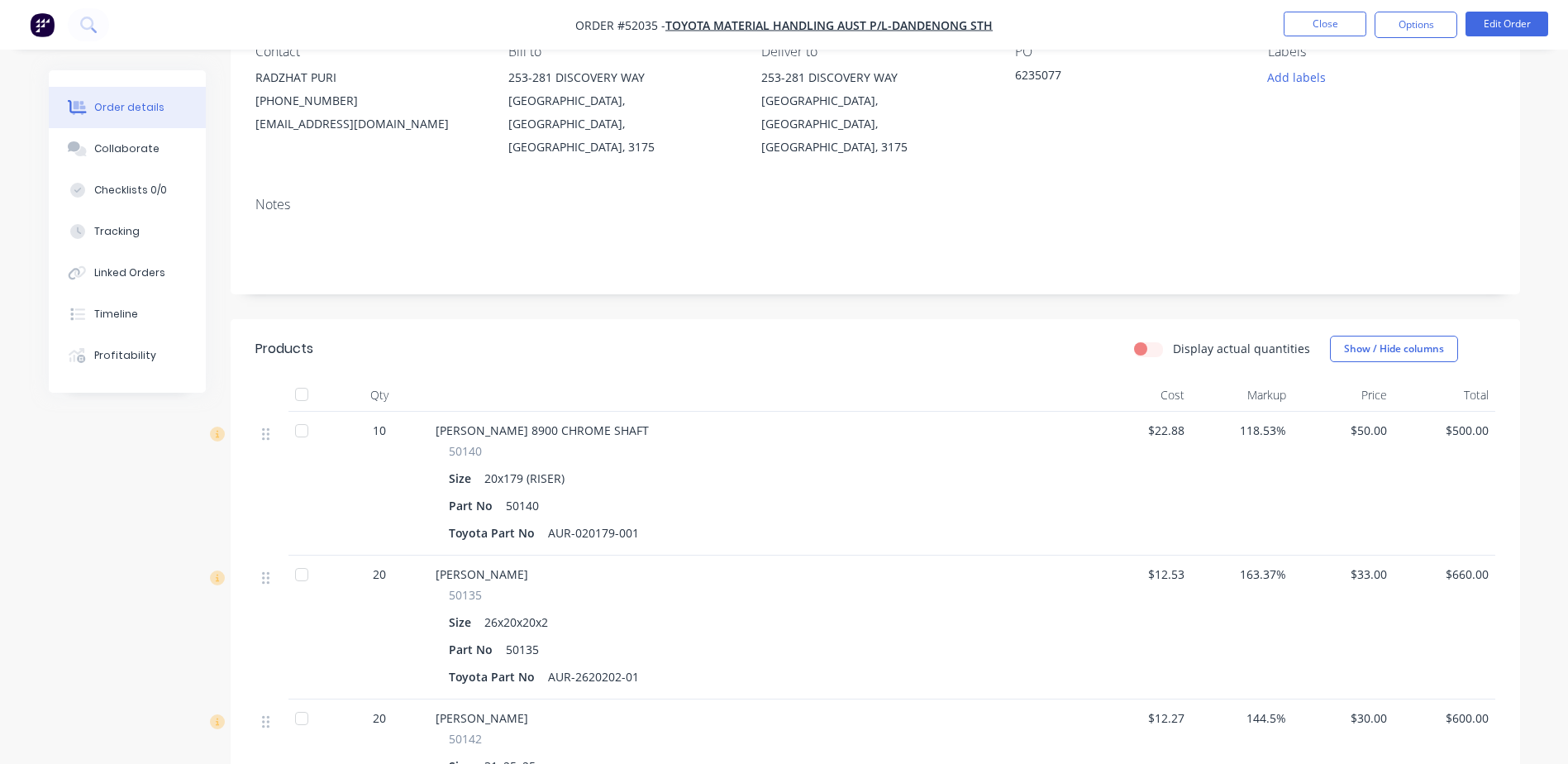
scroll to position [165, 0]
click at [1191, 292] on div "Created by [PERSON_NAME] Created [DATE] Required [DATE] Assigned to Add team me…" at bounding box center [876, 507] width 1289 height 1206
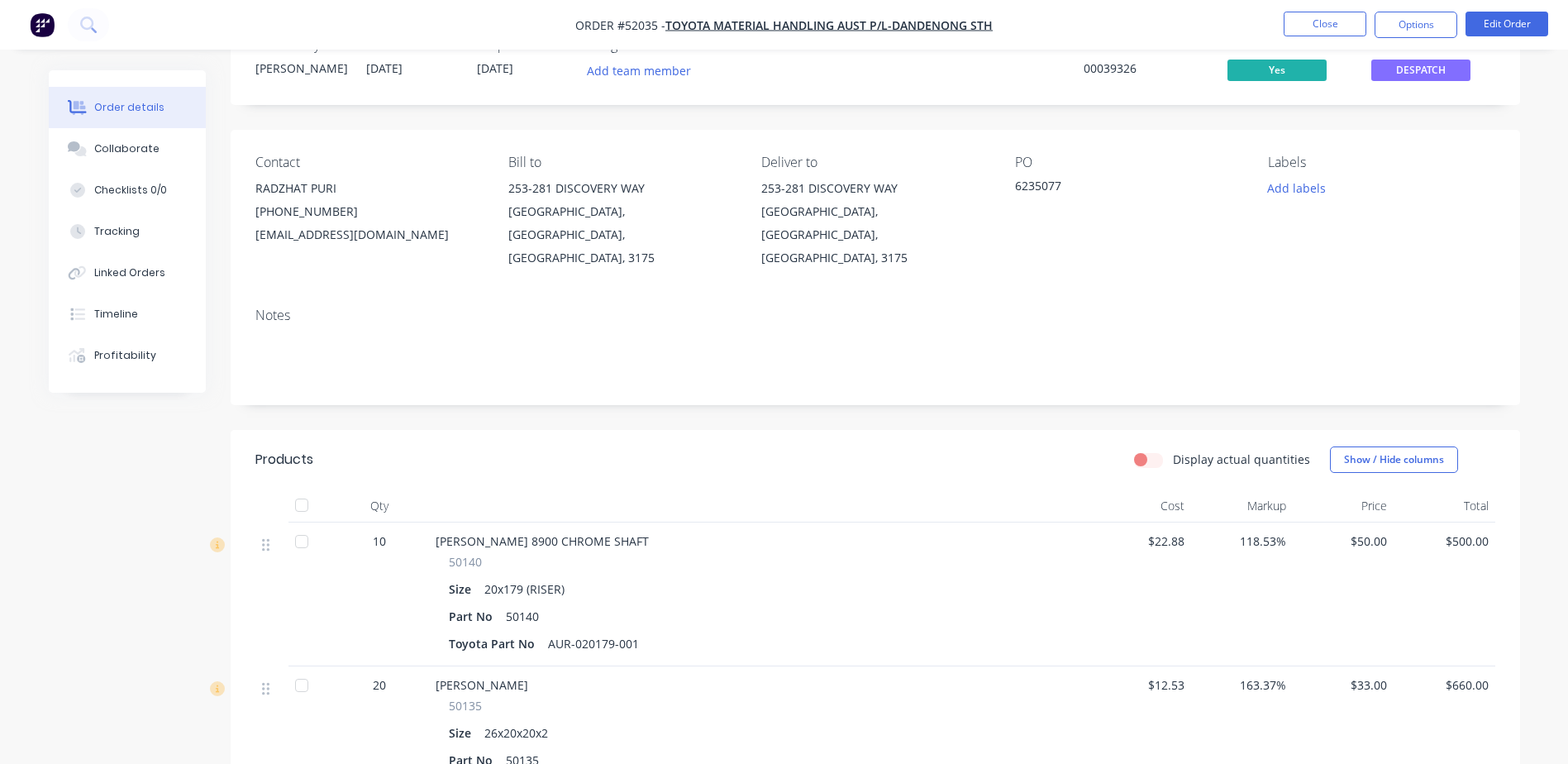
scroll to position [0, 0]
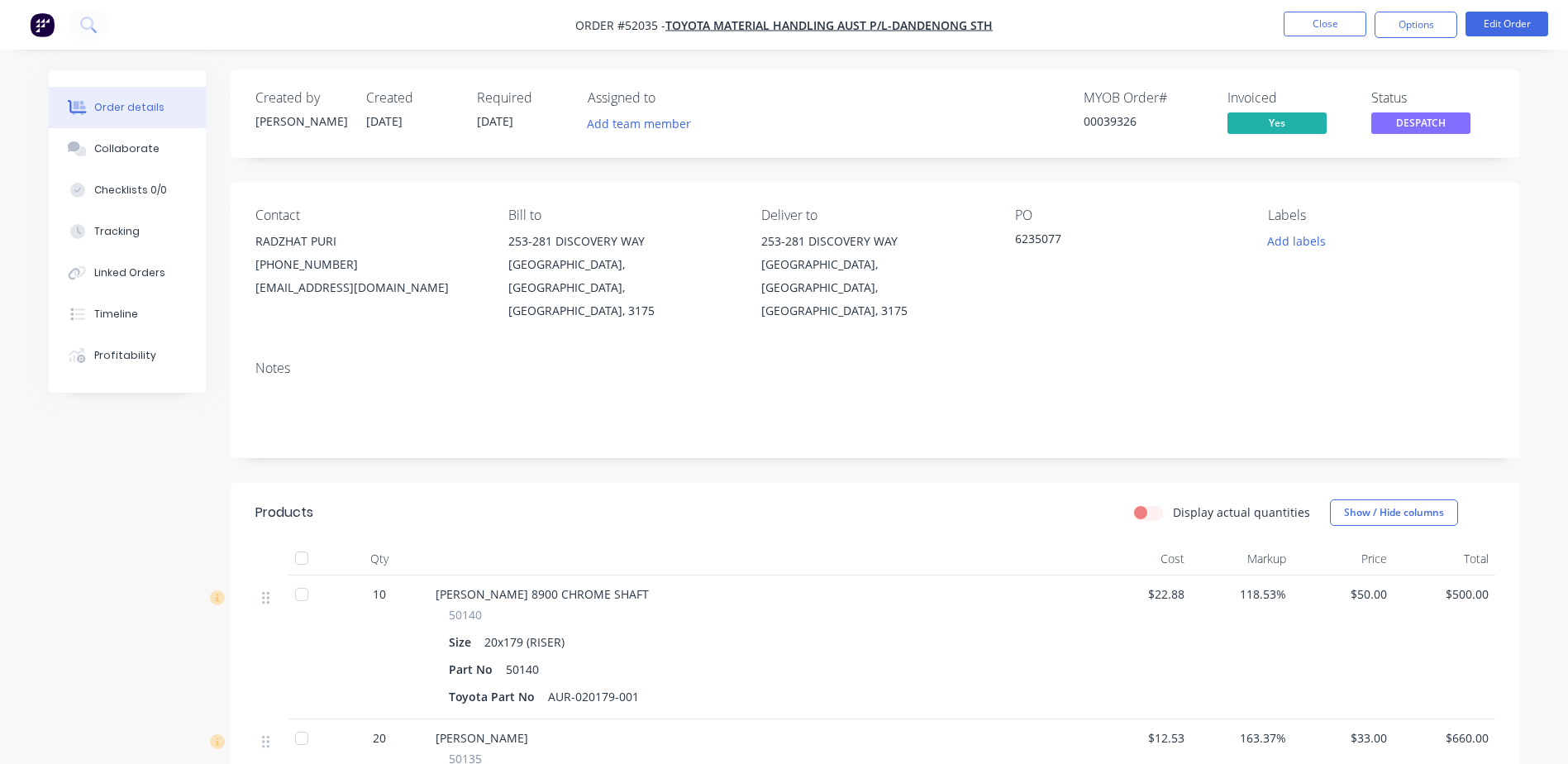
click at [994, 163] on div "Created by [PERSON_NAME] Created [DATE] Required [DATE] Assigned to Add team me…" at bounding box center [876, 673] width 1289 height 1206
click at [188, 353] on button "Profitability" at bounding box center [127, 355] width 157 height 42
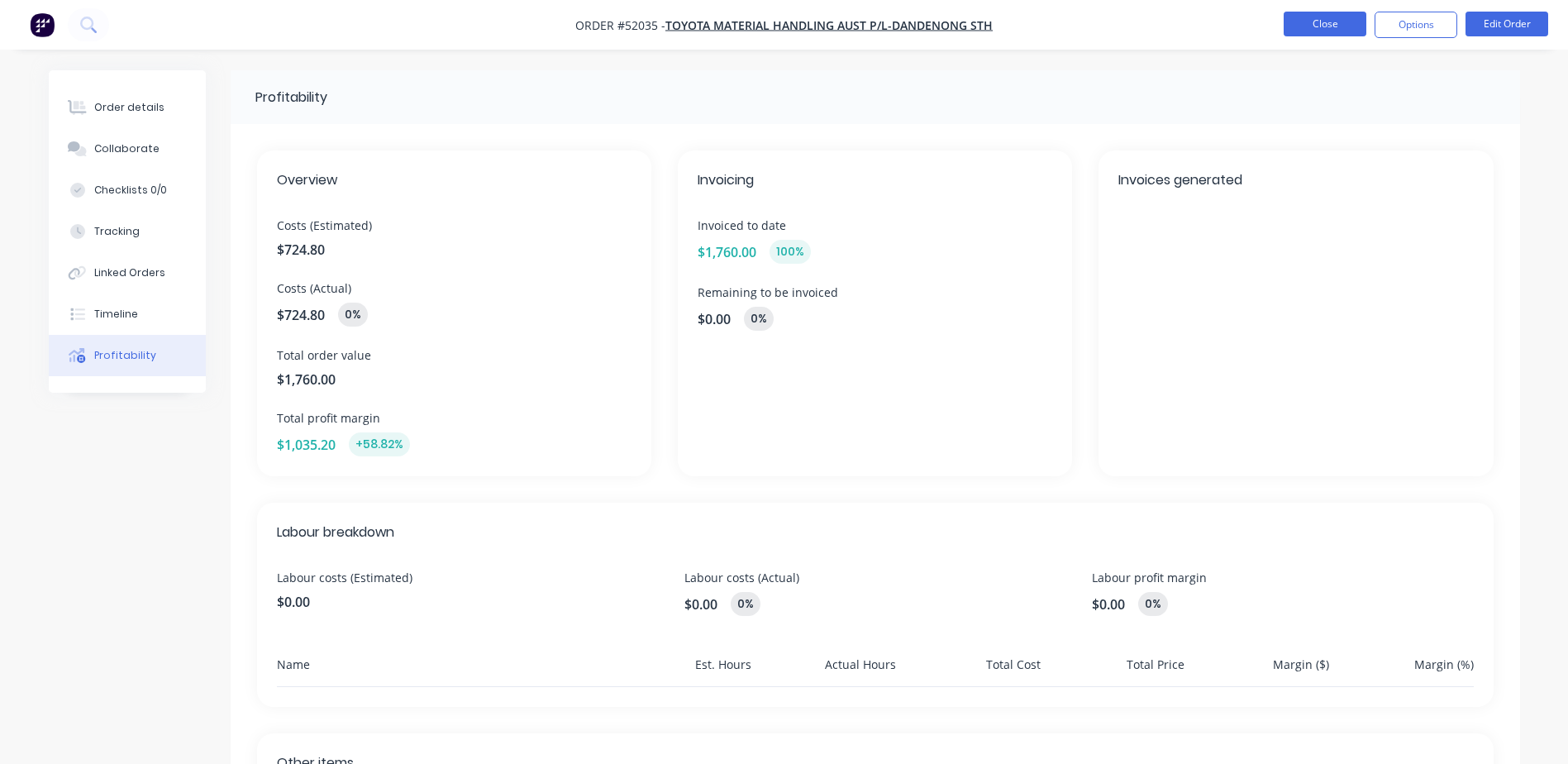
click at [1319, 33] on button "Close" at bounding box center [1324, 24] width 83 height 25
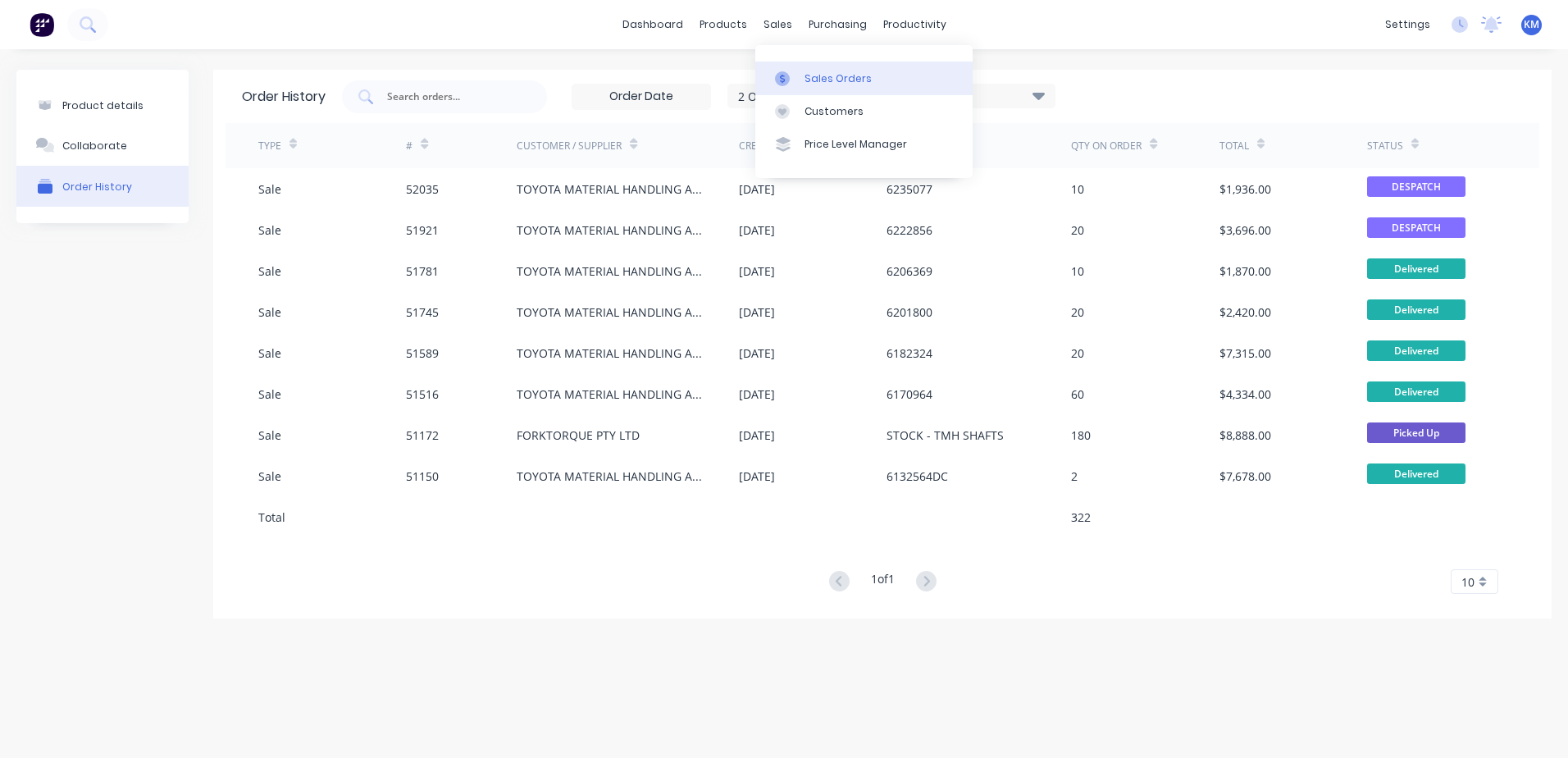
click at [788, 69] on link "Sales Orders" at bounding box center [864, 77] width 217 height 33
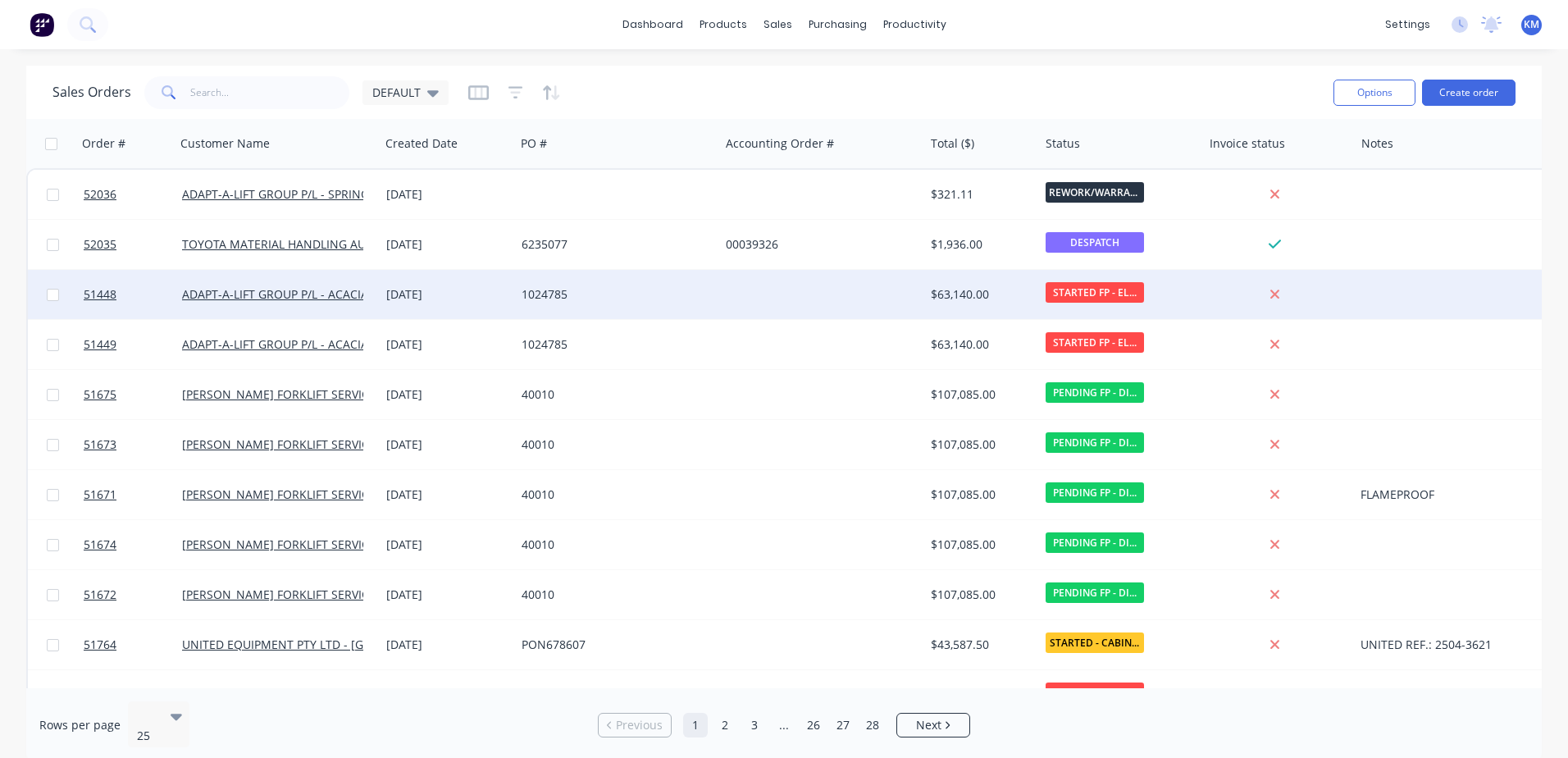
click at [550, 293] on div "1024785" at bounding box center [612, 294] width 182 height 17
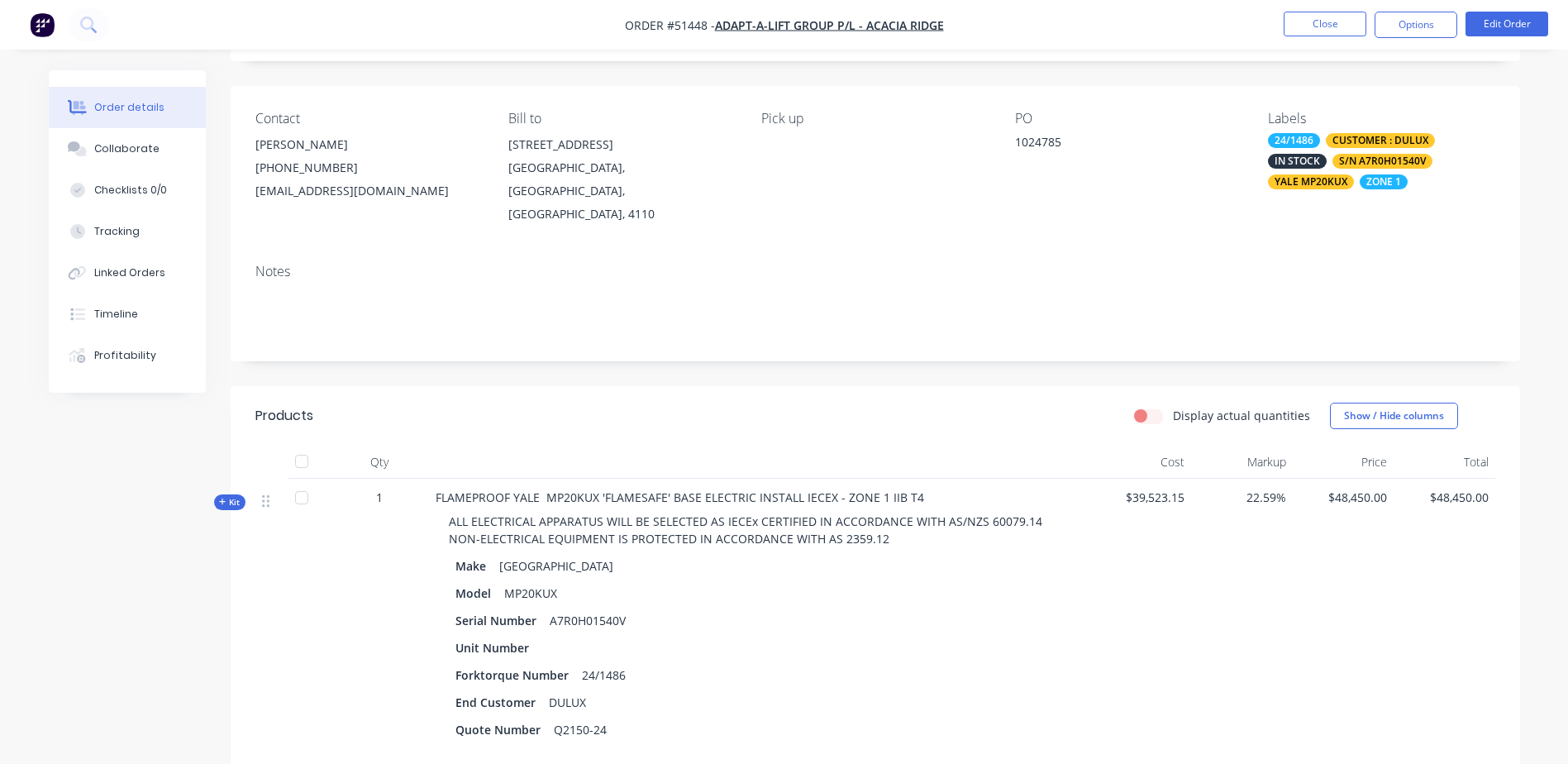
scroll to position [330, 0]
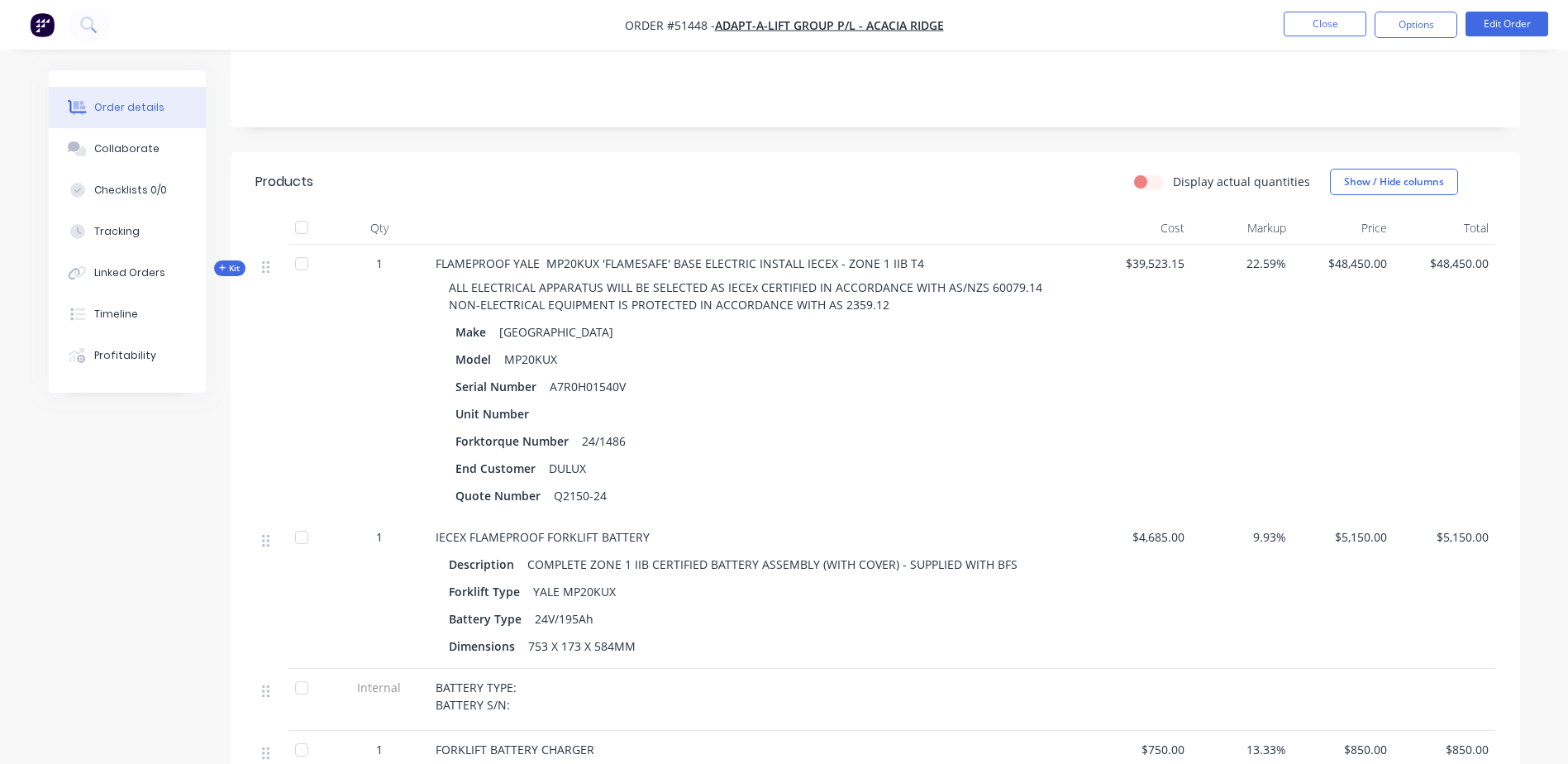
click at [237, 262] on span "Kit" at bounding box center [230, 268] width 22 height 12
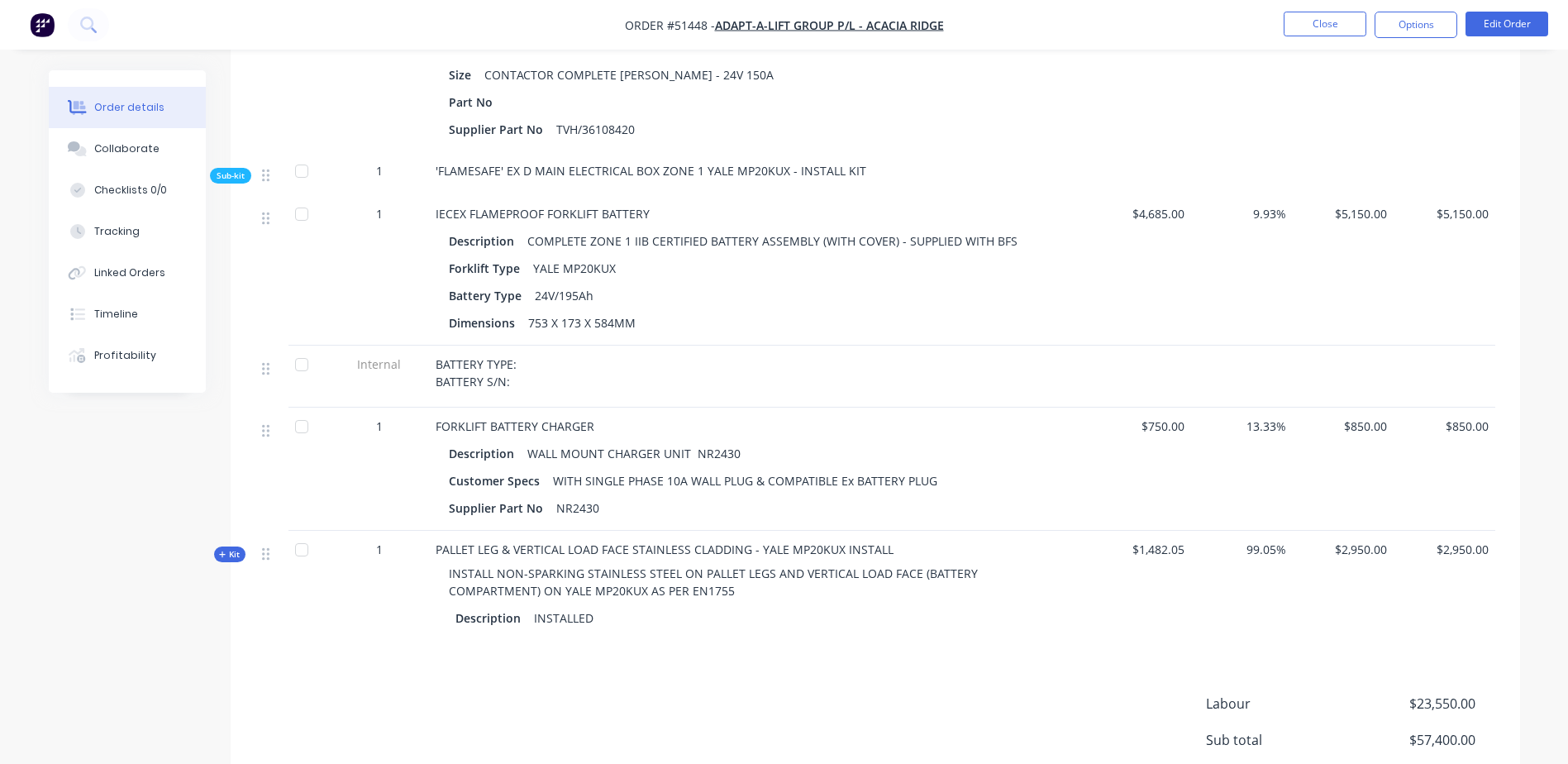
scroll to position [3284, 0]
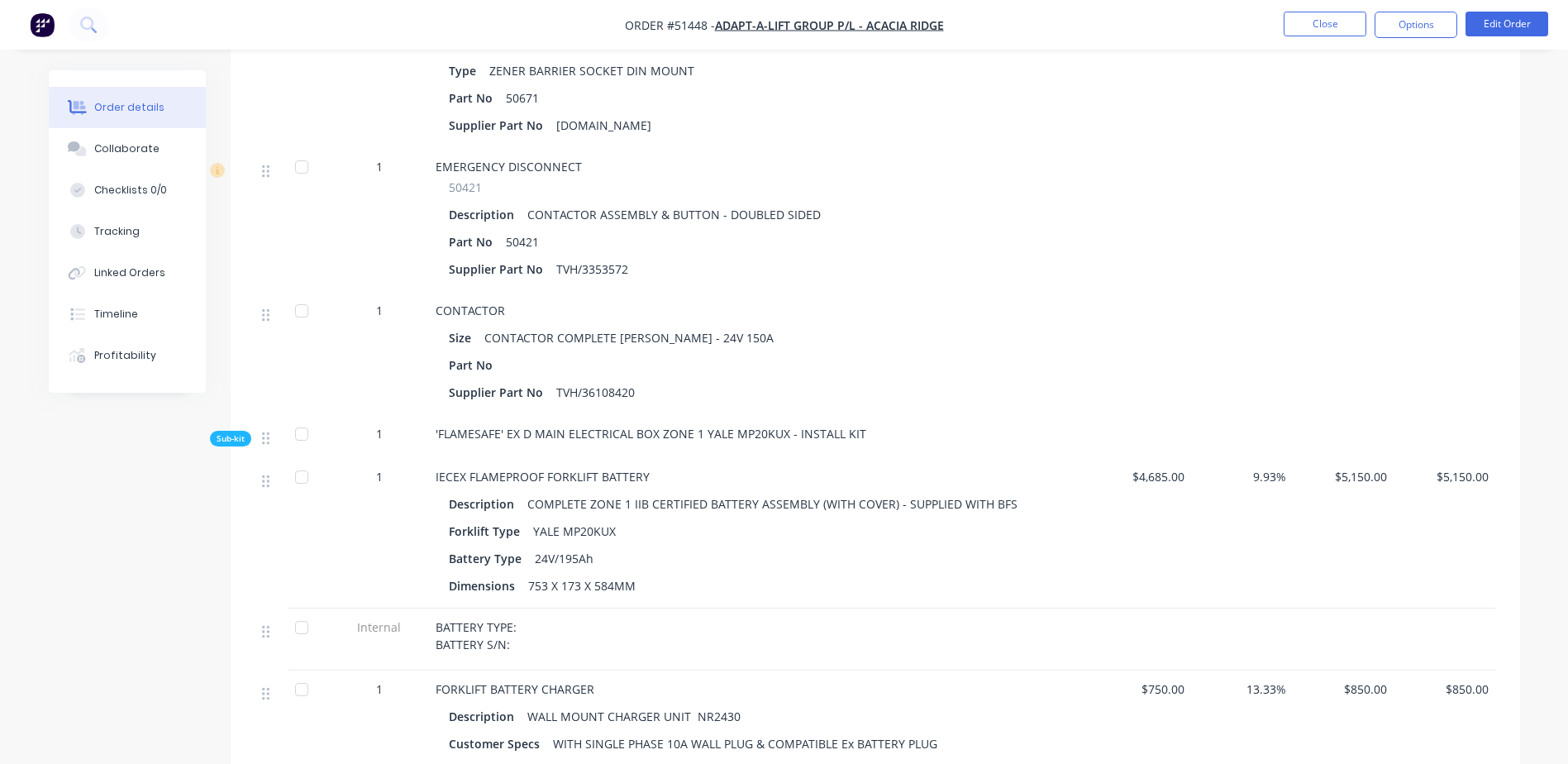
click at [235, 433] on span "Sub-kit" at bounding box center [231, 439] width 28 height 12
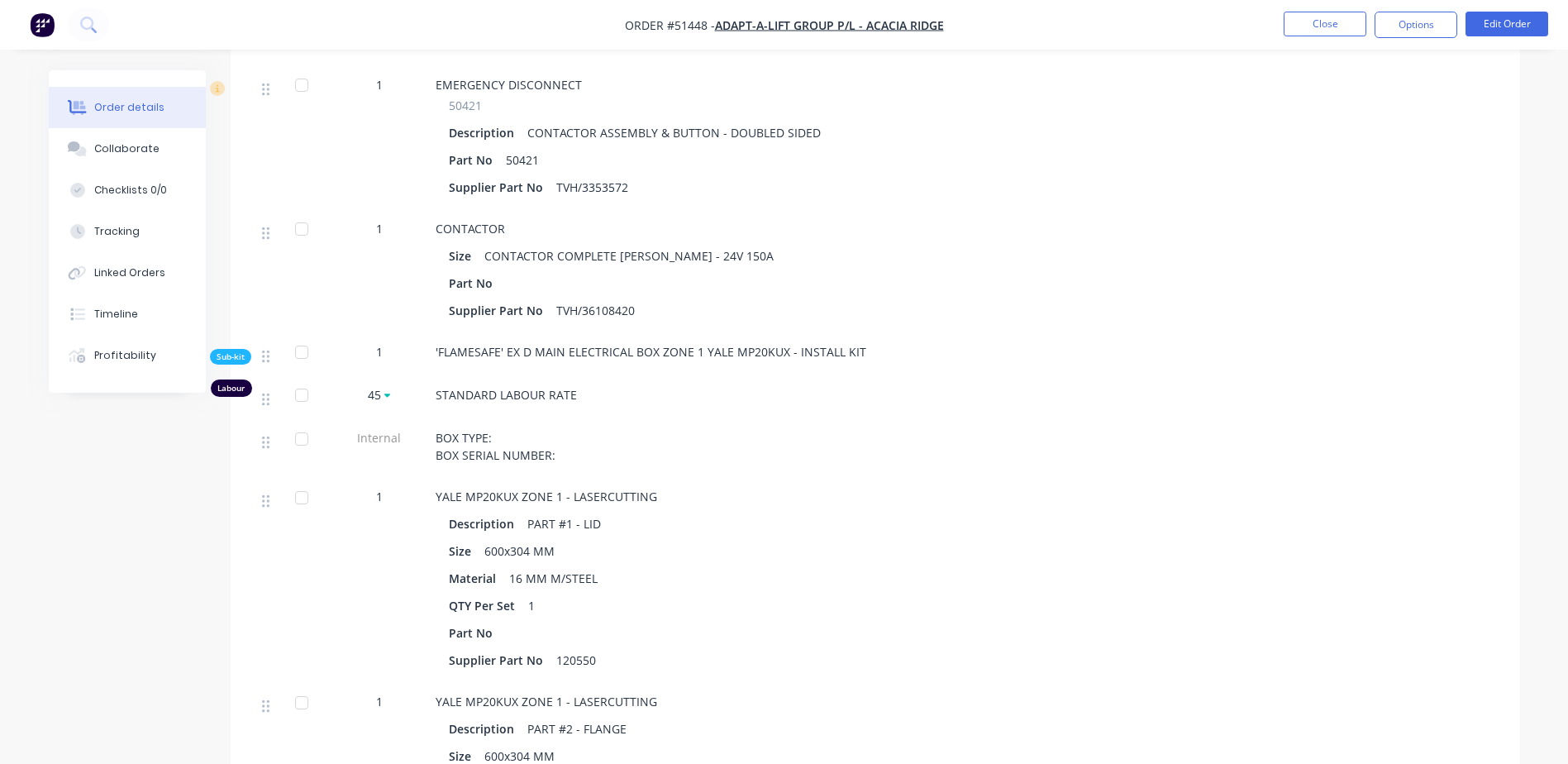
scroll to position [3366, 0]
click at [134, 356] on div "Profitability" at bounding box center [125, 355] width 62 height 15
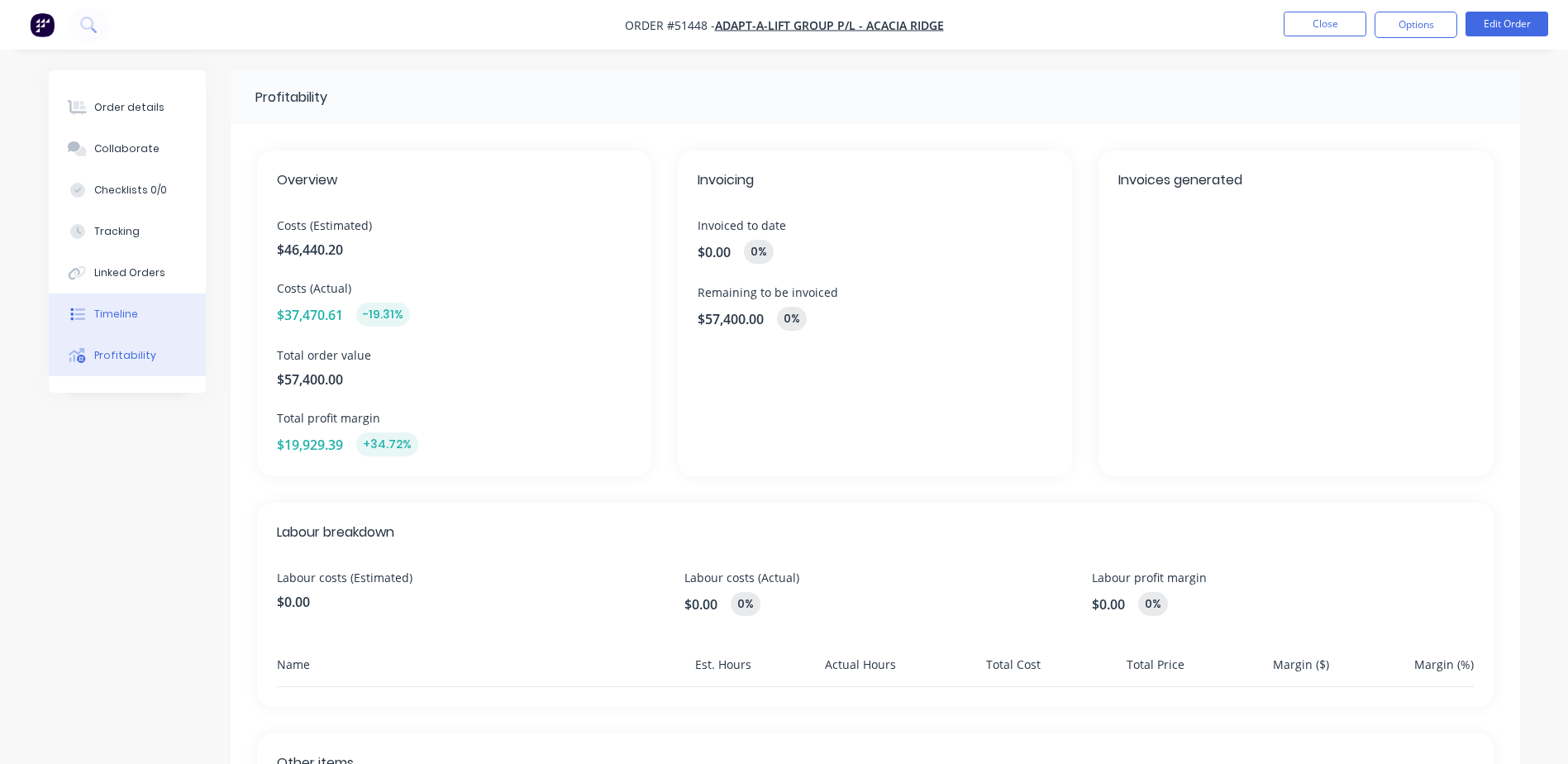
click at [143, 327] on button "Timeline" at bounding box center [127, 314] width 157 height 42
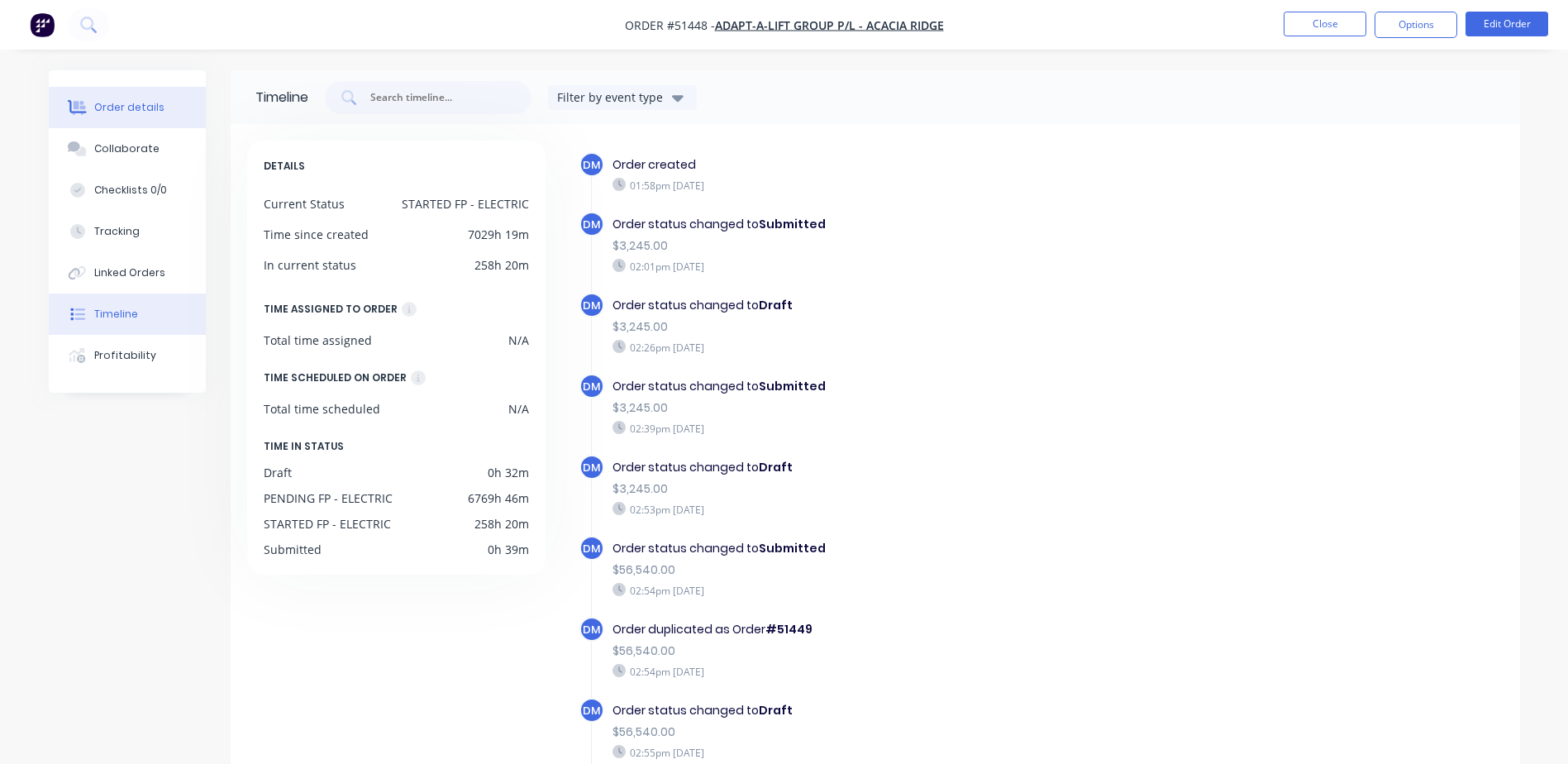
click at [147, 114] on button "Order details" at bounding box center [127, 107] width 157 height 42
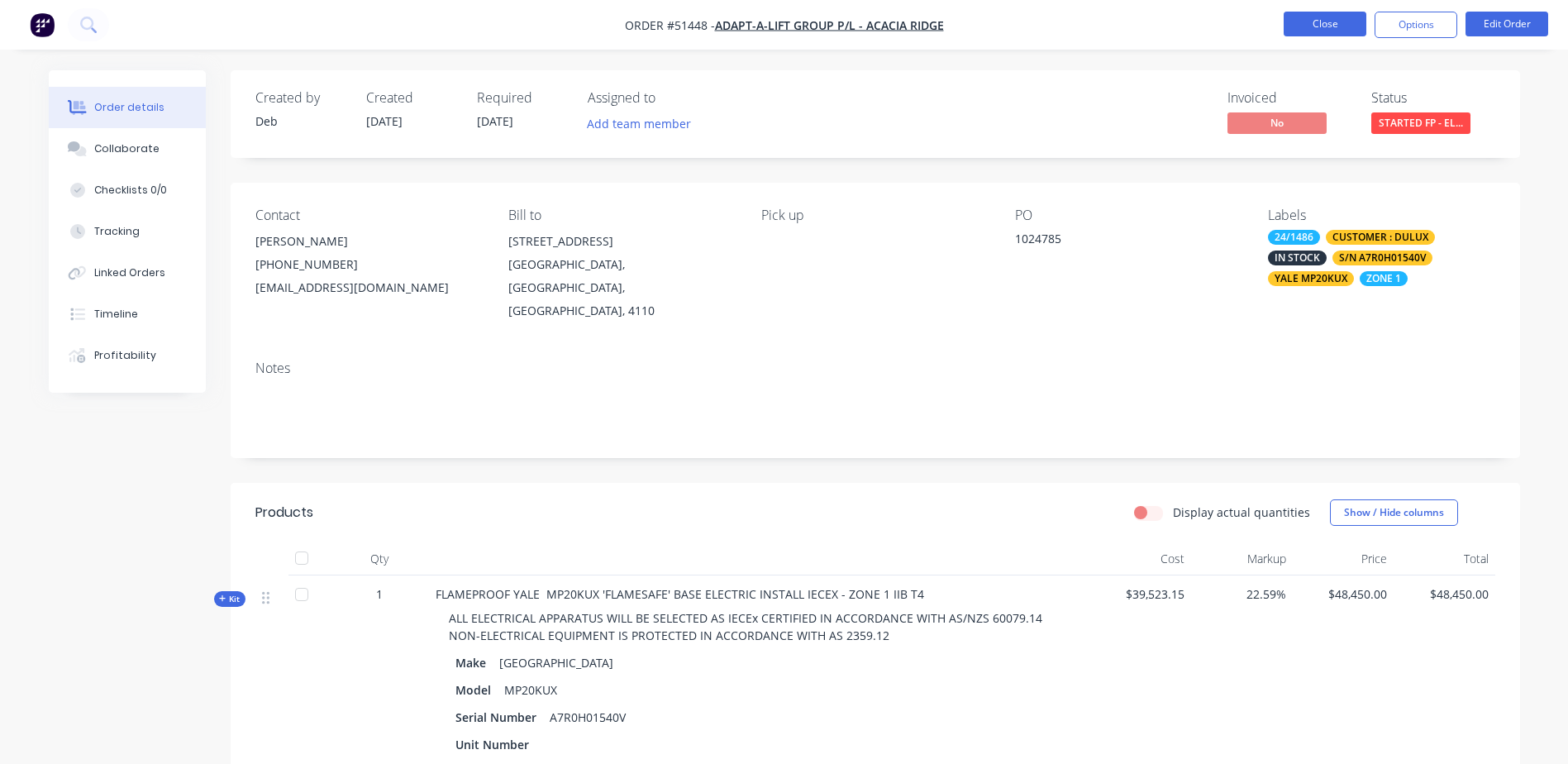
click at [1332, 27] on button "Close" at bounding box center [1324, 24] width 83 height 25
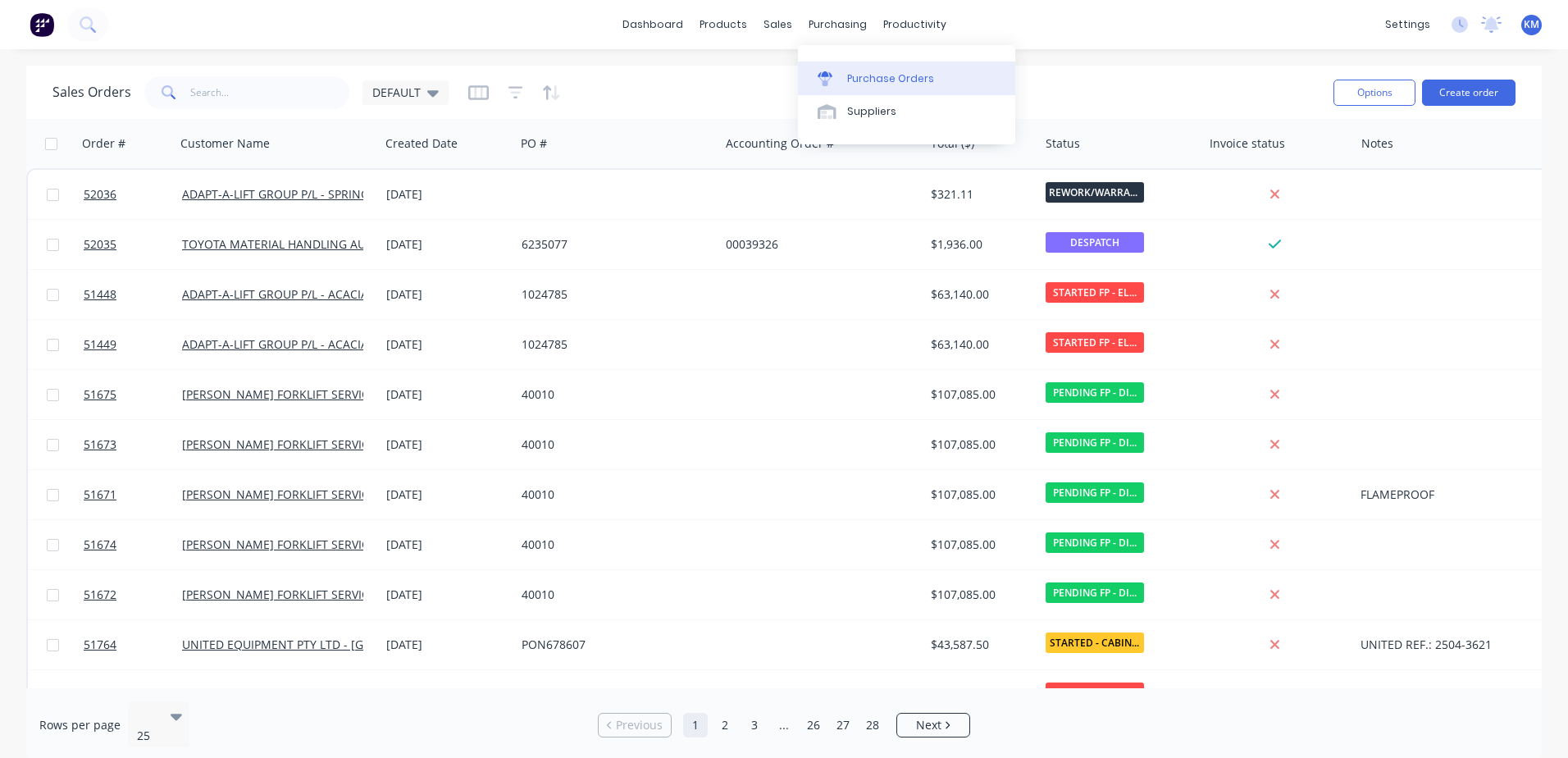
click at [851, 63] on link "Purchase Orders" at bounding box center [906, 77] width 217 height 33
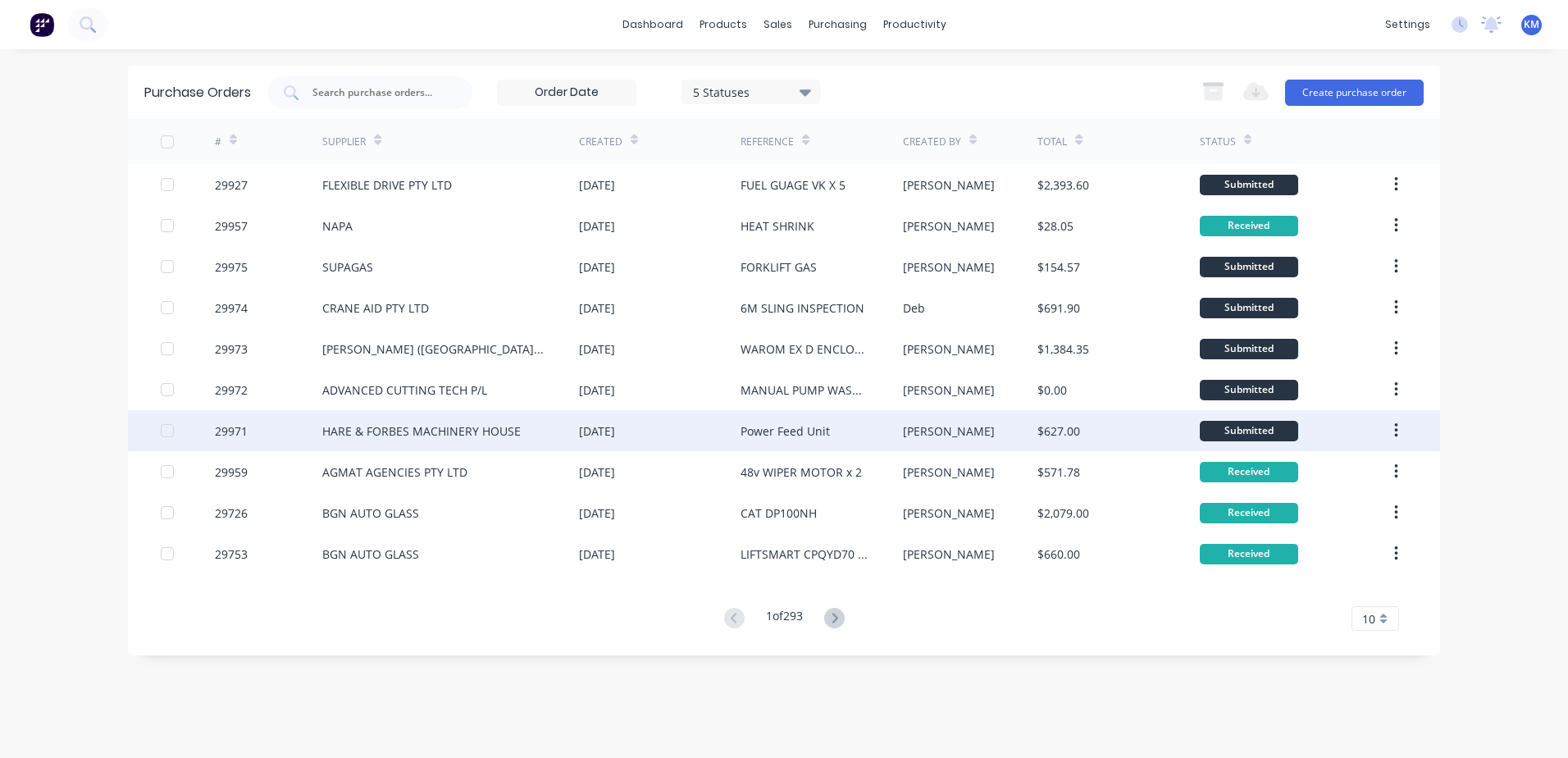
click at [896, 425] on div "Power Feed Unit" at bounding box center [822, 430] width 162 height 41
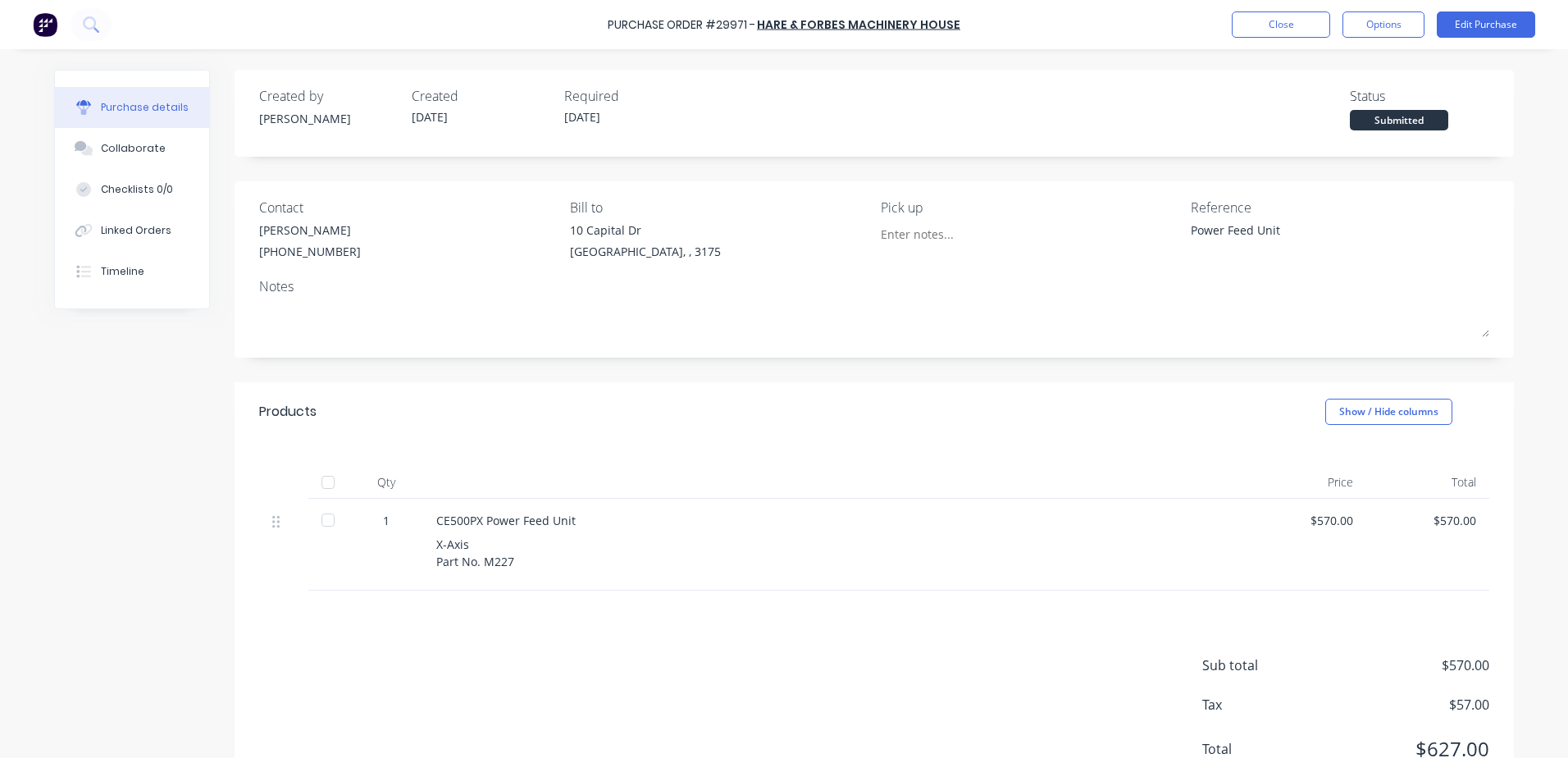
drag, startPoint x: 323, startPoint y: 521, endPoint x: 526, endPoint y: 460, distance: 212.0
click at [323, 521] on div at bounding box center [328, 519] width 33 height 33
click at [1363, 30] on button "Options" at bounding box center [1383, 25] width 82 height 27
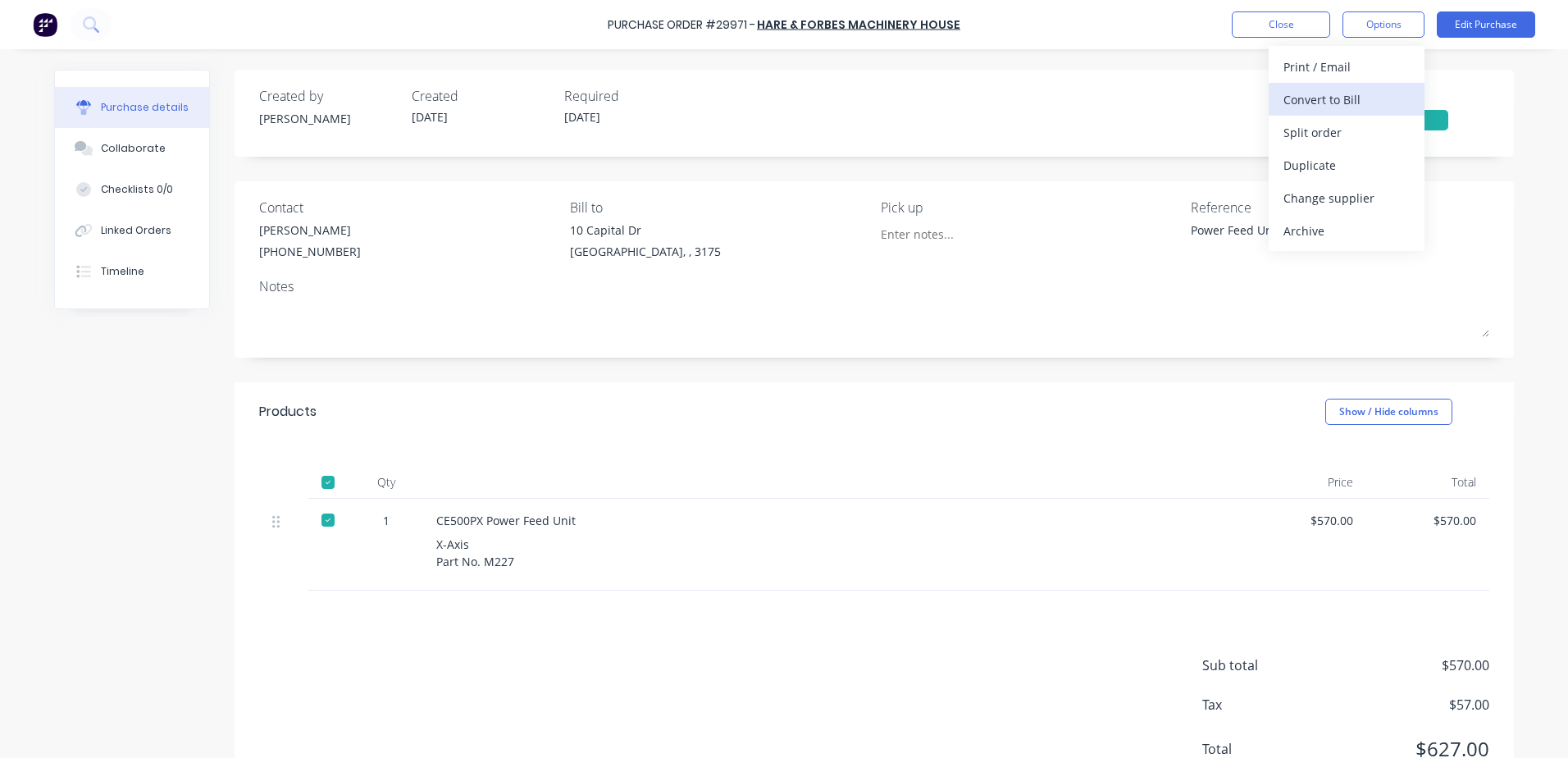
click at [1294, 99] on div "Convert to Bill" at bounding box center [1347, 100] width 126 height 24
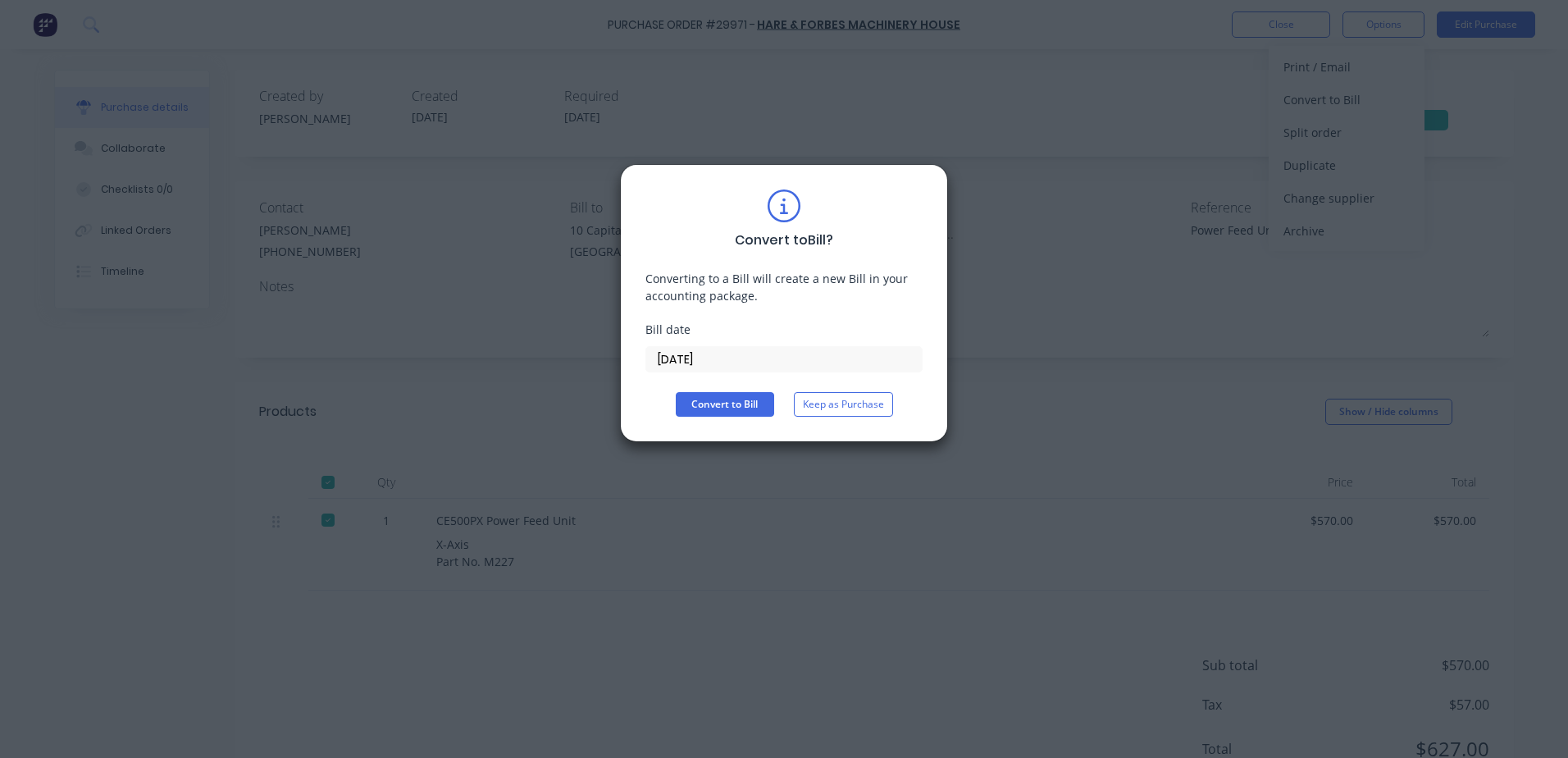
click at [803, 380] on div "Convert to Bill ? Converting to a Bill will create a new Bill in your accountin…" at bounding box center [784, 303] width 277 height 227
click at [812, 389] on div "Convert to Bill ? Converting to a Bill will create a new Bill in your accountin…" at bounding box center [784, 303] width 277 height 227
click at [819, 400] on button "Keep as Purchase" at bounding box center [843, 404] width 100 height 25
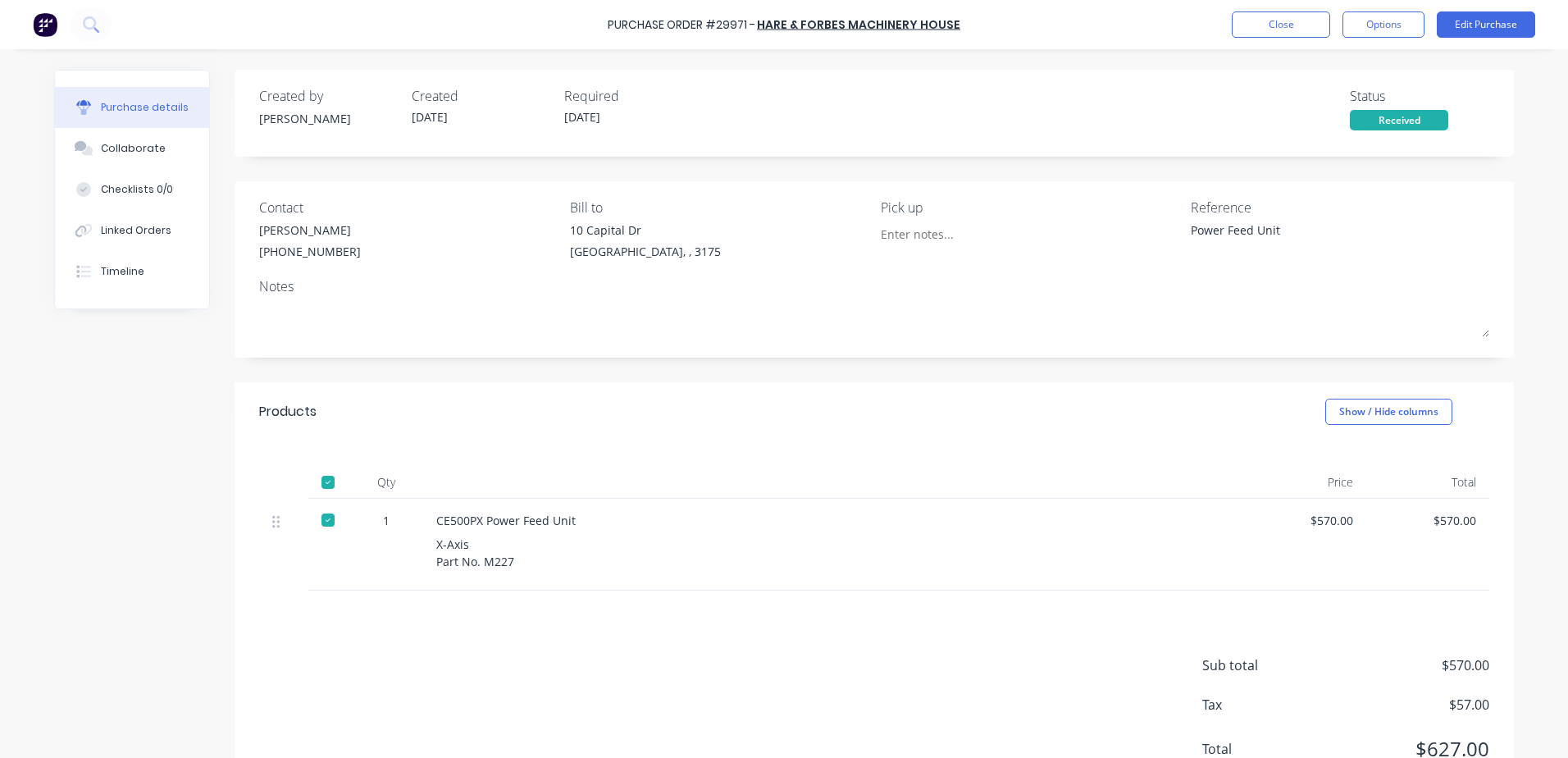
click at [1255, 41] on div "Purchase Order #29971 - HARE & FORBES MACHINERY HOUSE Close Options Edit Purcha…" at bounding box center [784, 25] width 1568 height 49
click at [1256, 37] on button "Close" at bounding box center [1282, 25] width 99 height 27
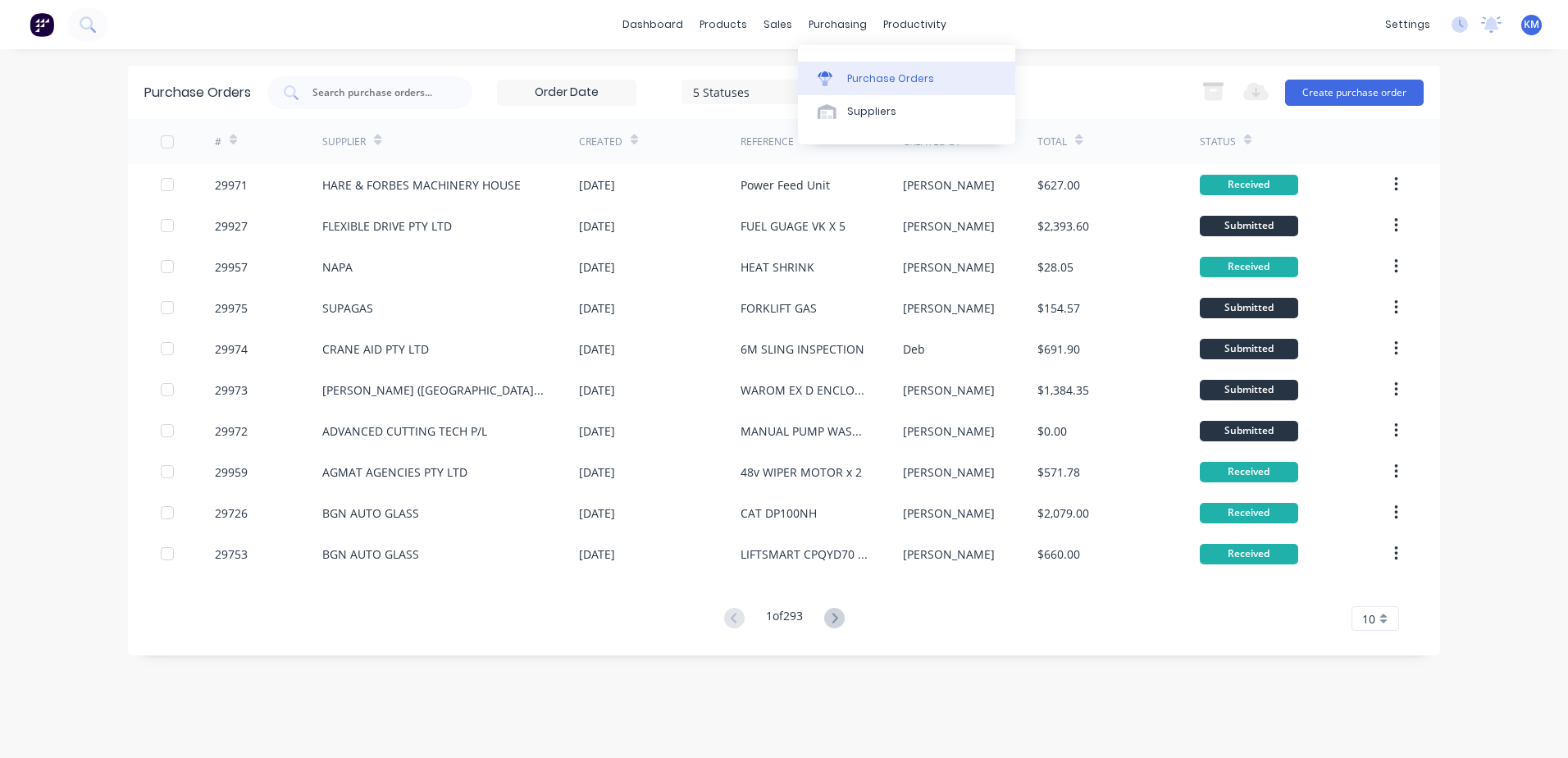
drag, startPoint x: 870, startPoint y: 104, endPoint x: 851, endPoint y: 94, distance: 21.5
click at [870, 105] on div "Suppliers" at bounding box center [872, 112] width 49 height 15
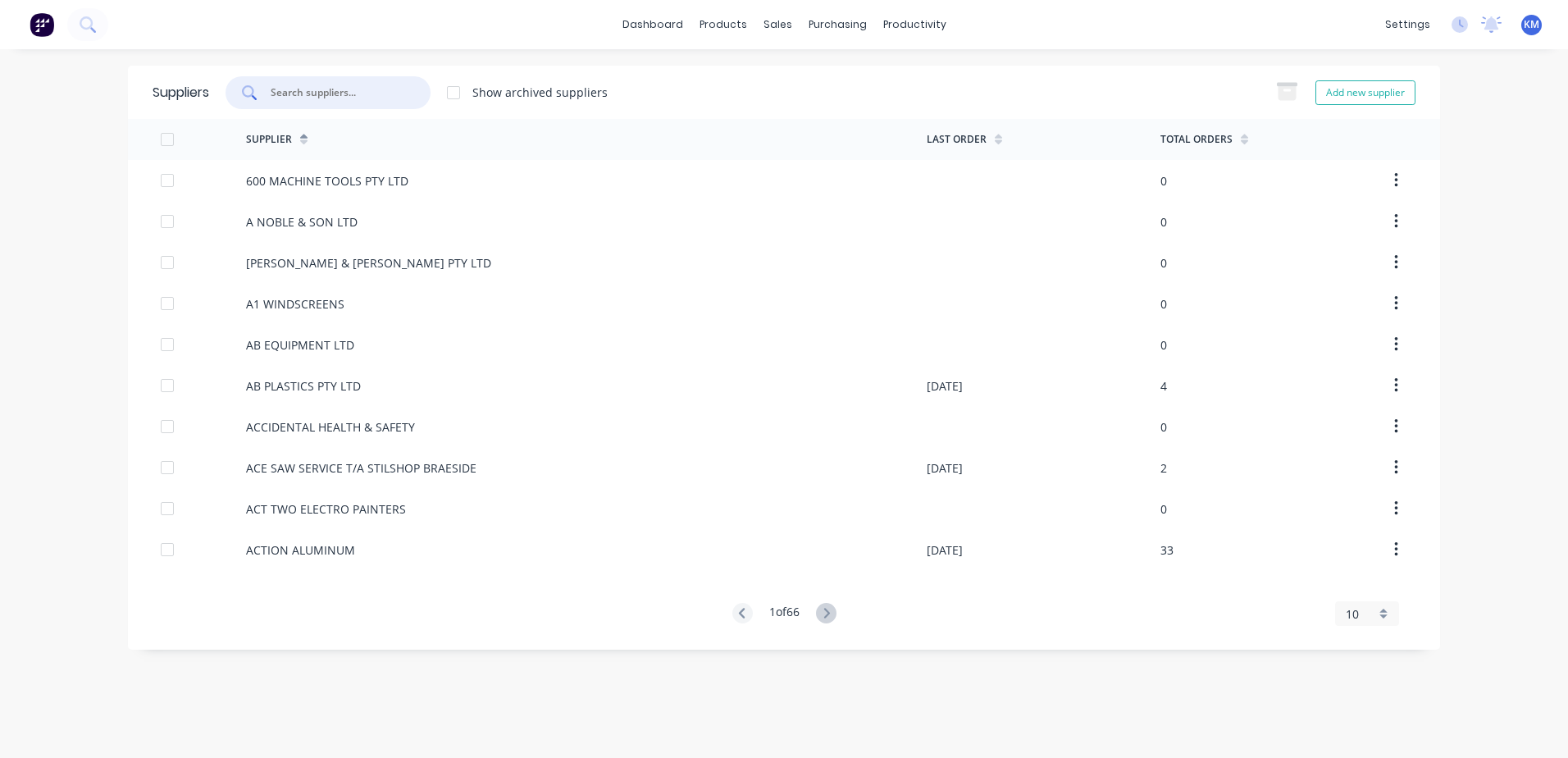
click at [361, 87] on input "text" at bounding box center [337, 93] width 136 height 17
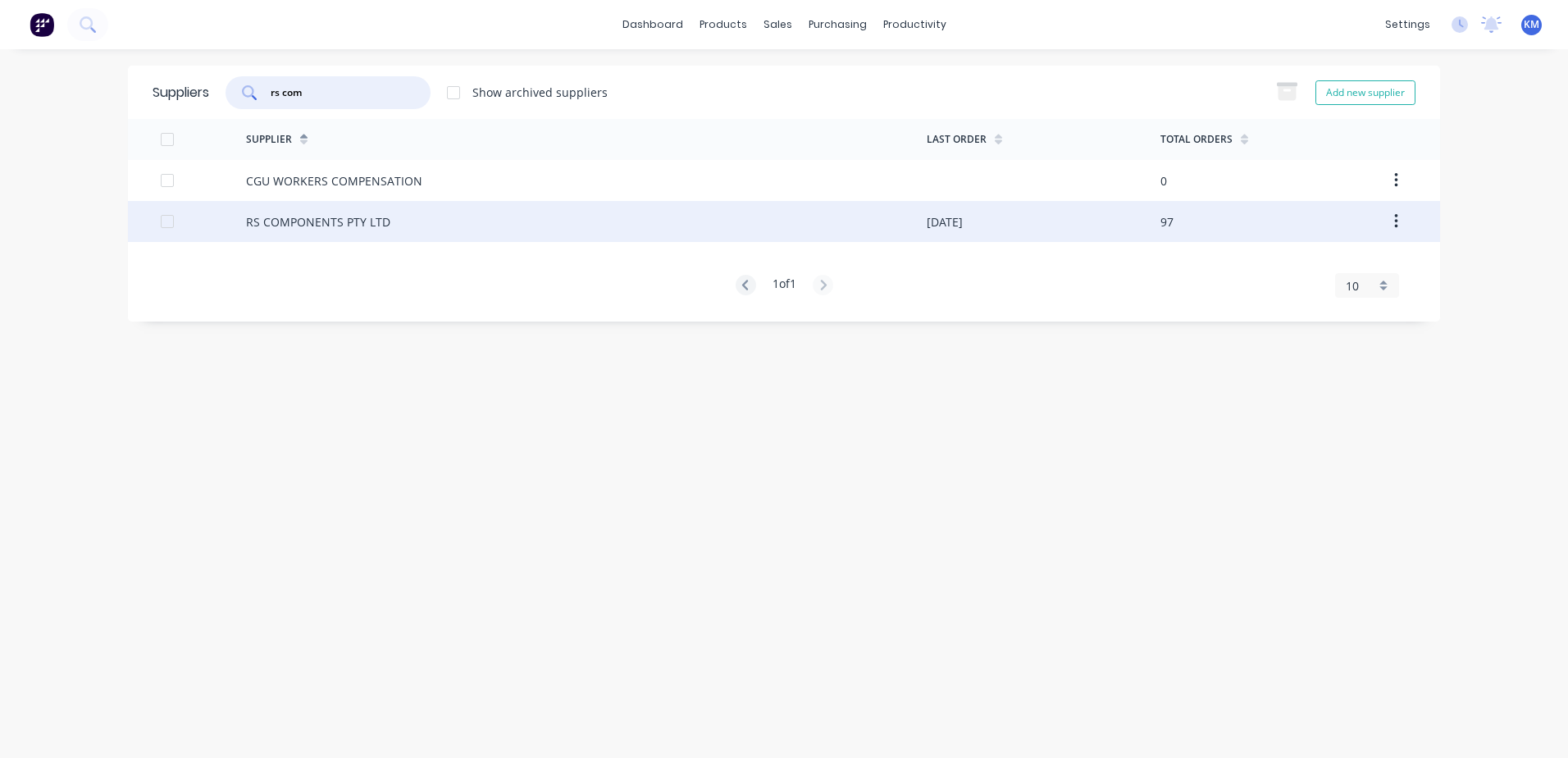
type input "rs com"
click at [614, 216] on div "RS COMPONENTS PTY LTD" at bounding box center [587, 222] width 681 height 41
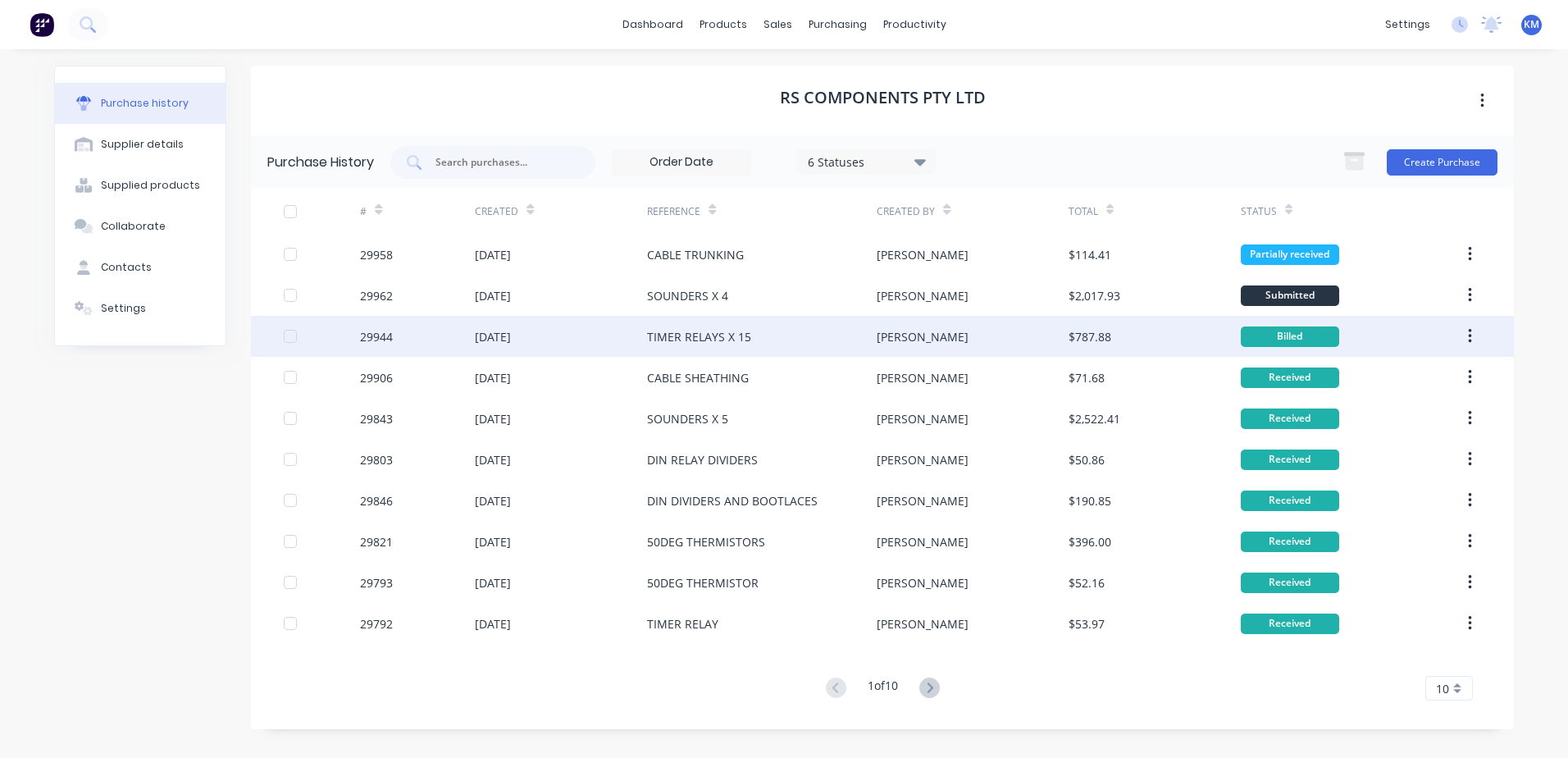
click at [787, 338] on div "TIMER RELAYS X 15" at bounding box center [761, 337] width 230 height 41
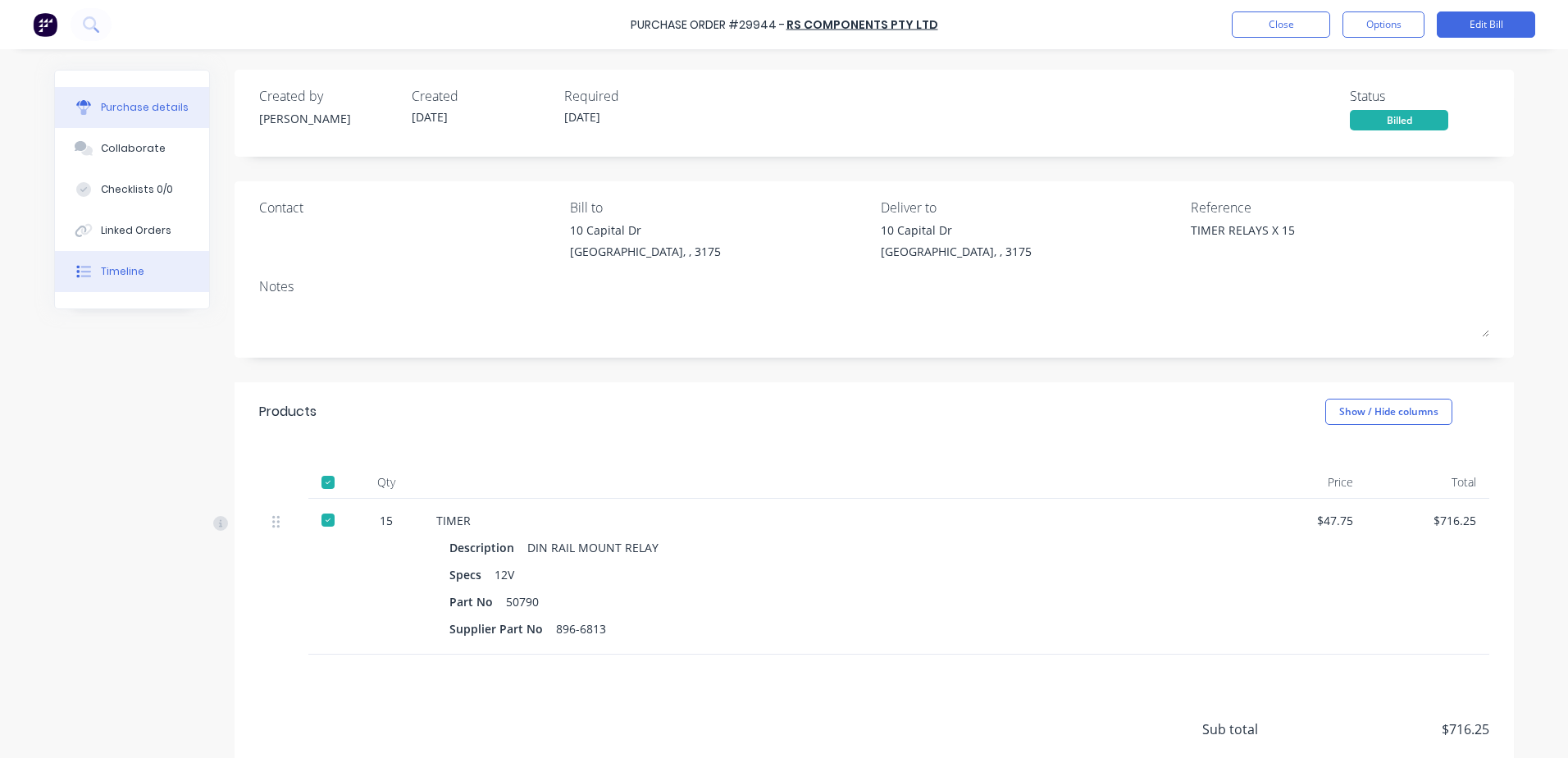
click at [158, 279] on button "Timeline" at bounding box center [132, 271] width 154 height 41
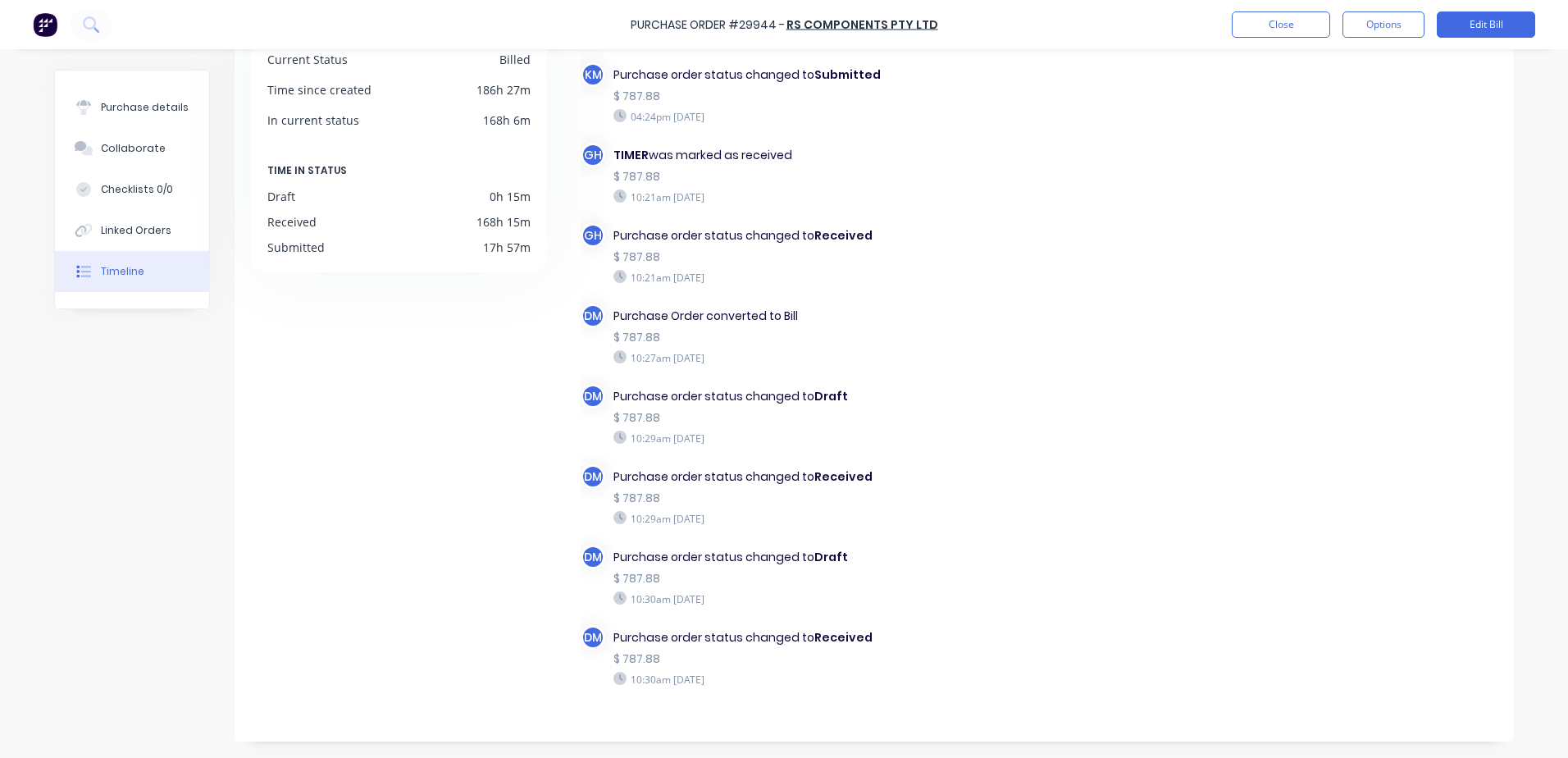
scroll to position [200, 0]
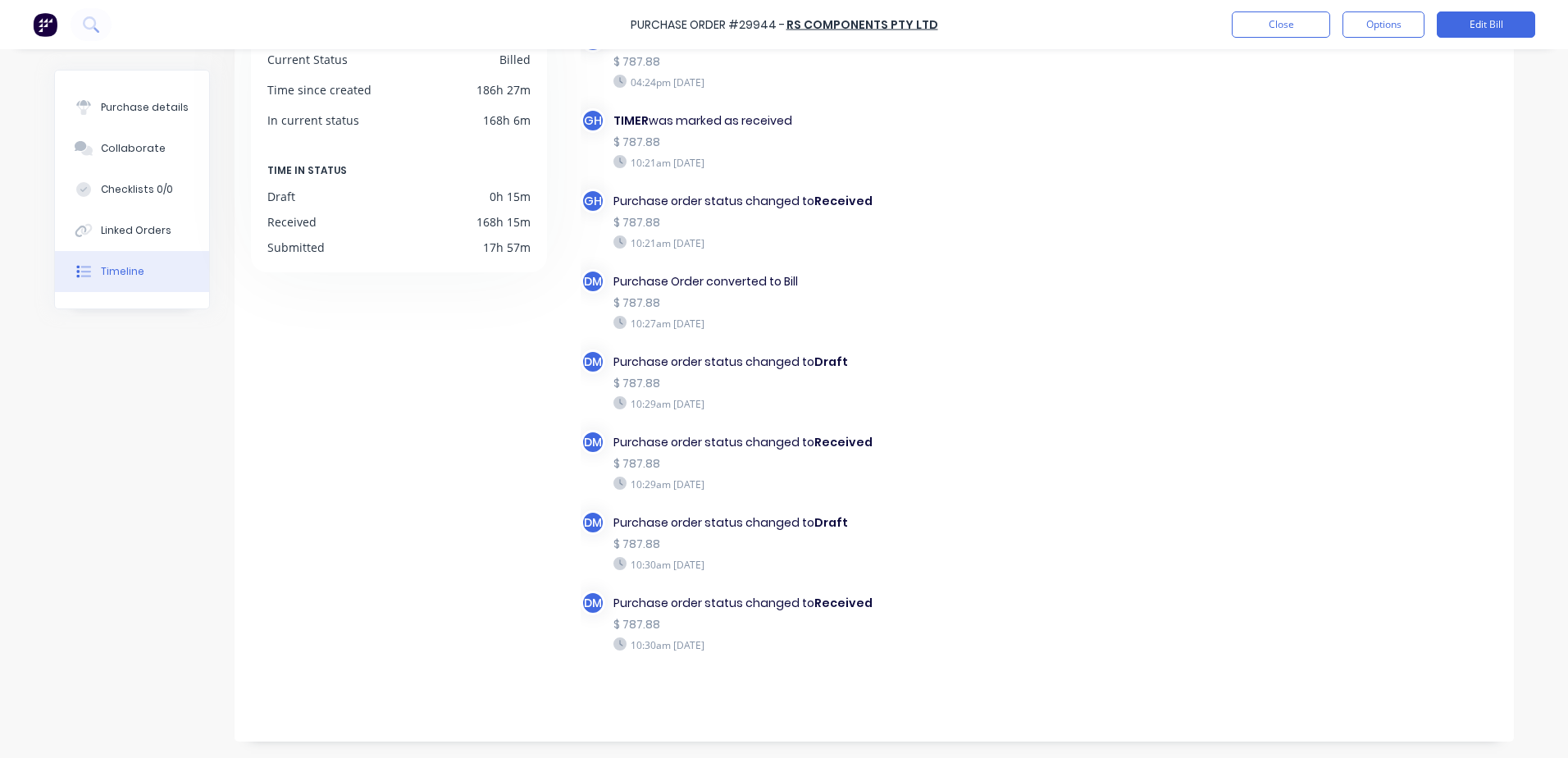
click at [483, 551] on div "DETAILS Current Status Billed Time since created 186h 27m In current status 168…" at bounding box center [407, 356] width 312 height 720
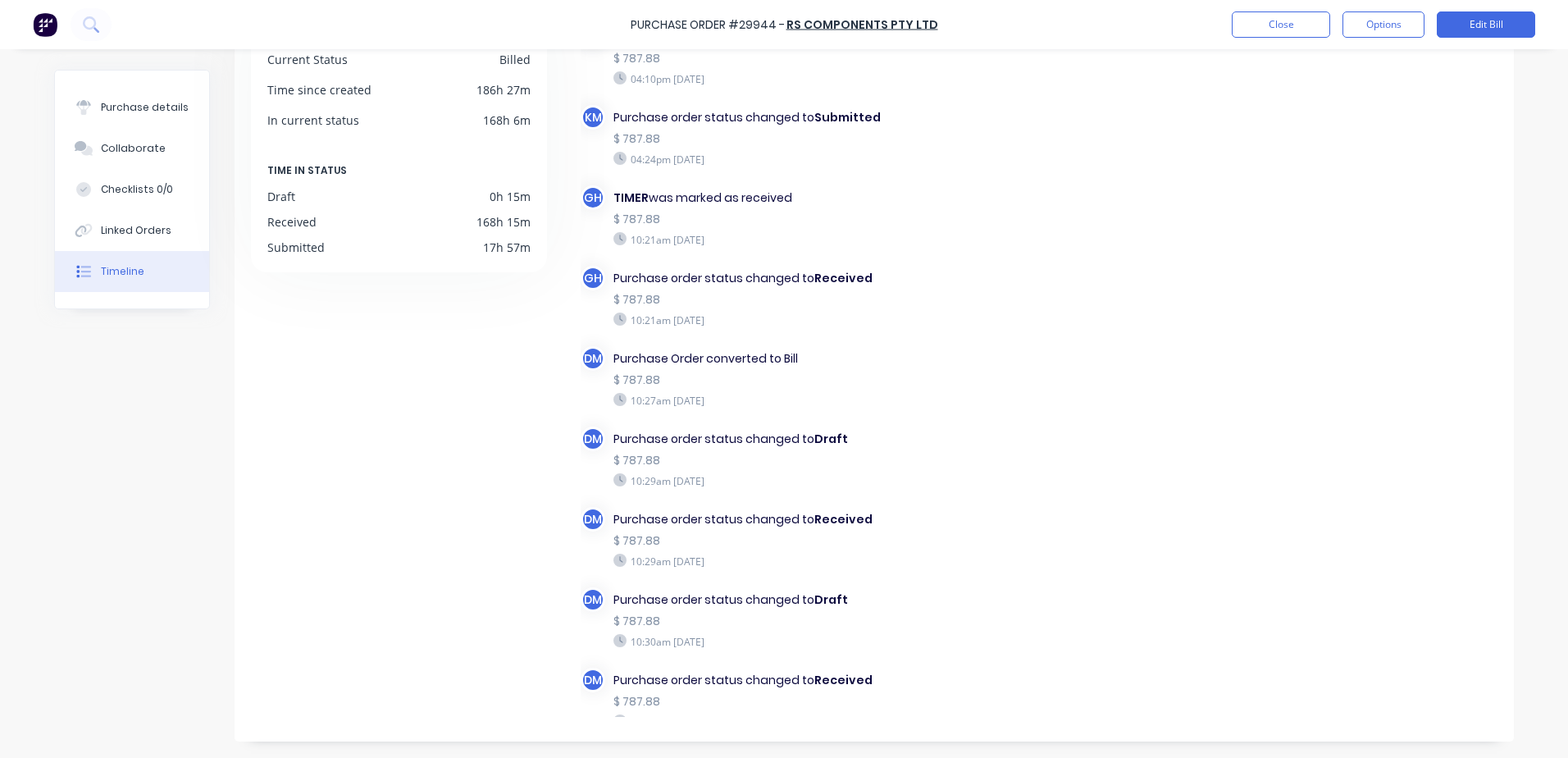
scroll to position [0, 0]
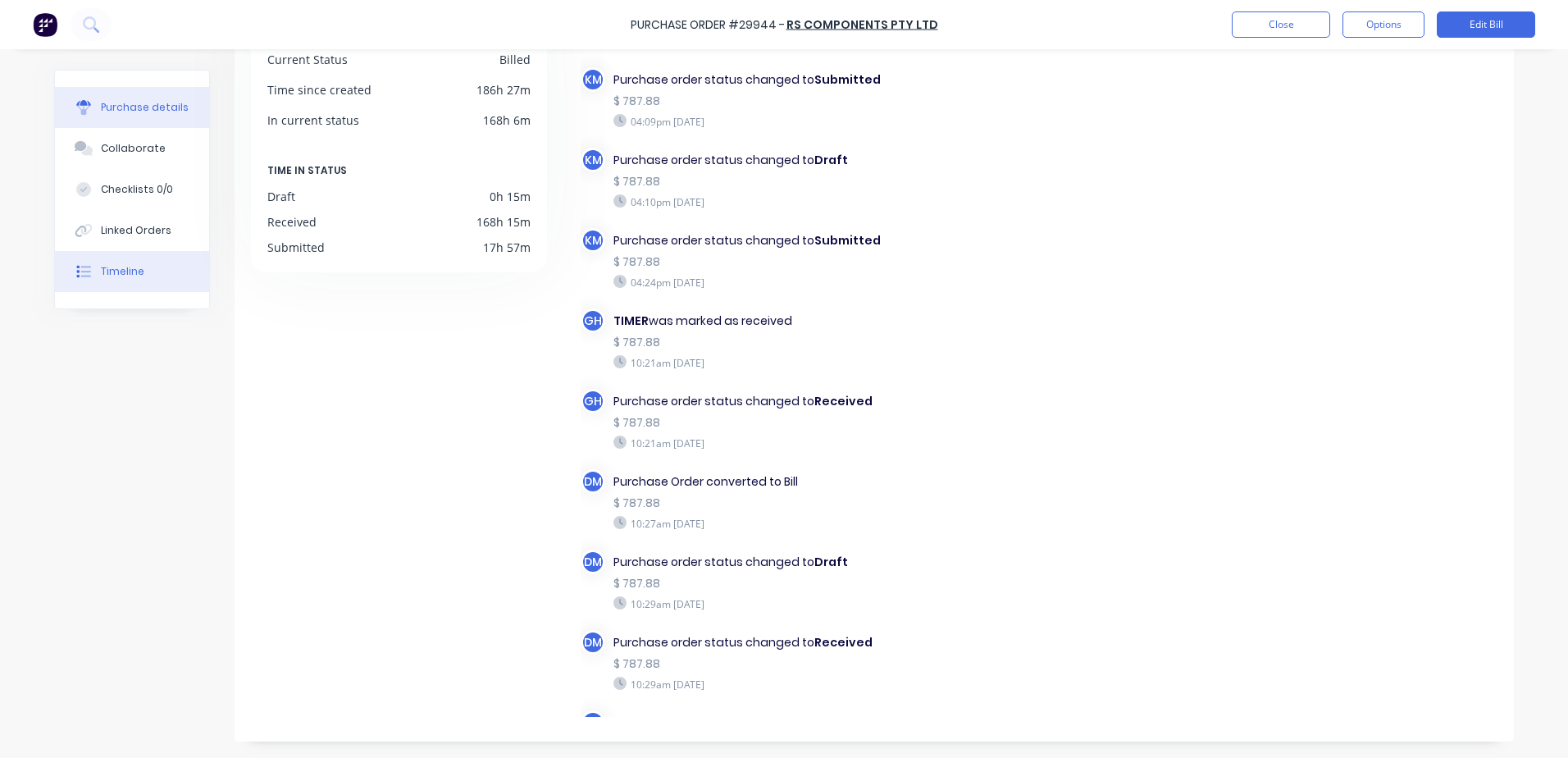
click at [167, 104] on div "Purchase details" at bounding box center [144, 107] width 88 height 15
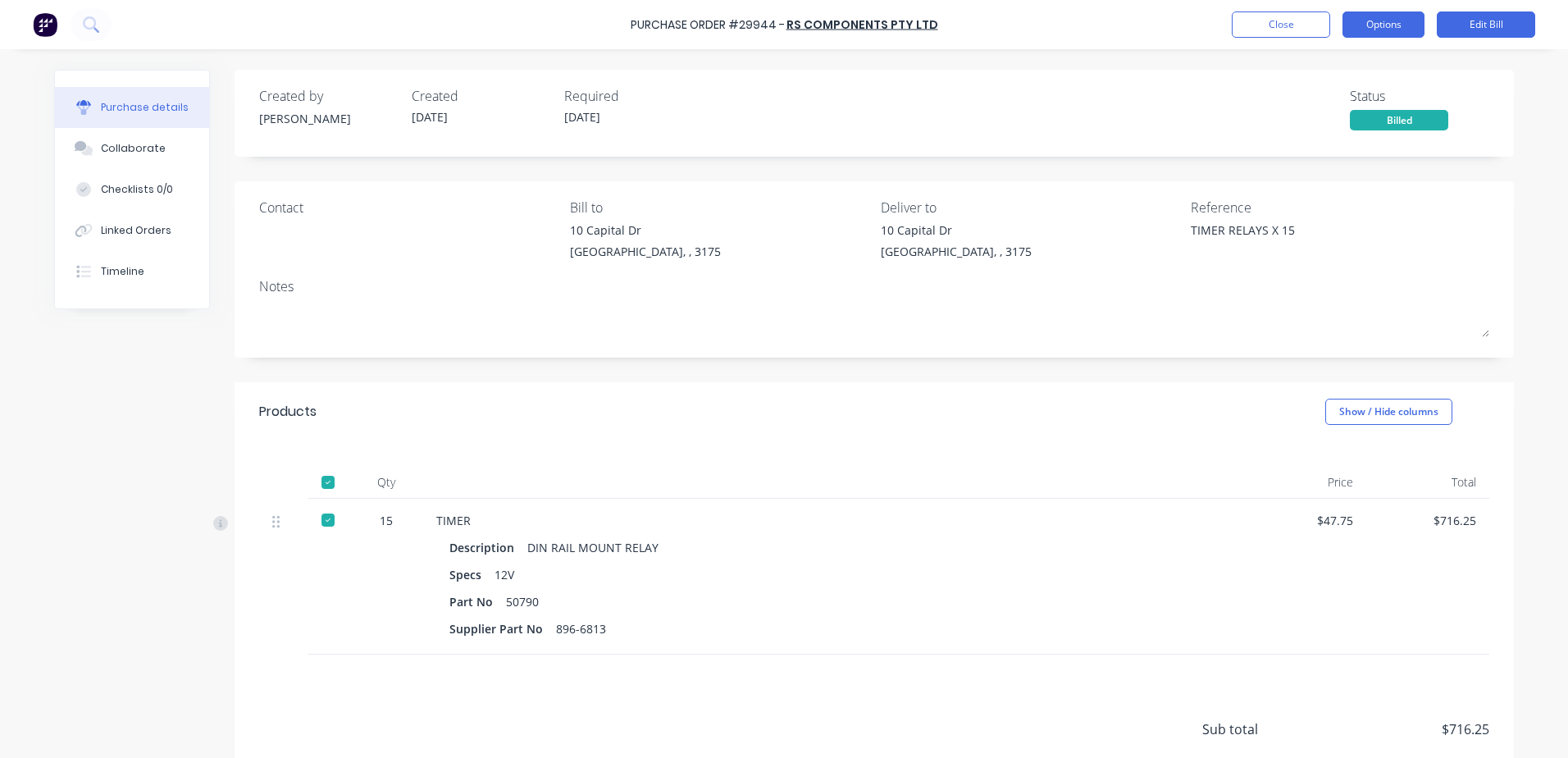
click at [1407, 25] on button "Options" at bounding box center [1383, 25] width 82 height 27
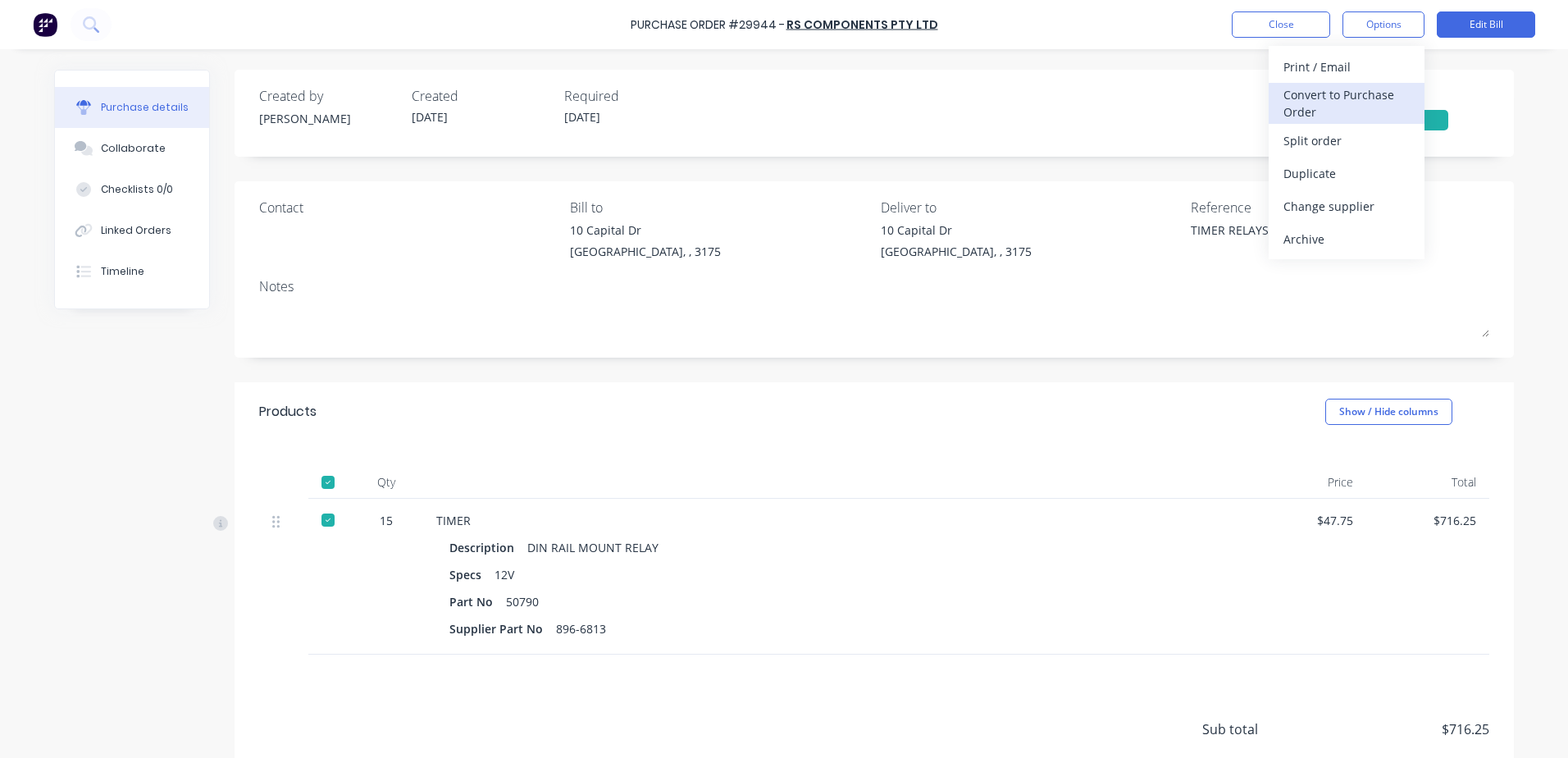
click at [1373, 100] on div "Convert to Purchase Order" at bounding box center [1347, 104] width 126 height 41
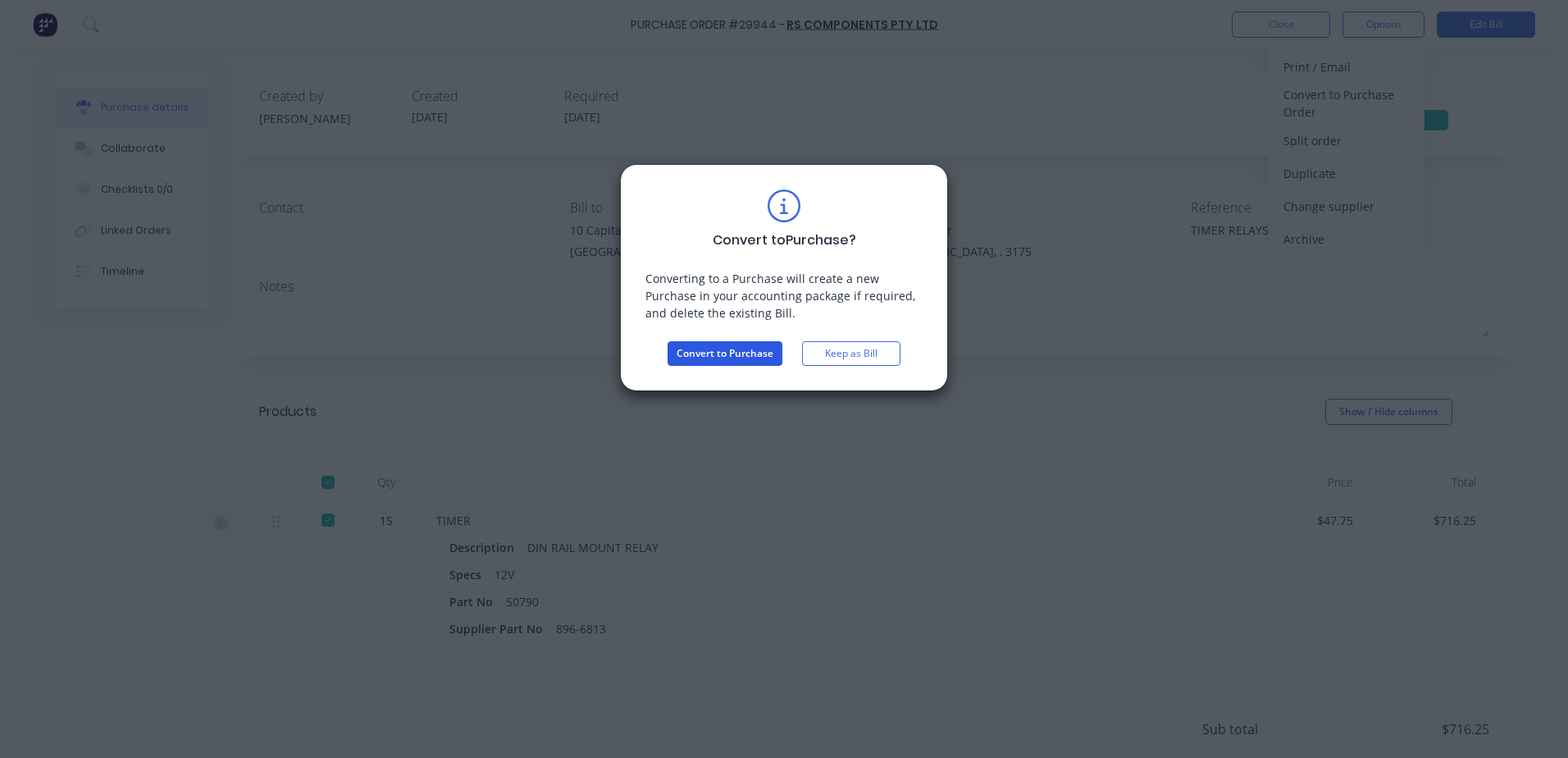
click at [754, 358] on button "Convert to Purchase" at bounding box center [725, 353] width 115 height 25
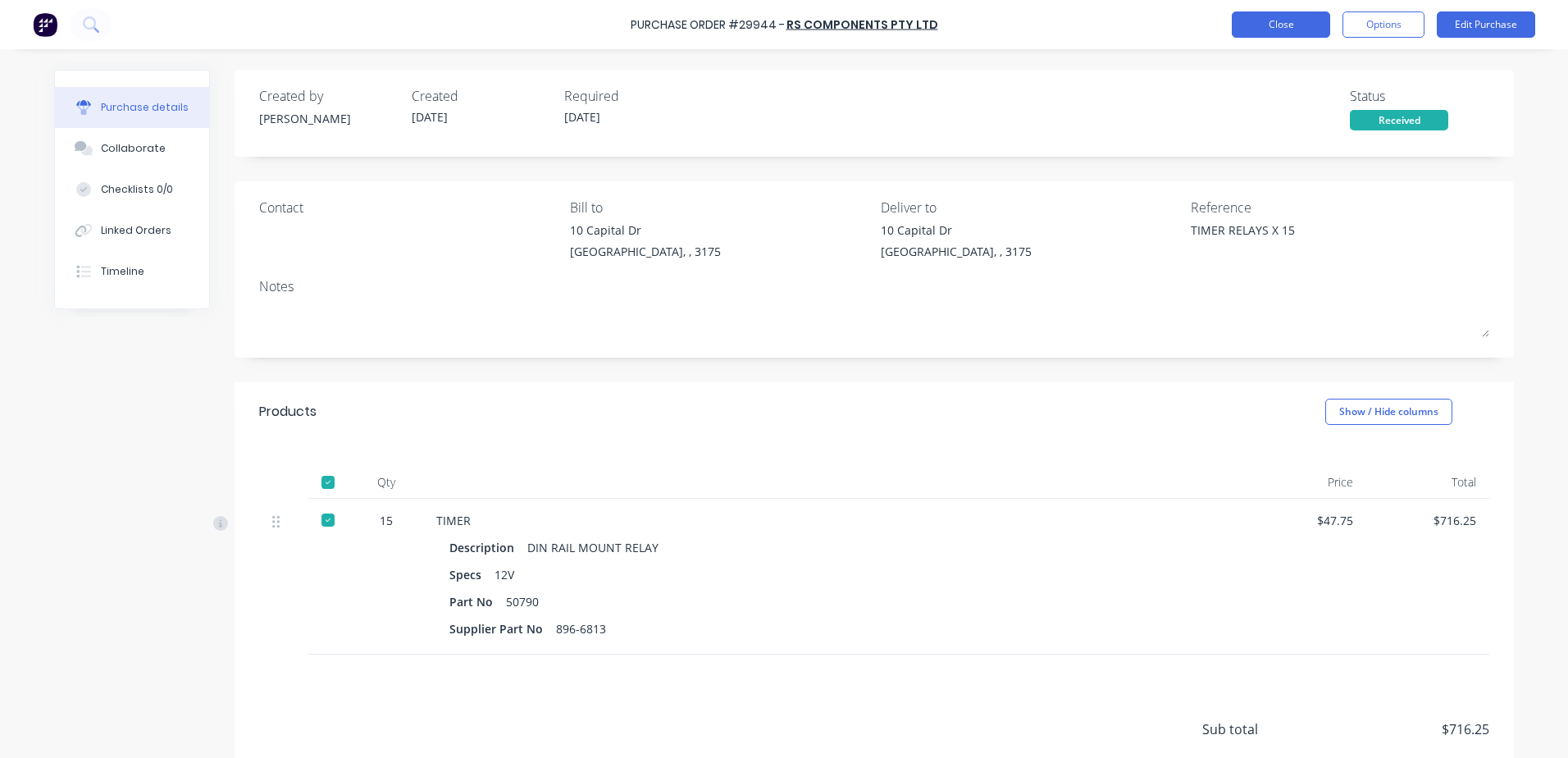
click at [1293, 32] on button "Close" at bounding box center [1282, 25] width 99 height 27
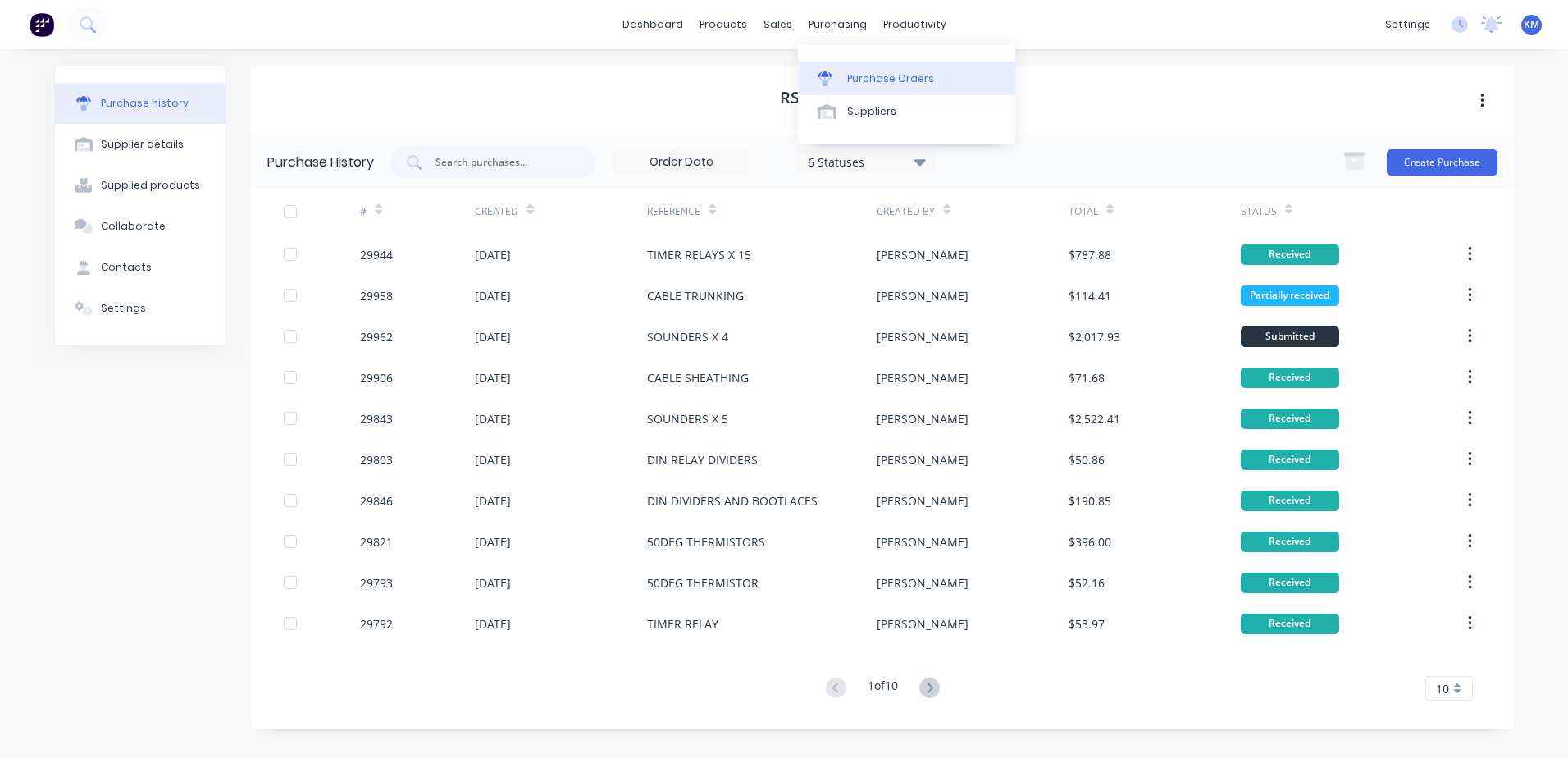
click at [874, 71] on div "Purchase Orders" at bounding box center [891, 78] width 87 height 15
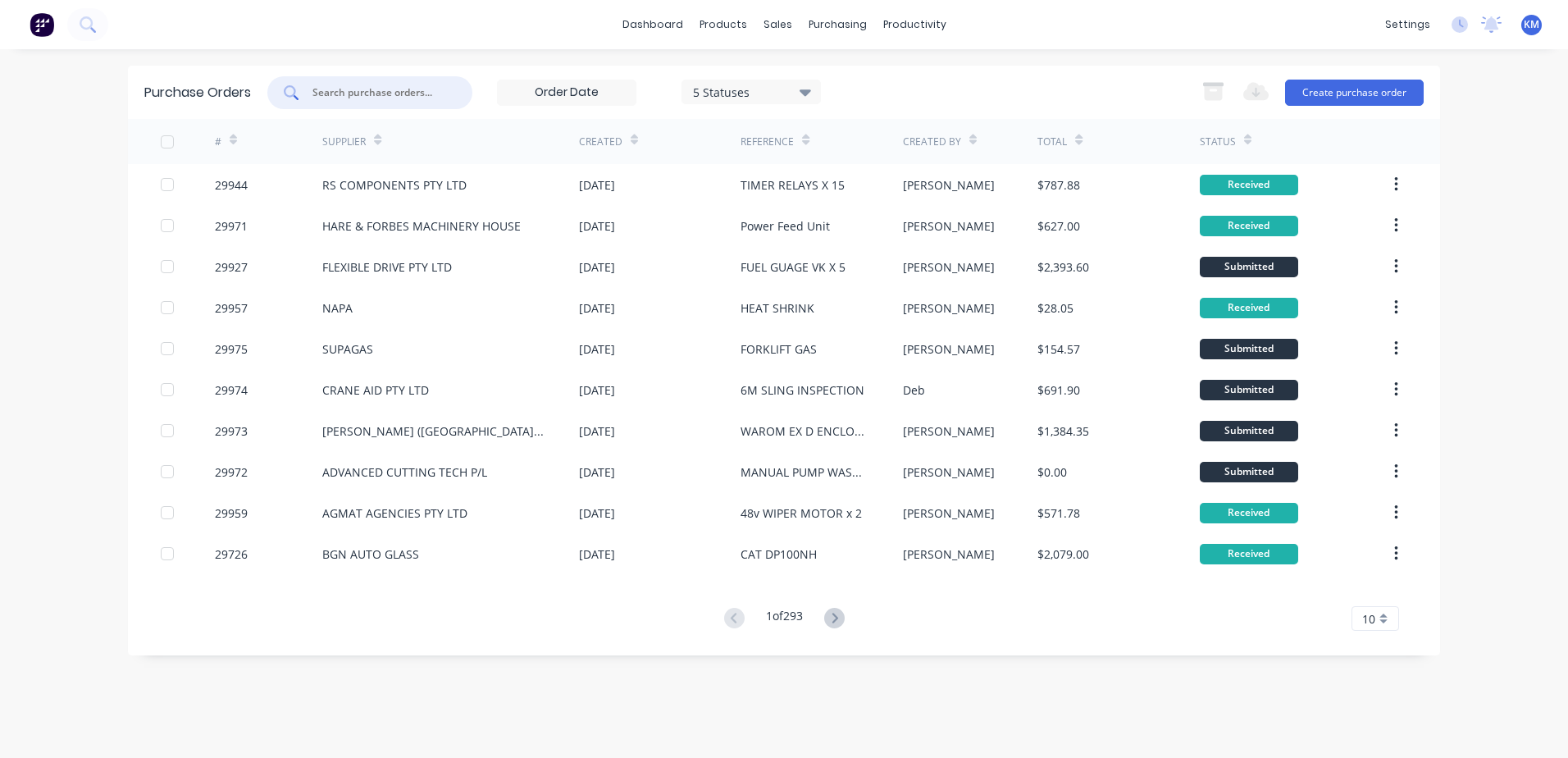
click at [424, 98] on input "text" at bounding box center [379, 93] width 136 height 17
type input "29939"
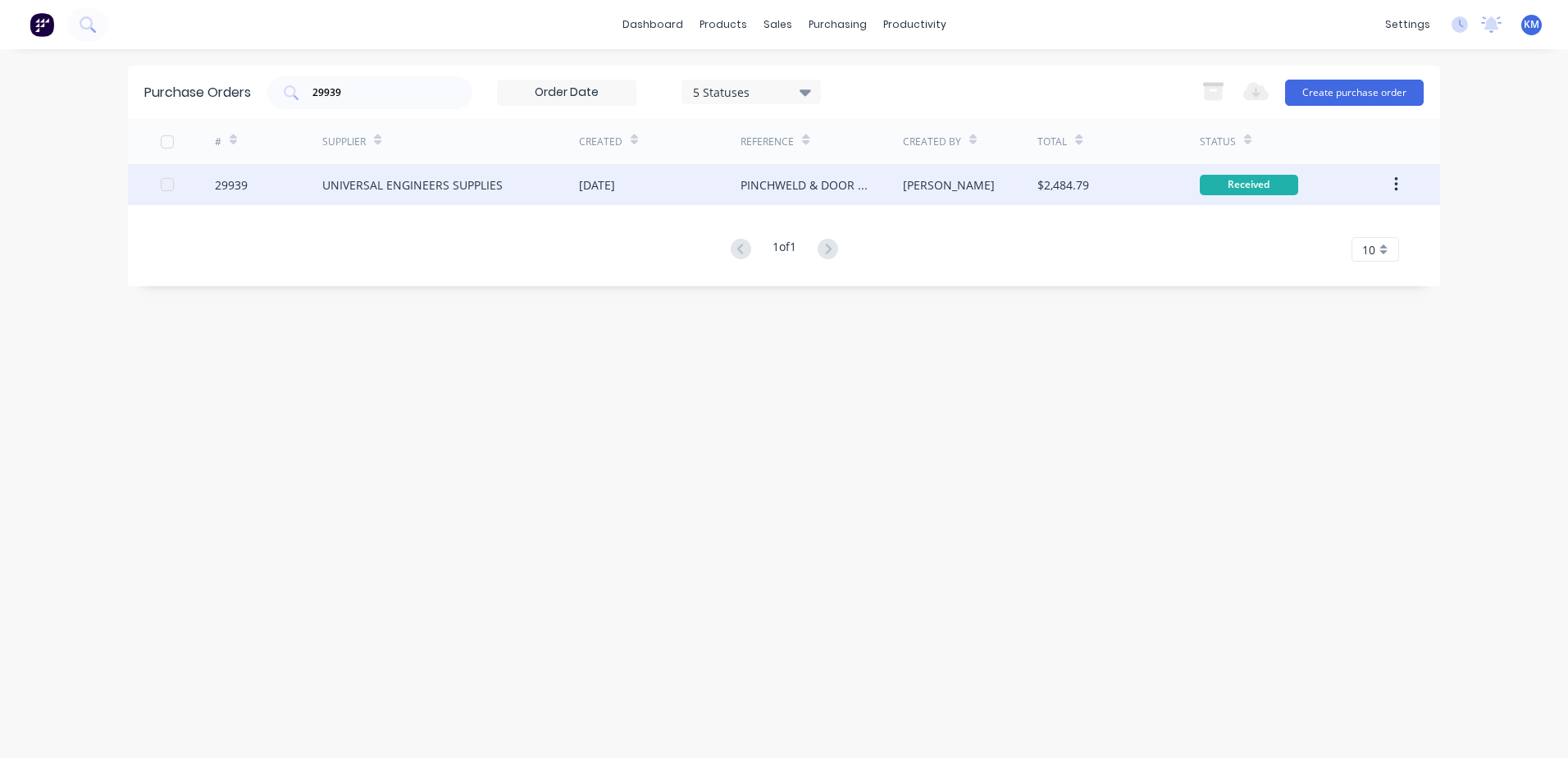
click at [661, 187] on div "[DATE]" at bounding box center [661, 185] width 162 height 41
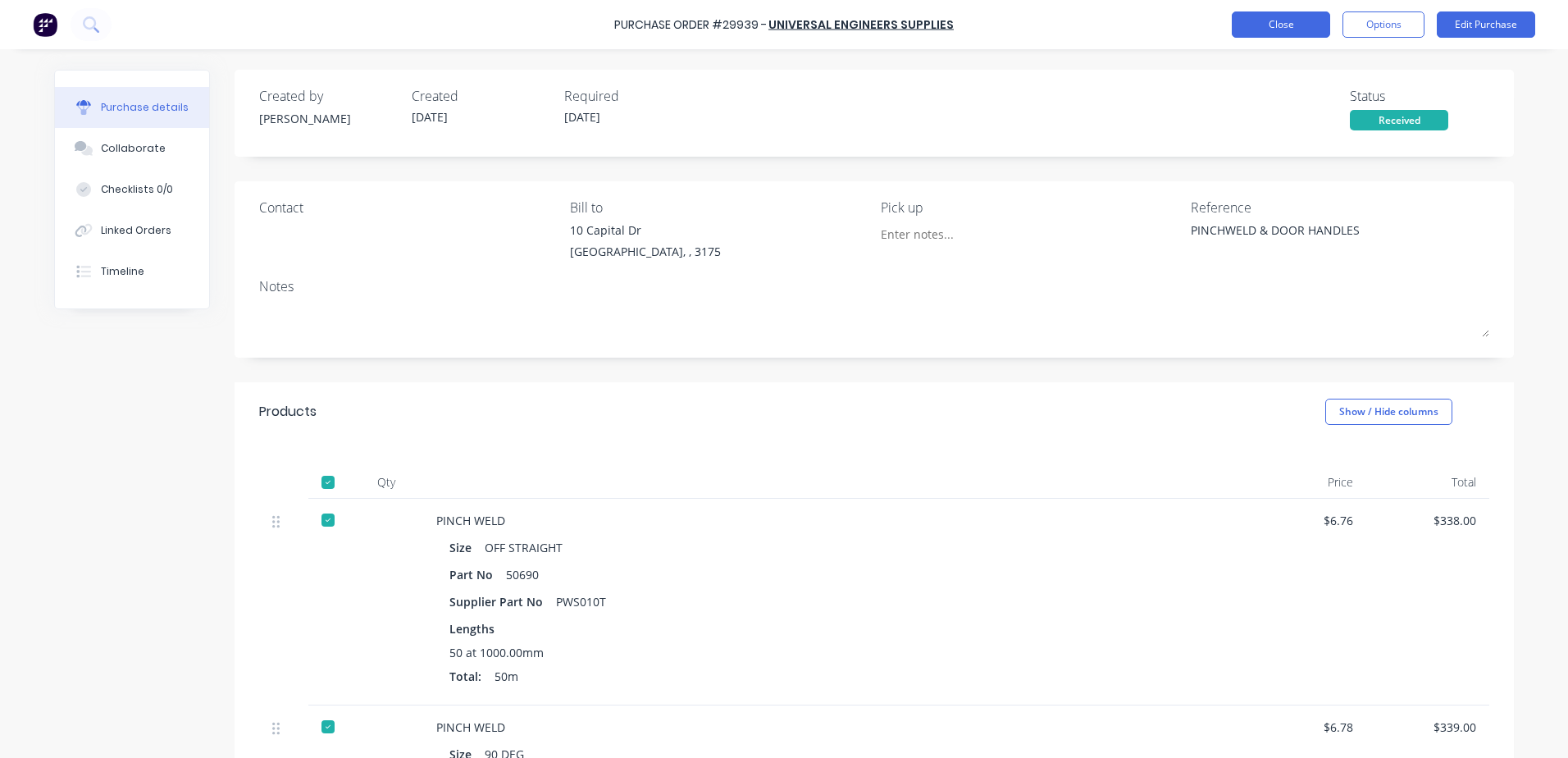
click at [1303, 33] on button "Close" at bounding box center [1282, 25] width 99 height 27
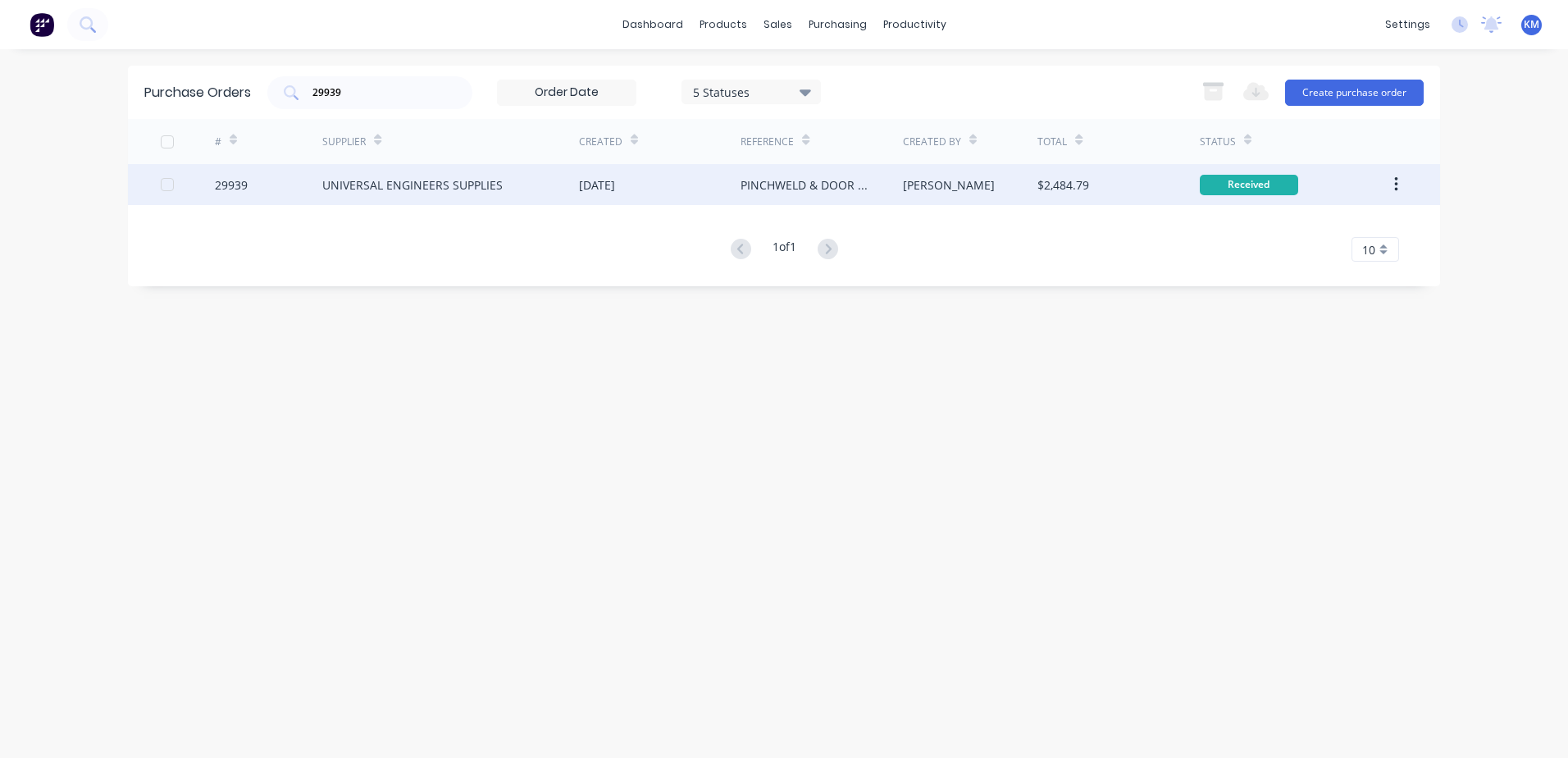
click at [987, 194] on div "[PERSON_NAME]" at bounding box center [971, 185] width 135 height 41
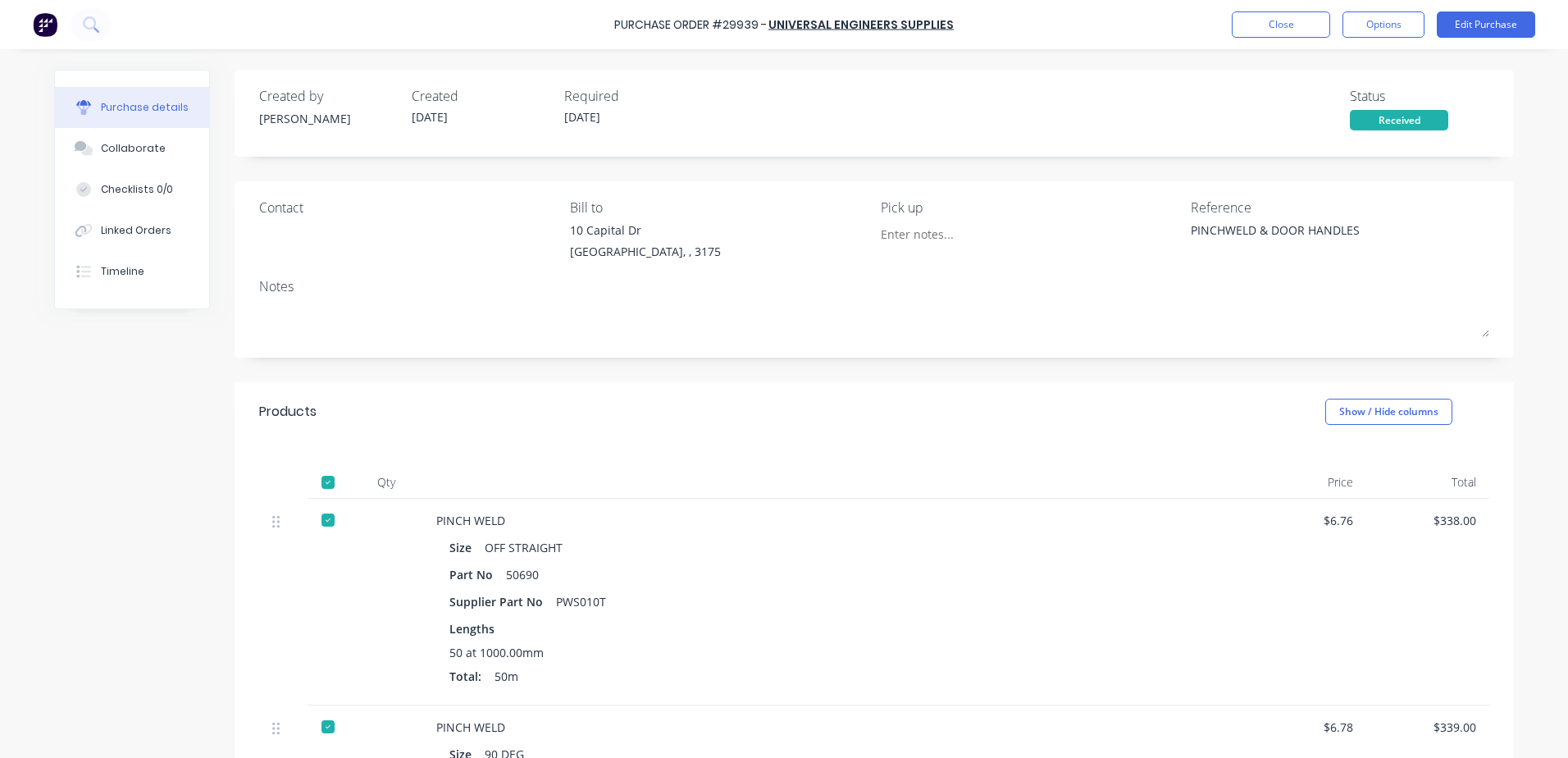
click at [1395, 25] on button "Options" at bounding box center [1383, 25] width 82 height 27
click at [1338, 106] on div "Convert to Bill" at bounding box center [1347, 100] width 126 height 24
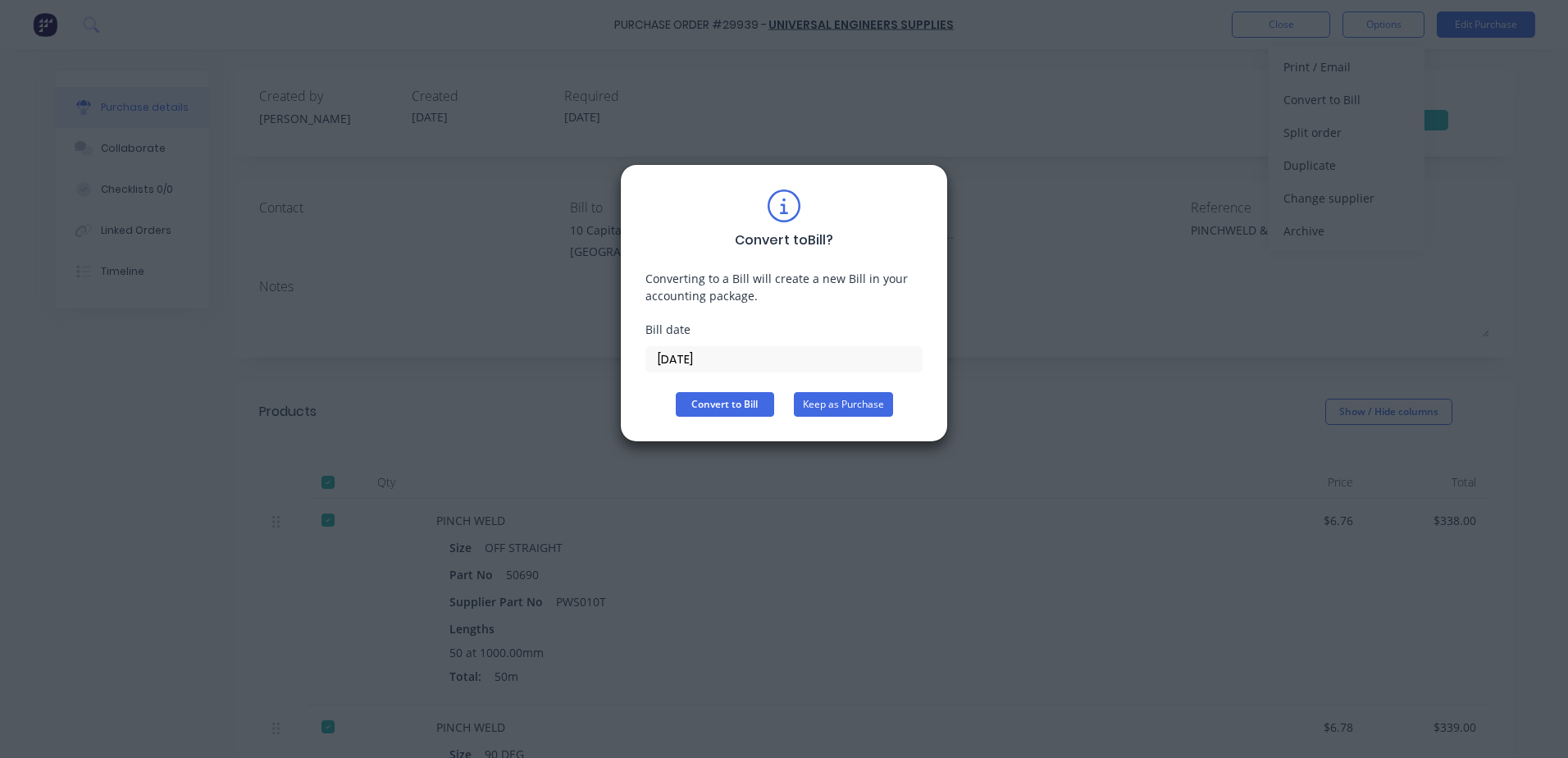
click at [873, 405] on button "Keep as Purchase" at bounding box center [843, 404] width 100 height 25
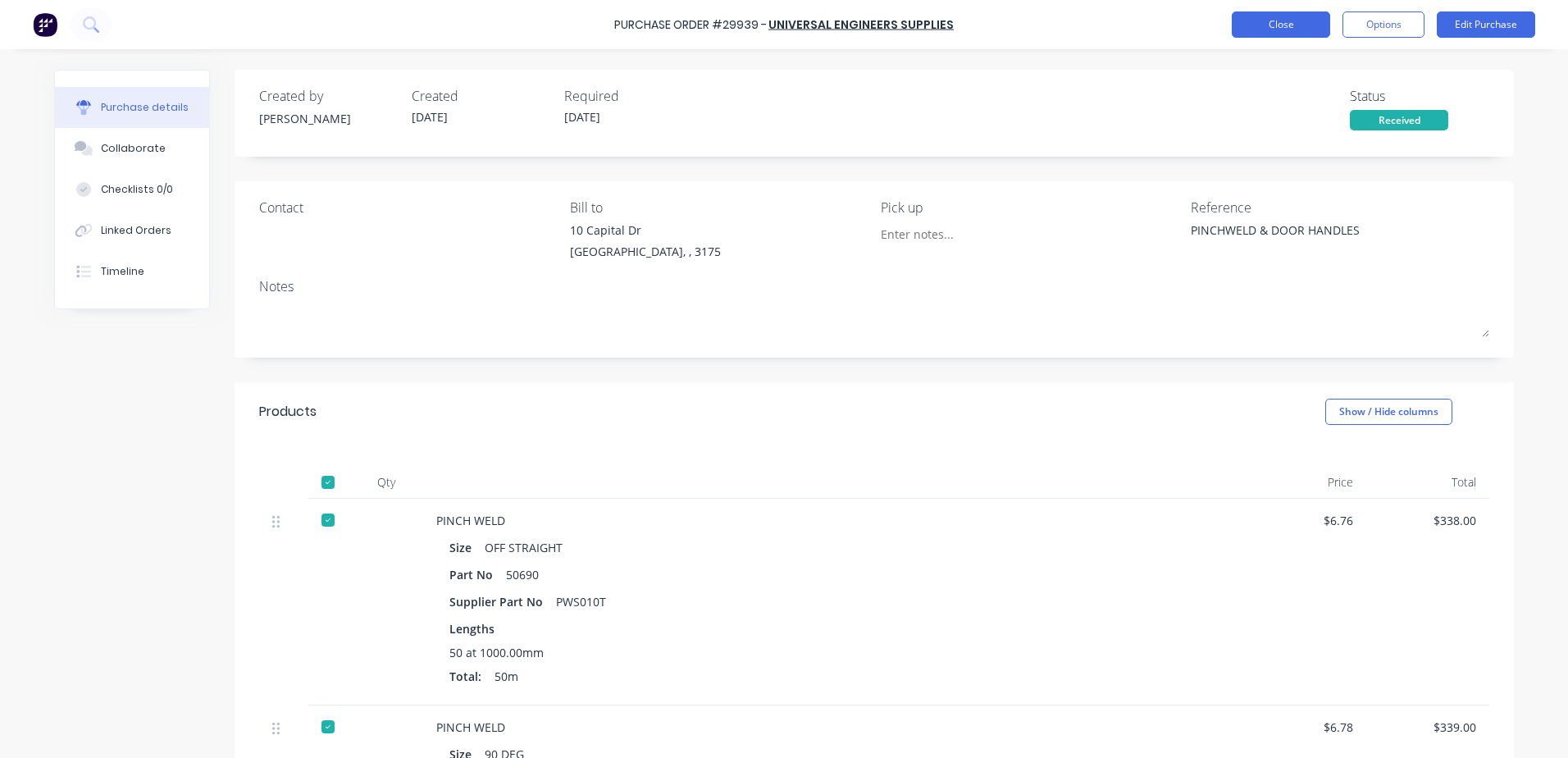
click at [1284, 23] on button "Close" at bounding box center [1282, 25] width 99 height 27
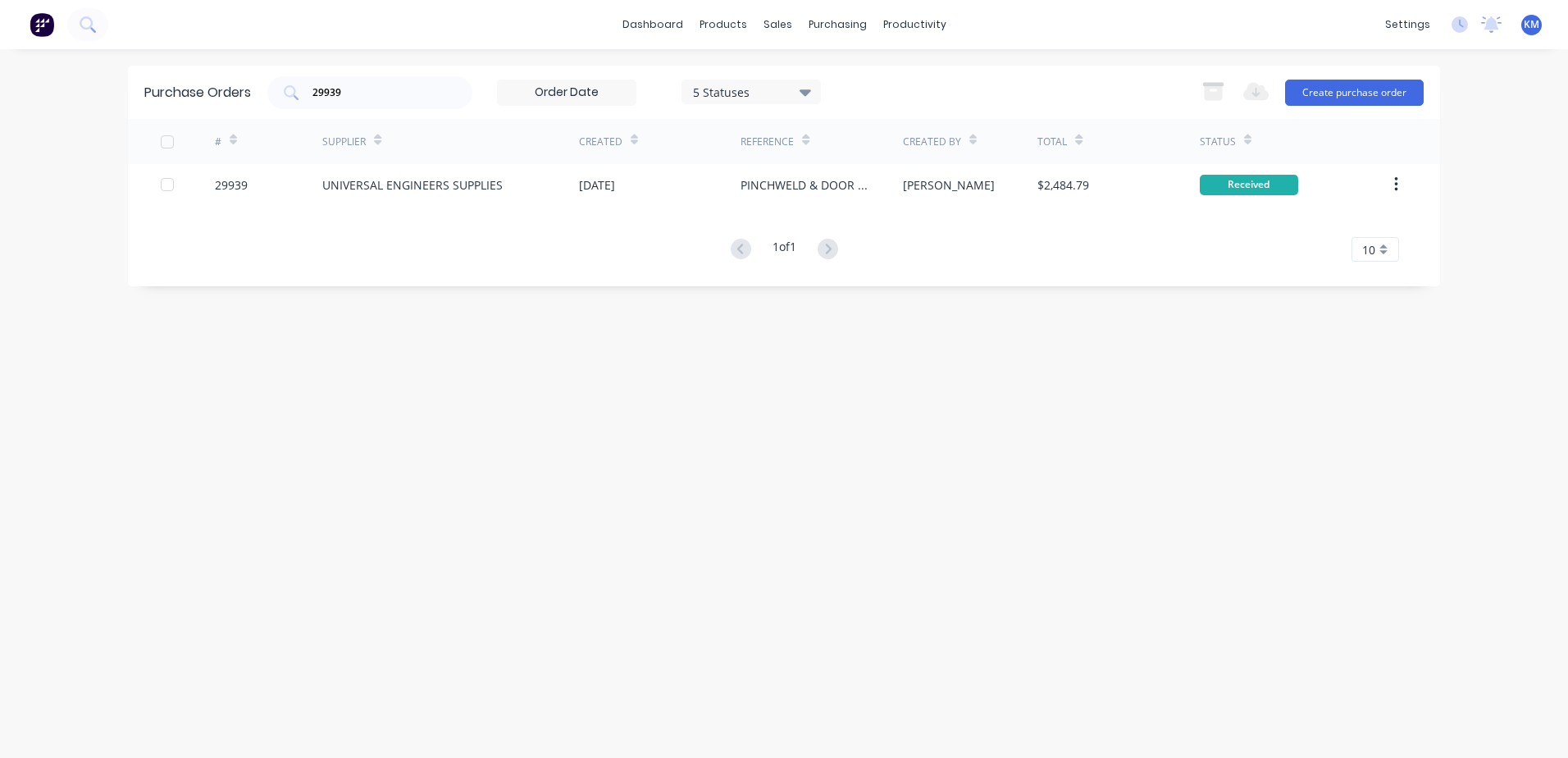
click at [1117, 111] on div "Purchase Orders 29939 5 Statuses 5 Statuses Export to Excel (XLSX) Create purch…" at bounding box center [784, 92] width 1312 height 53
click at [849, 67] on link "Purchase Orders" at bounding box center [906, 77] width 217 height 33
click at [458, 91] on div "29939" at bounding box center [370, 92] width 205 height 33
click at [453, 93] on div "29939" at bounding box center [370, 92] width 205 height 33
click at [425, 95] on input "29939" at bounding box center [379, 93] width 136 height 17
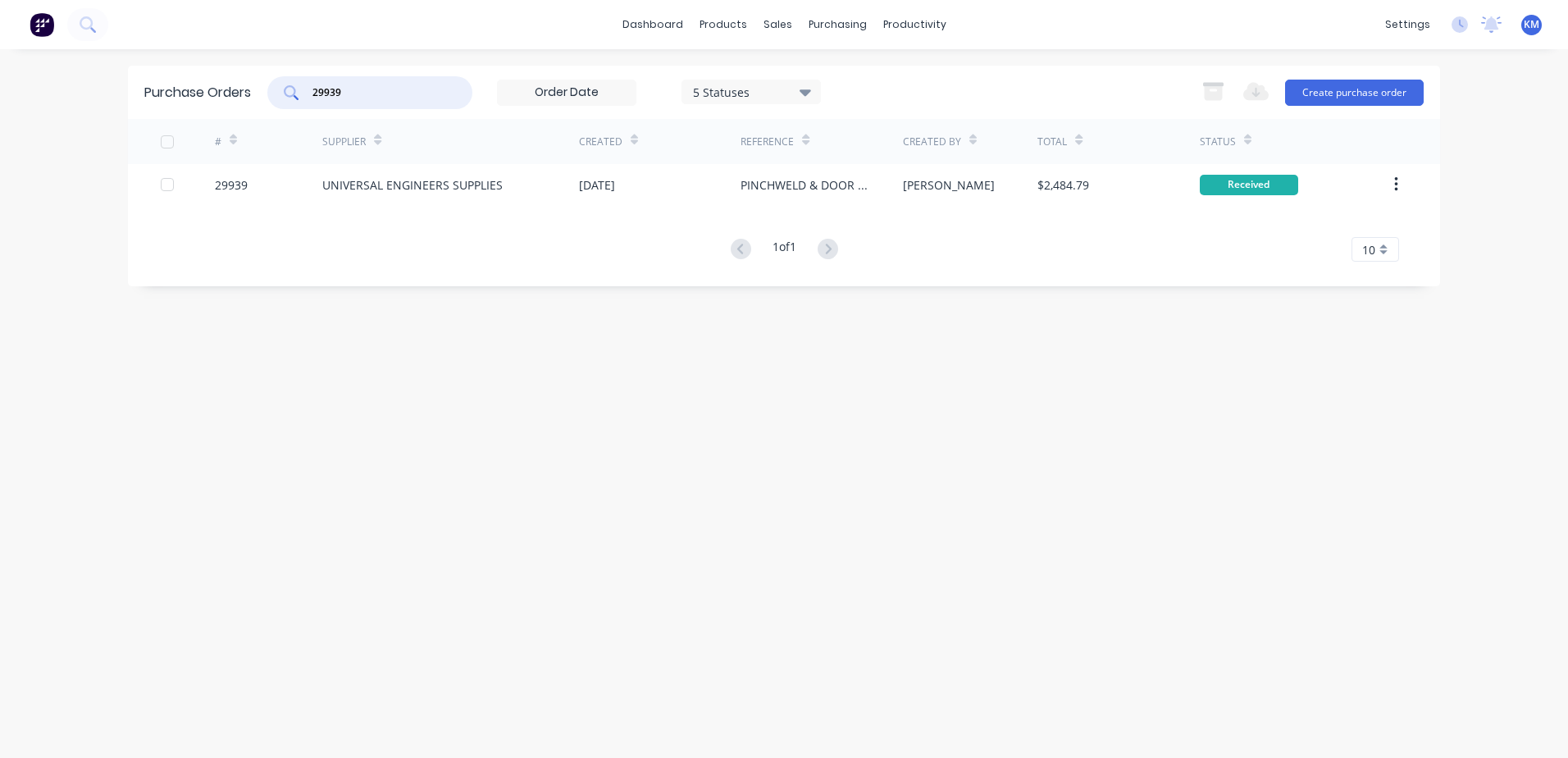
click at [425, 95] on input "29939" at bounding box center [379, 93] width 136 height 17
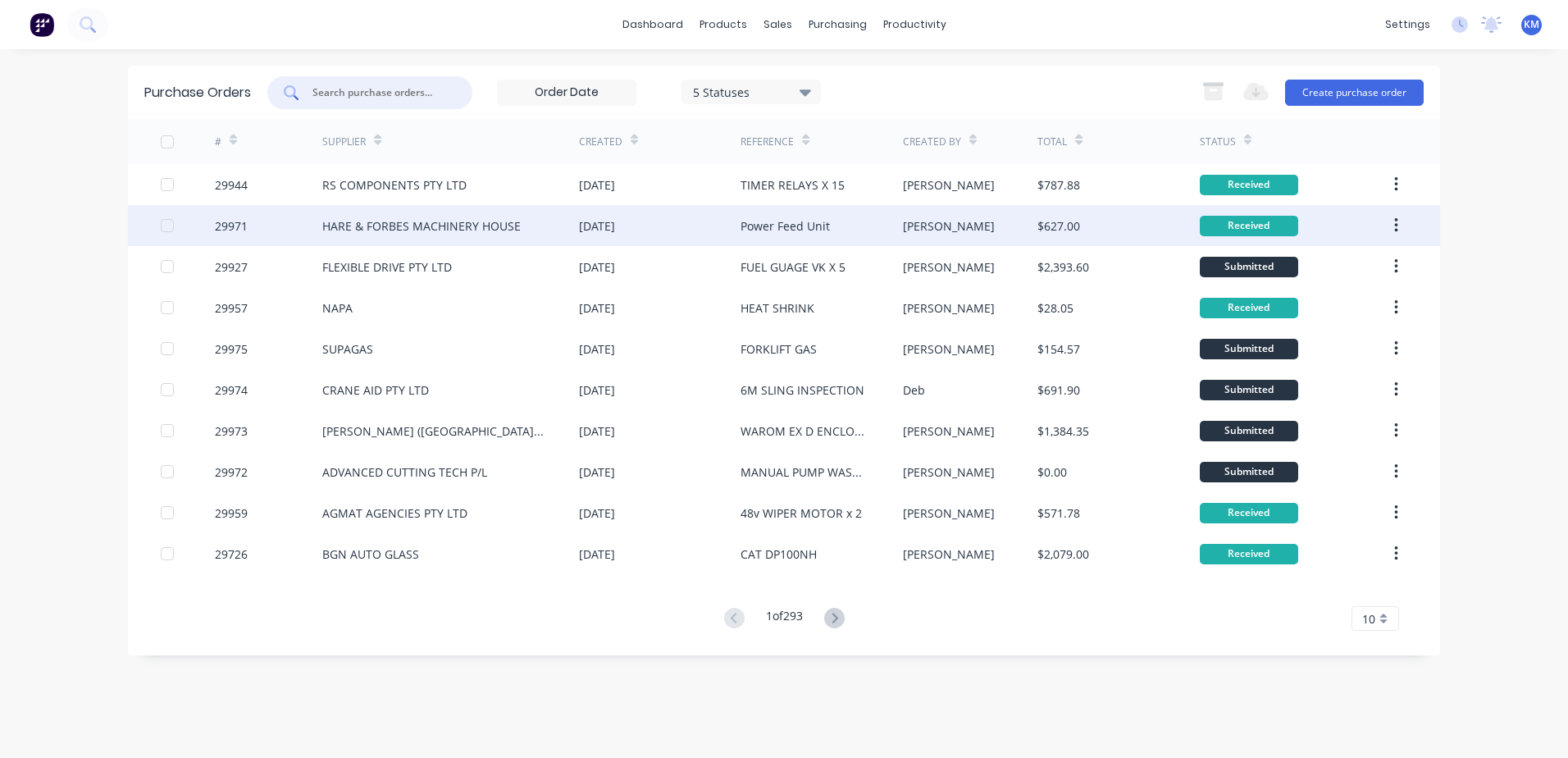
click at [1061, 240] on div "$627.00" at bounding box center [1119, 226] width 162 height 41
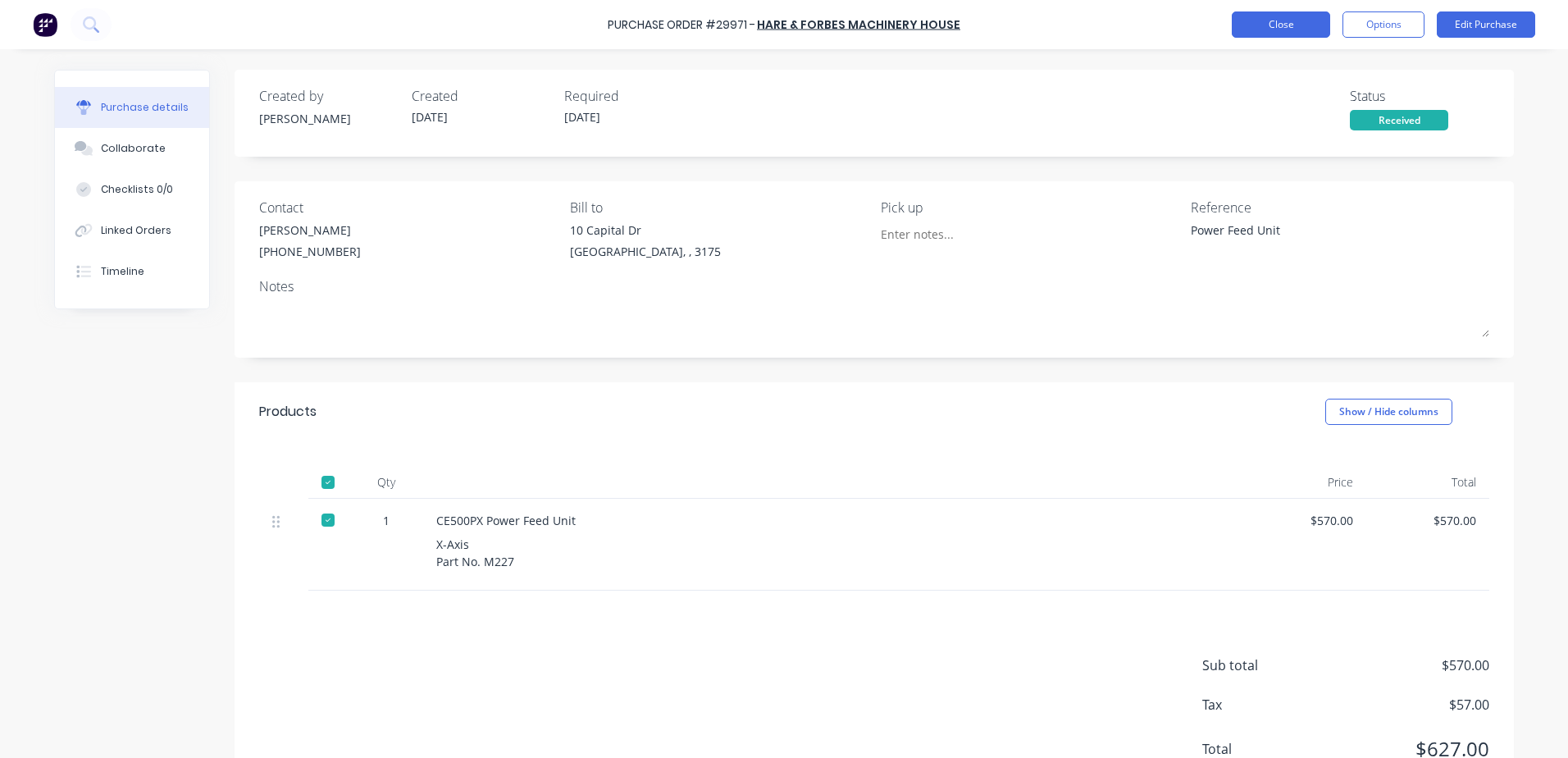
click at [1283, 17] on button "Close" at bounding box center [1282, 25] width 99 height 27
